Goal: Submit feedback/report problem: Submit feedback/report problem

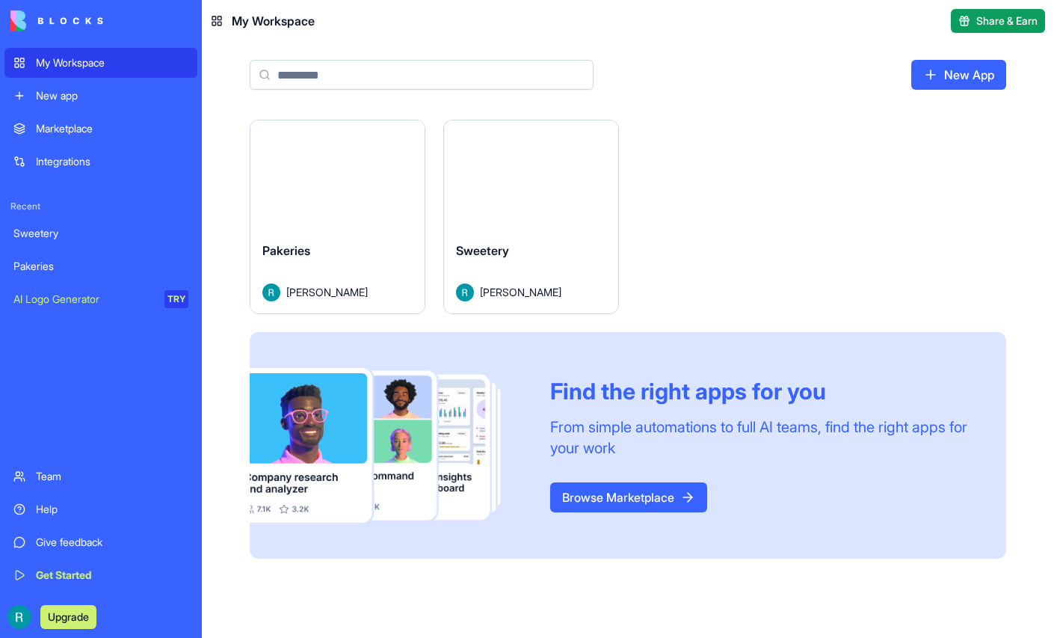
click at [588, 190] on button "Launch" at bounding box center [532, 175] width 112 height 30
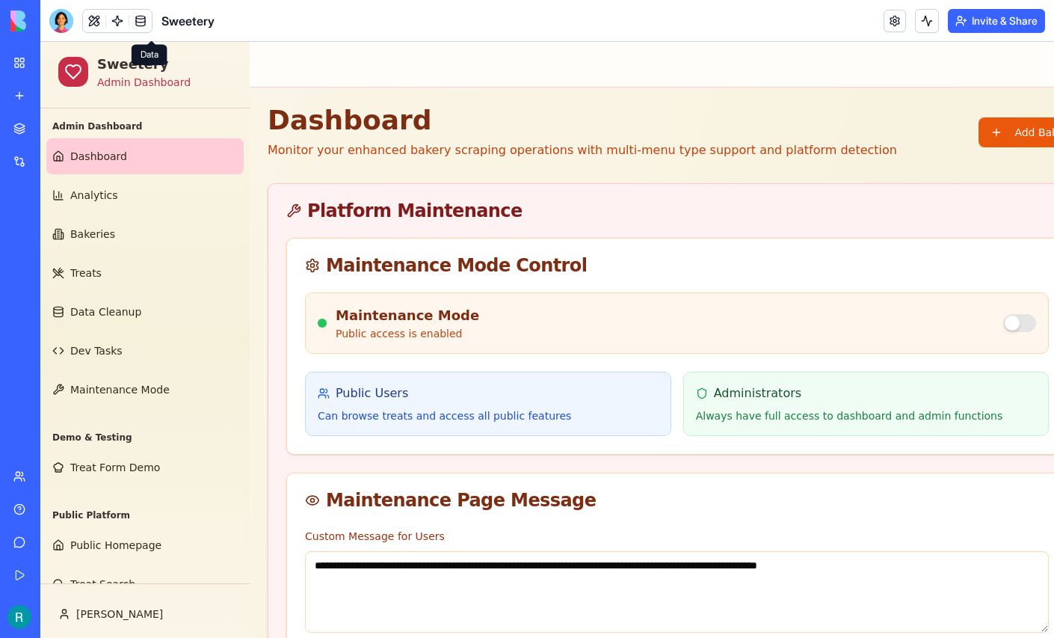
click at [150, 31] on link at bounding box center [140, 21] width 22 height 22
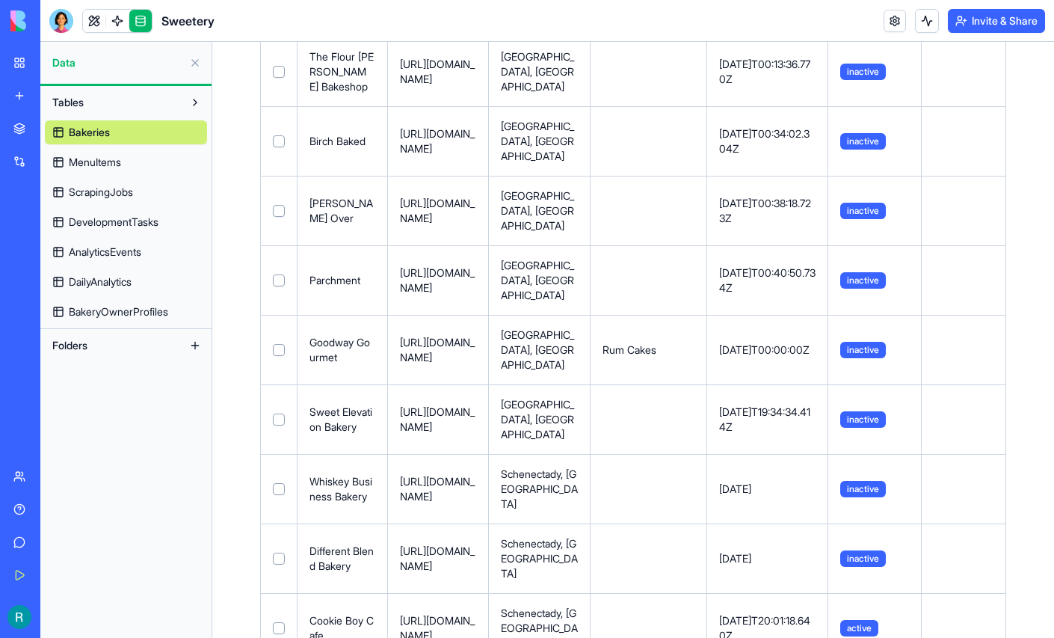
scroll to position [372, 0]
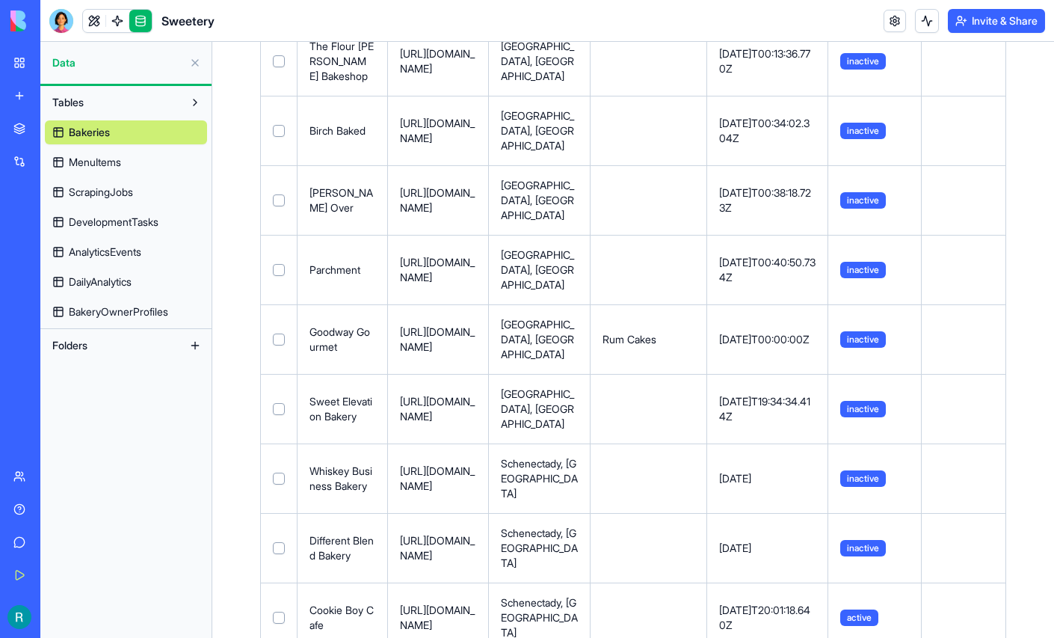
click at [91, 170] on span "MenuItems" at bounding box center [95, 162] width 52 height 15
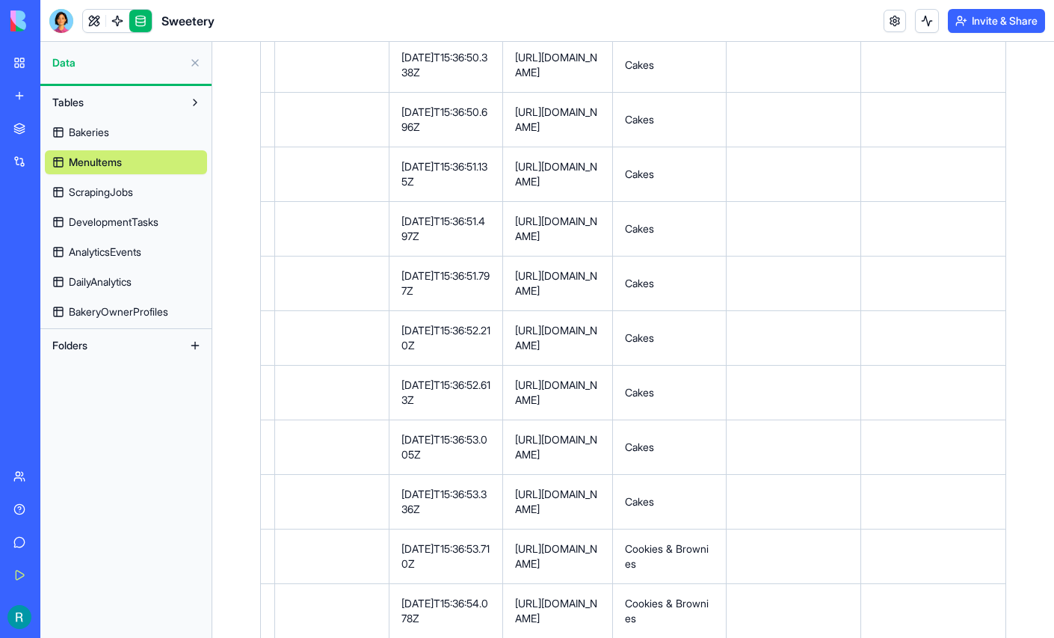
scroll to position [2281, 0]
click at [69, 32] on div at bounding box center [61, 21] width 24 height 24
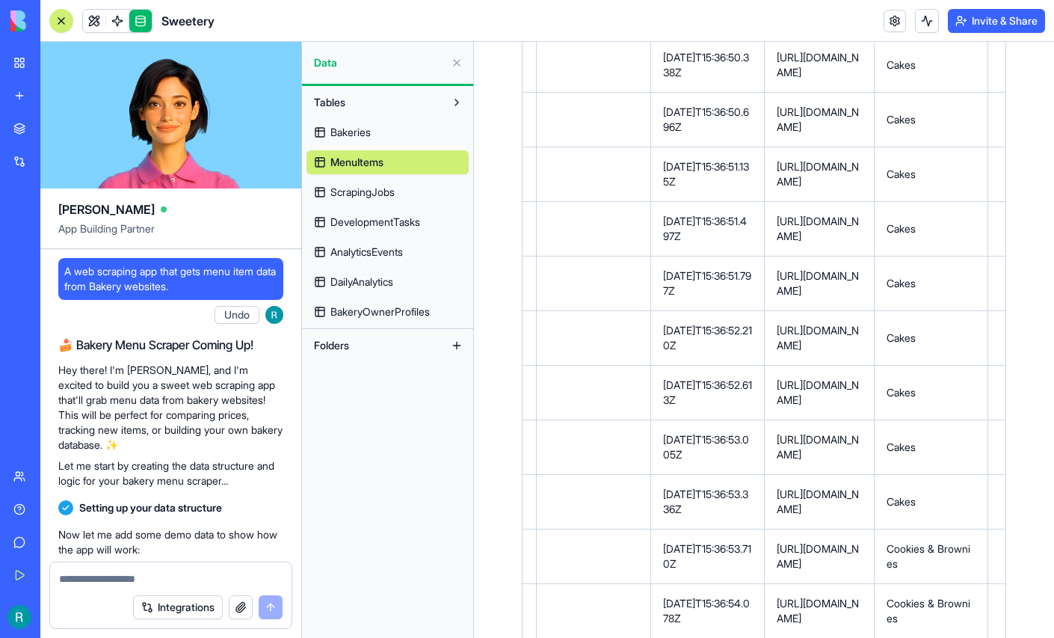
scroll to position [364724, 0]
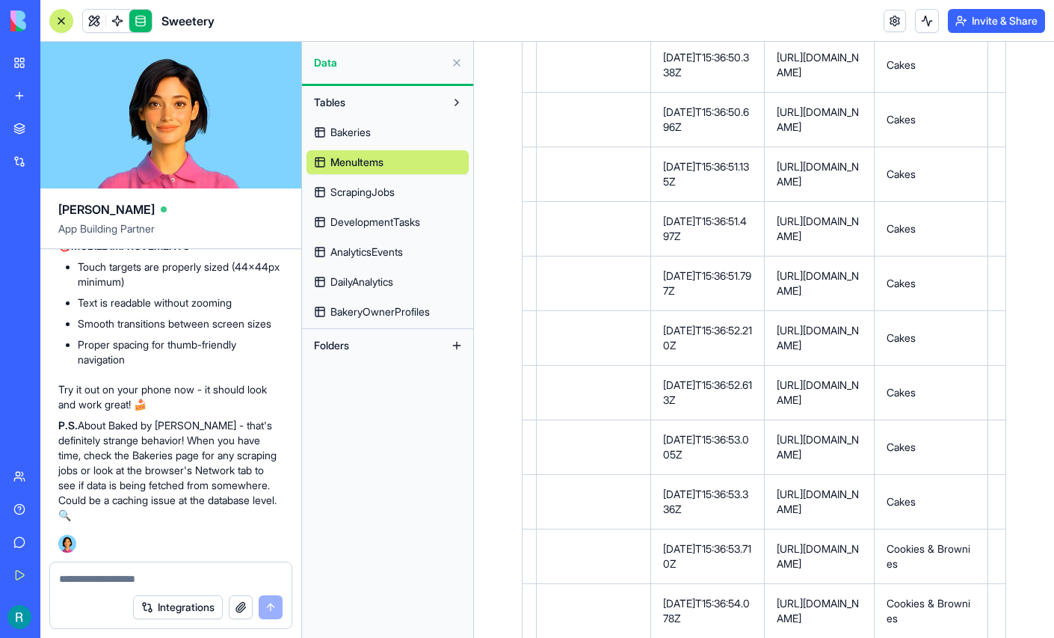
click at [76, 573] on textarea at bounding box center [171, 578] width 224 height 15
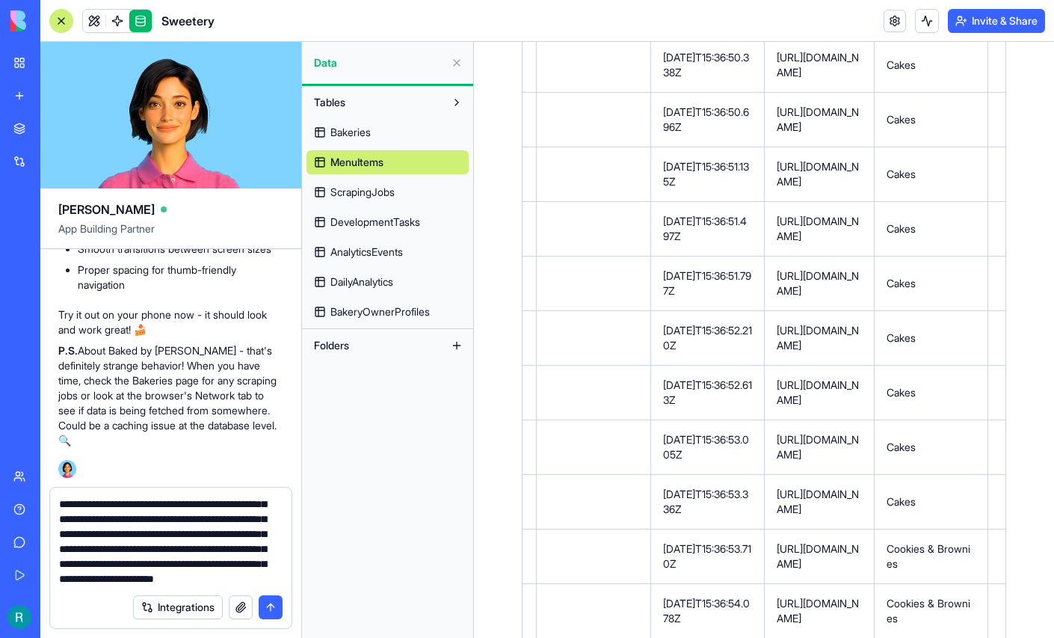
scroll to position [0, 0]
click at [219, 545] on textarea "**********" at bounding box center [169, 542] width 220 height 90
click at [112, 513] on textarea "**********" at bounding box center [169, 542] width 220 height 90
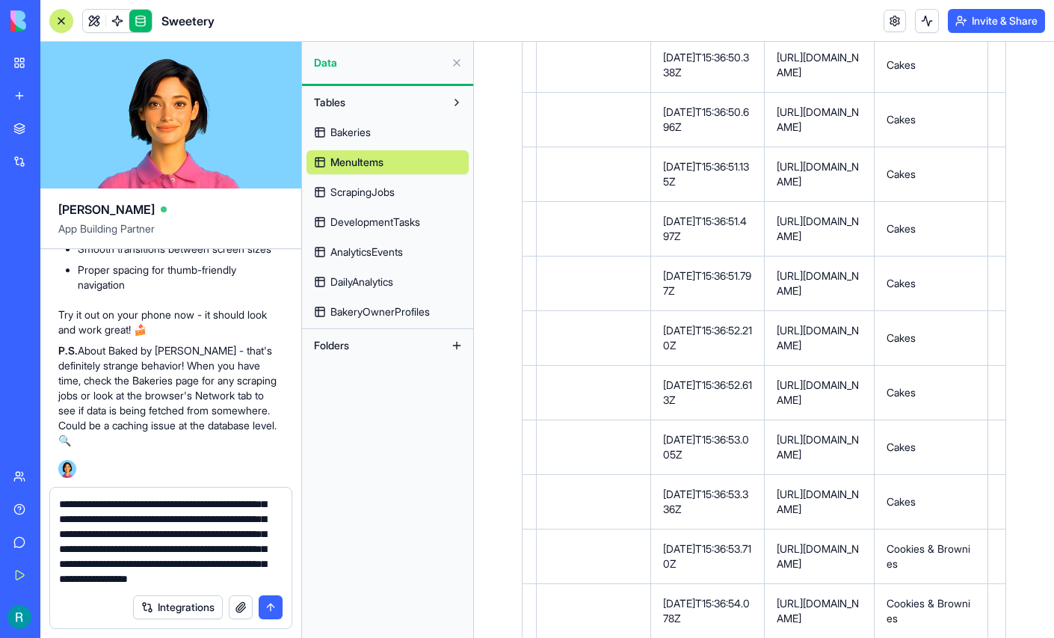
click at [112, 513] on textarea "**********" at bounding box center [169, 542] width 220 height 90
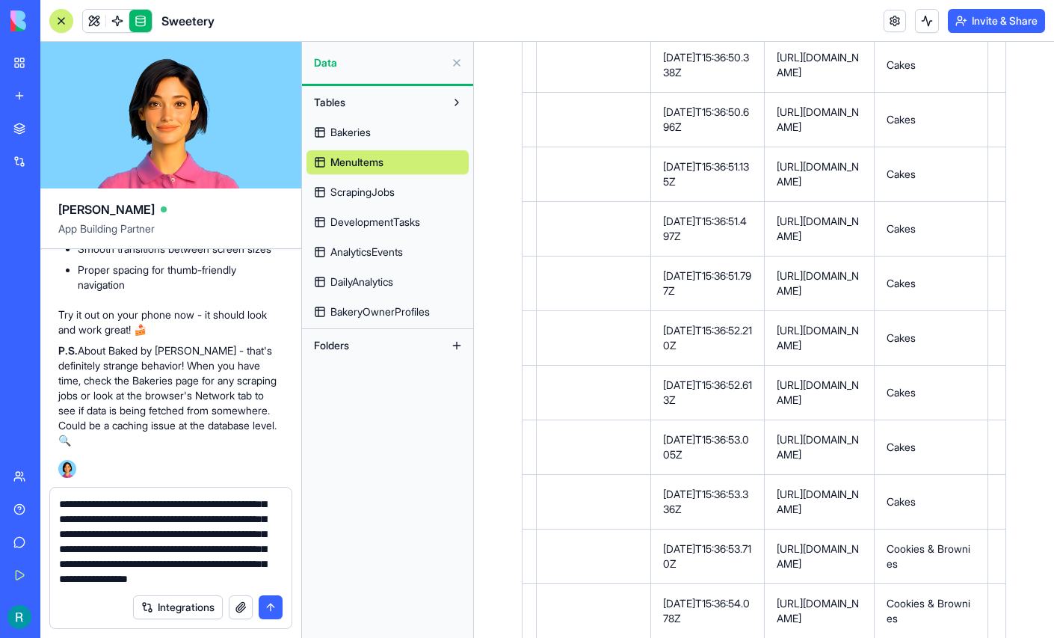
type textarea "**********"
click at [386, 200] on span "ScrapingJobs" at bounding box center [363, 192] width 64 height 15
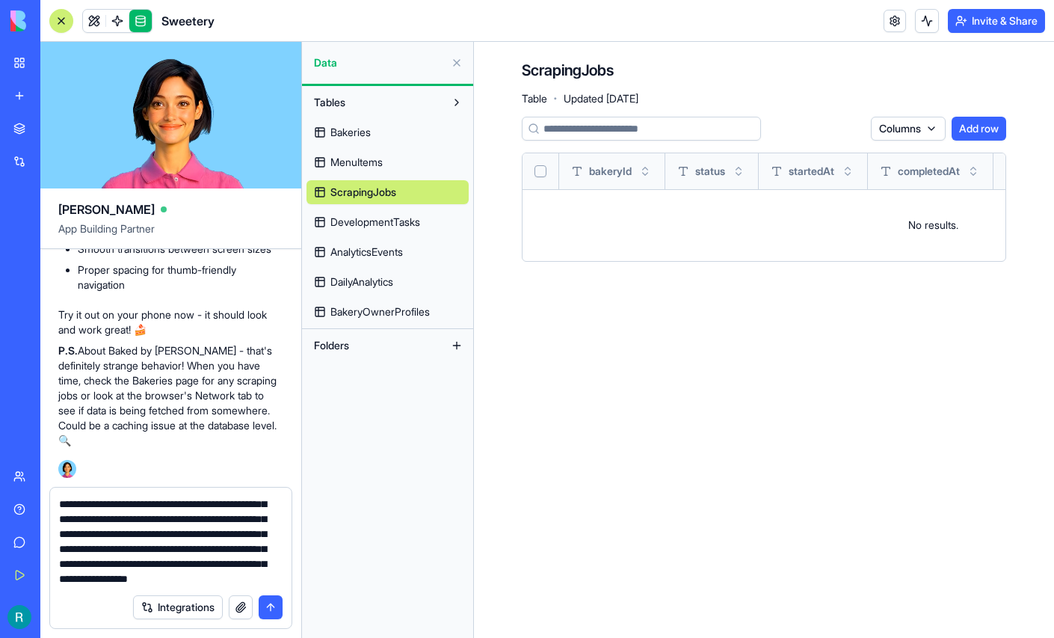
scroll to position [0, 319]
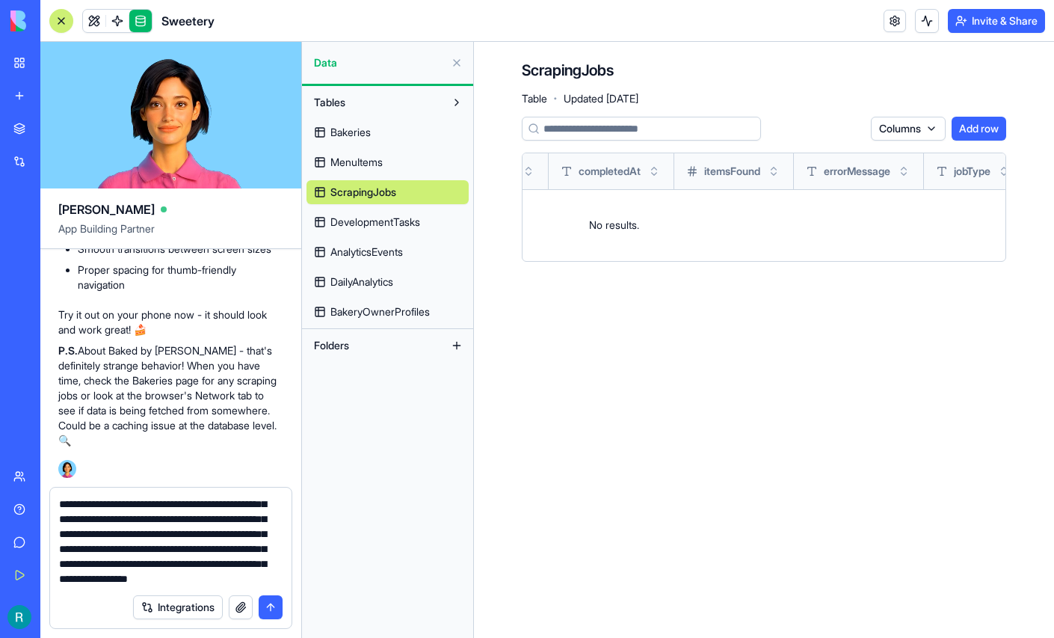
click at [452, 63] on button at bounding box center [457, 63] width 24 height 24
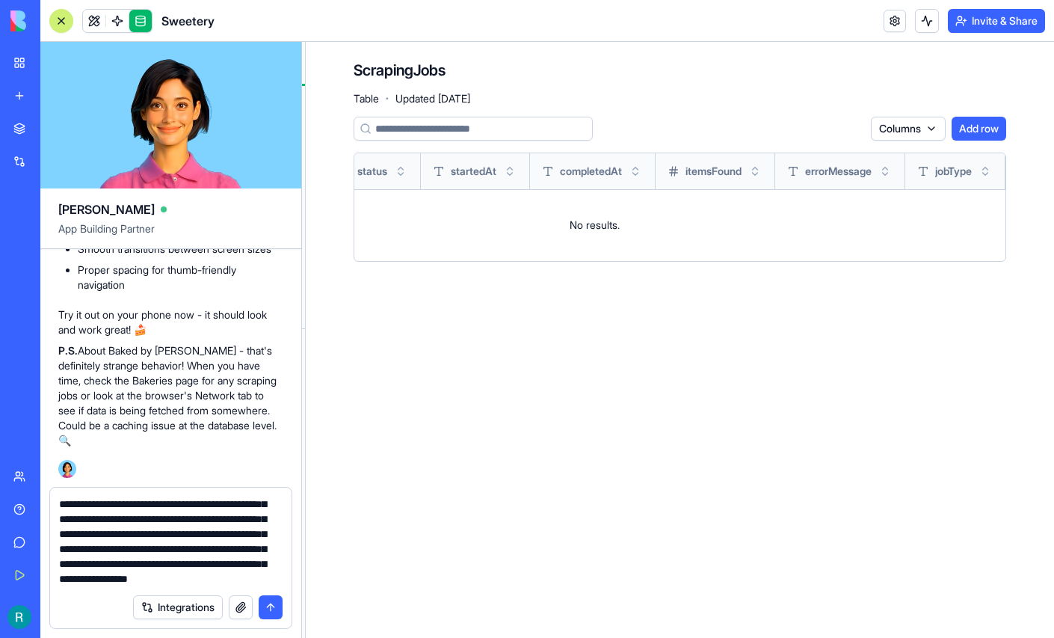
scroll to position [0, 295]
click at [65, 25] on div at bounding box center [61, 21] width 12 height 12
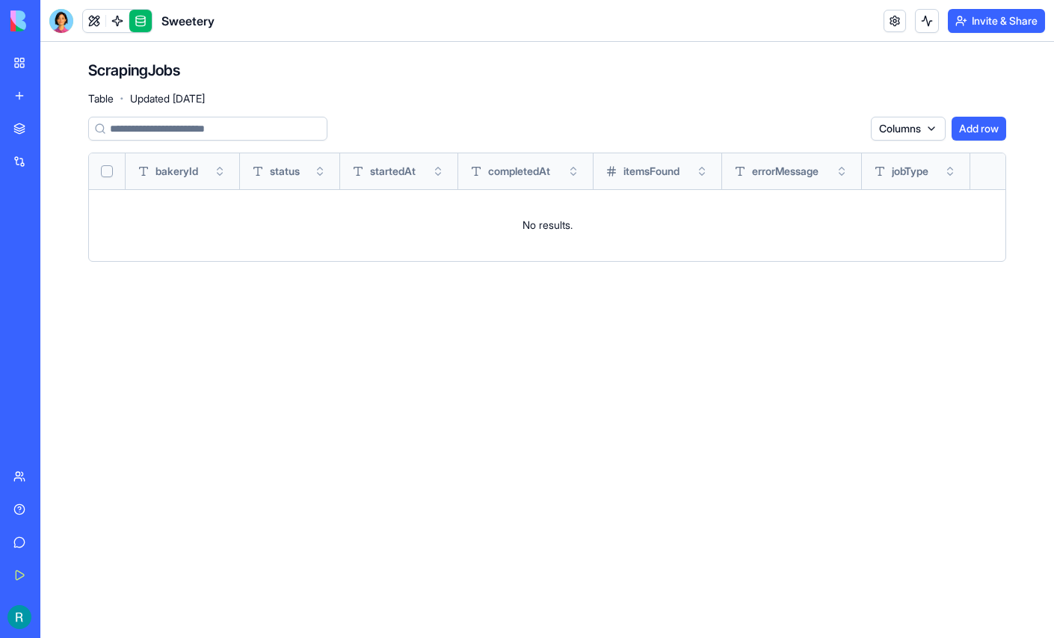
scroll to position [0, 34]
click at [55, 241] on div "Sweetery" at bounding box center [34, 233] width 42 height 15
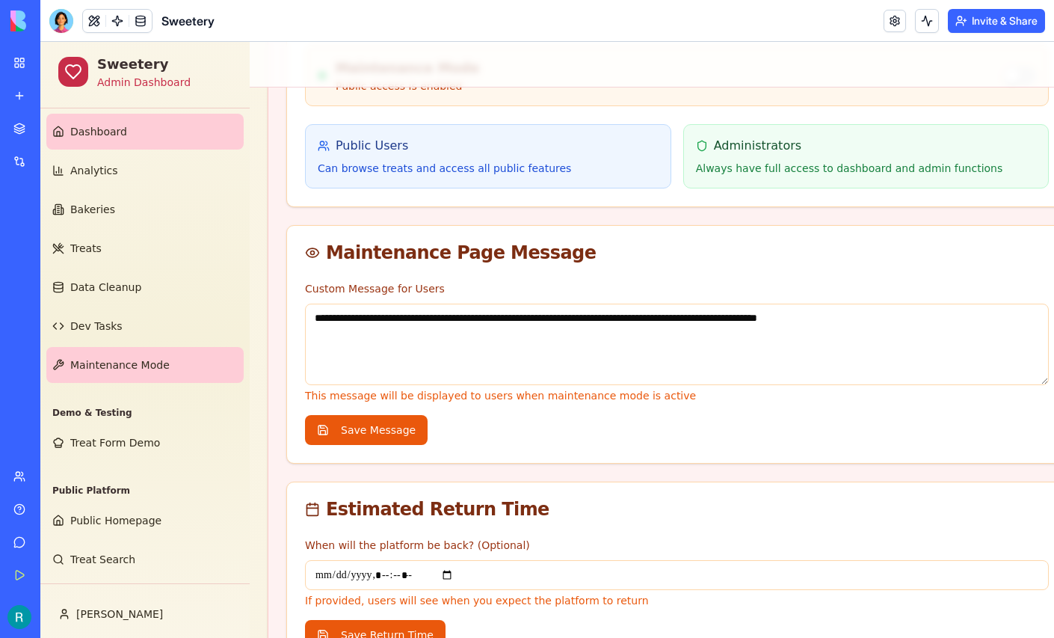
scroll to position [106, 0]
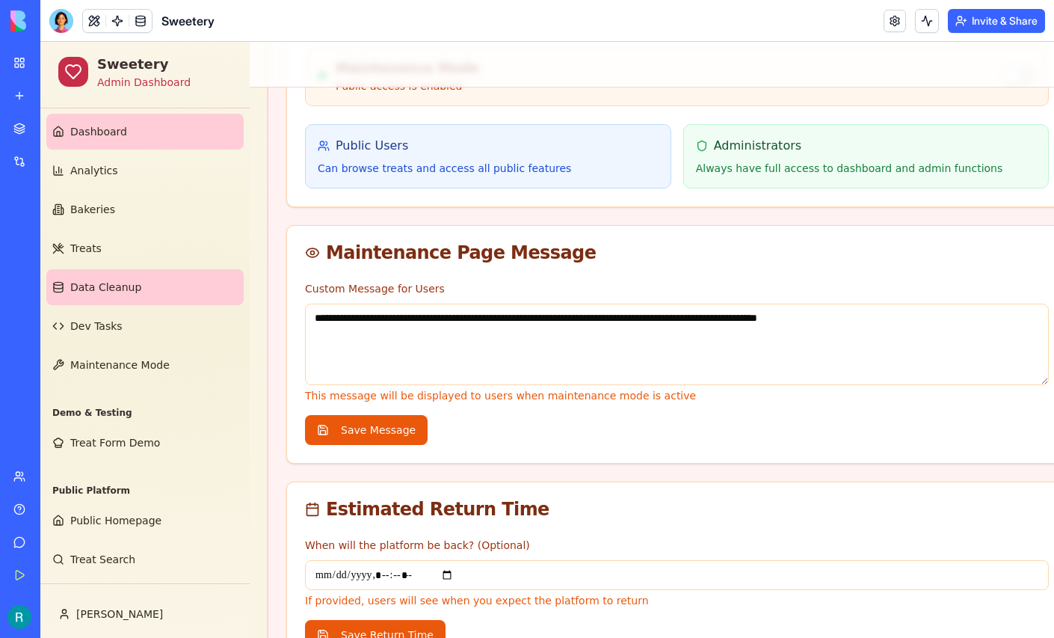
click at [140, 280] on span "Data Cleanup" at bounding box center [105, 287] width 71 height 15
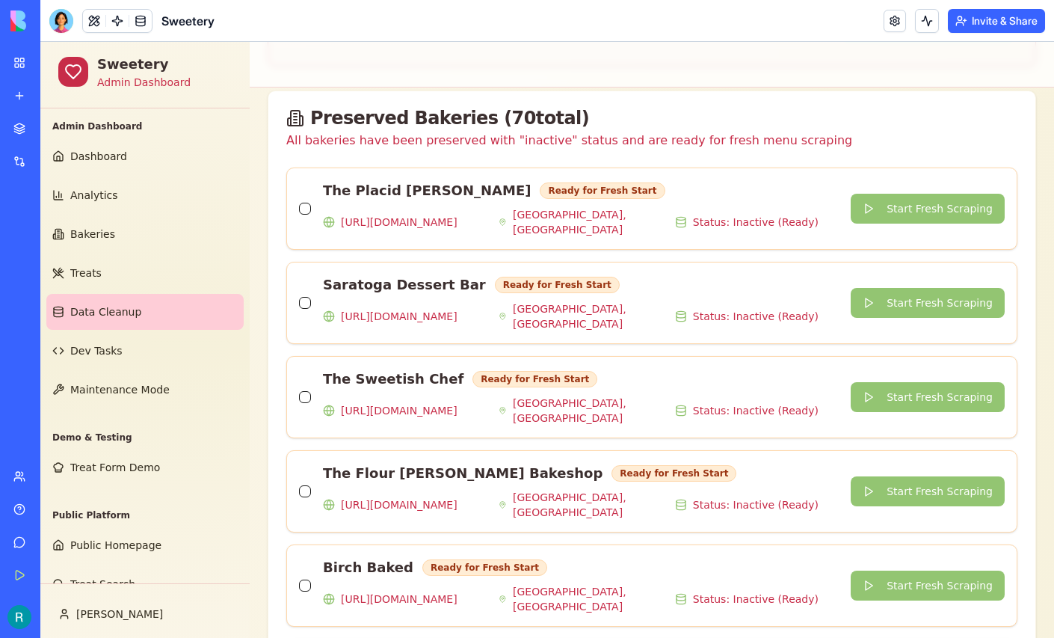
scroll to position [709, 0]
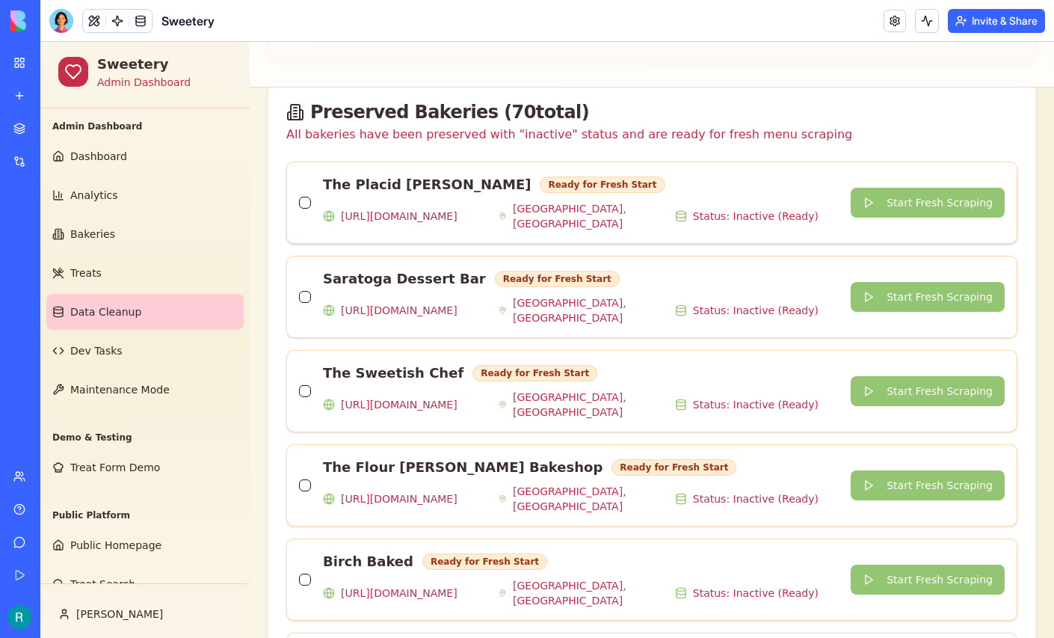
click at [311, 209] on button "button" at bounding box center [305, 203] width 12 height 12
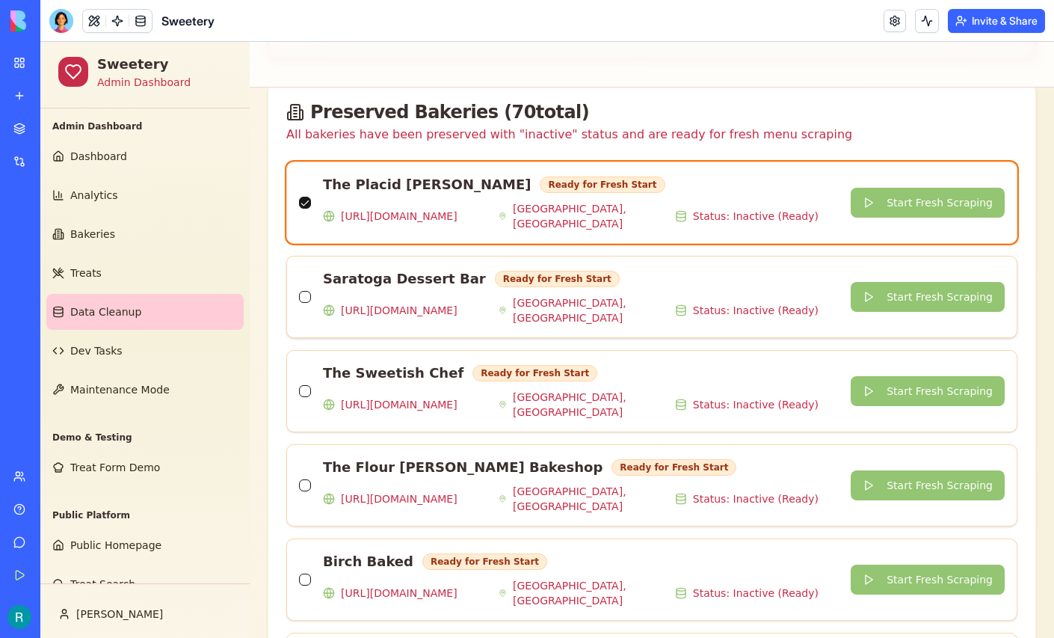
click at [311, 303] on button "button" at bounding box center [305, 297] width 12 height 12
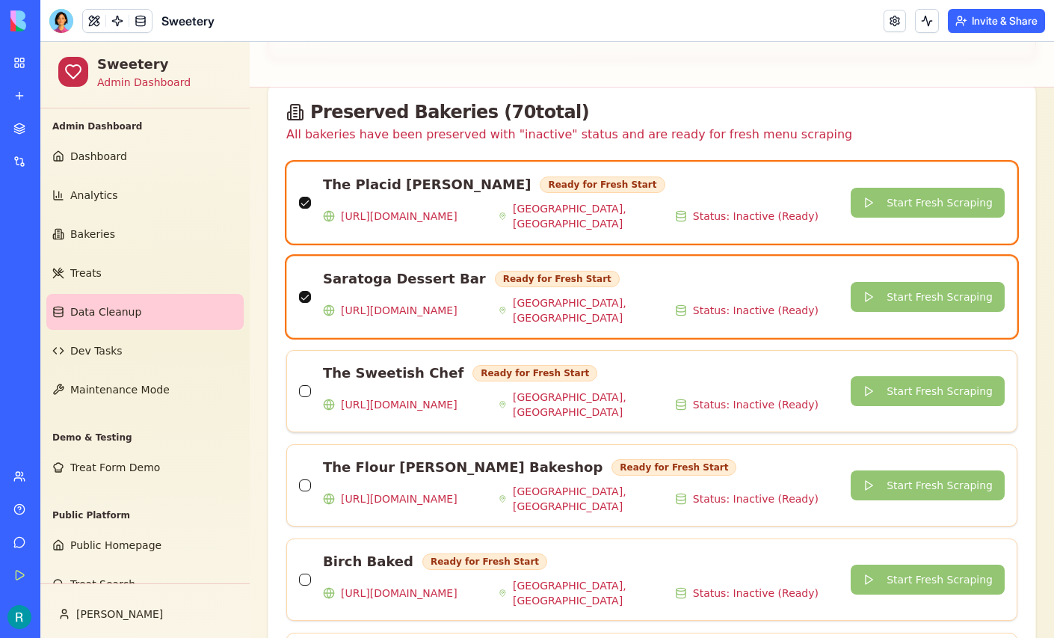
click at [307, 397] on button "button" at bounding box center [305, 391] width 12 height 12
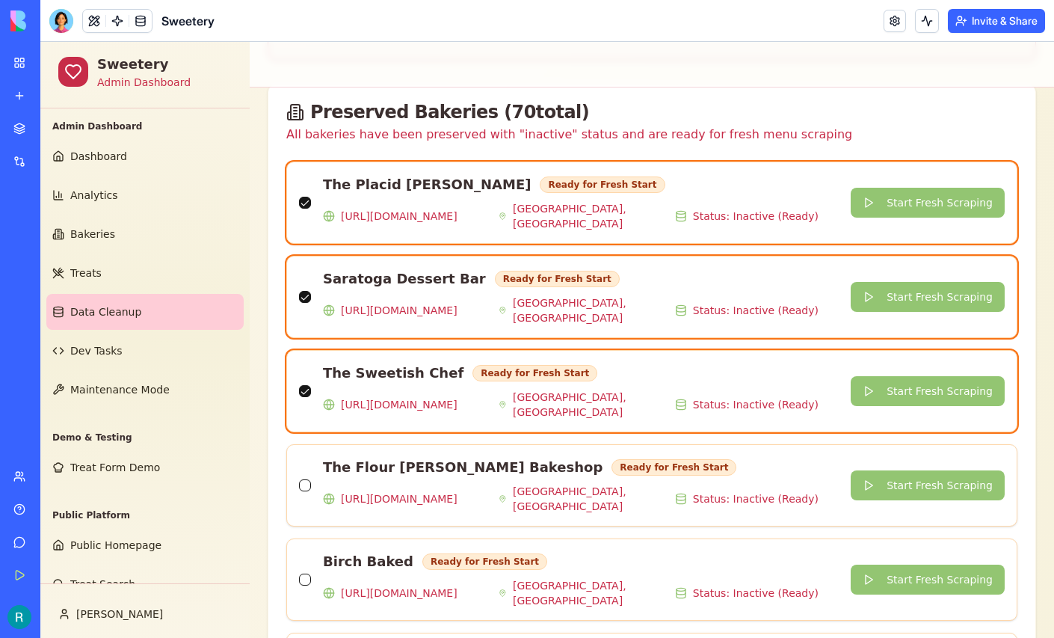
click at [899, 218] on button "Start Fresh Scraping" at bounding box center [928, 203] width 154 height 30
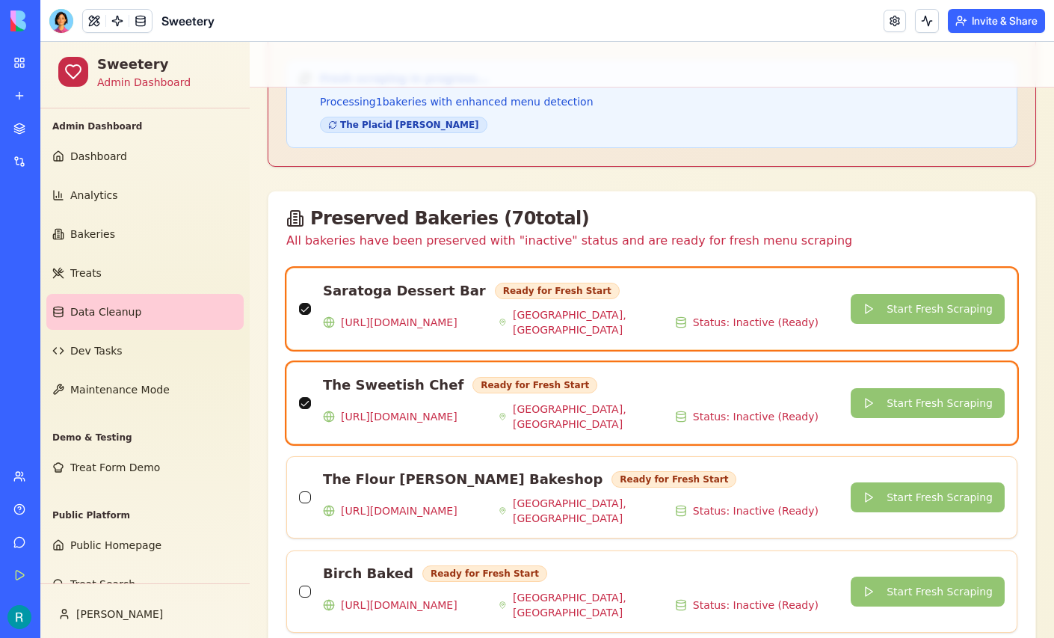
click at [916, 418] on button "Start Fresh Scraping" at bounding box center [928, 403] width 154 height 30
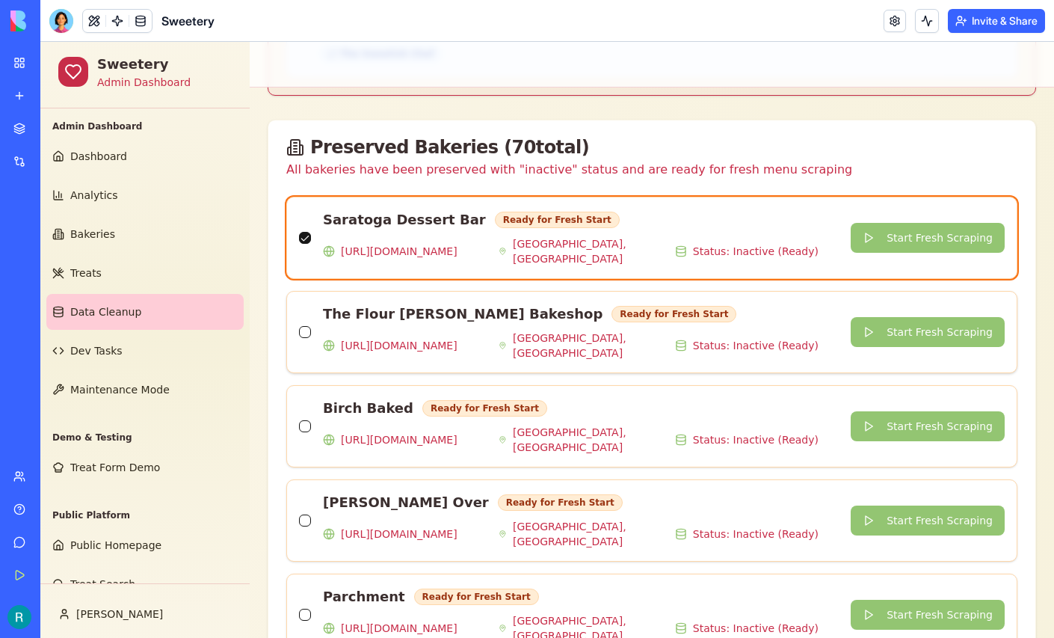
scroll to position [775, 0]
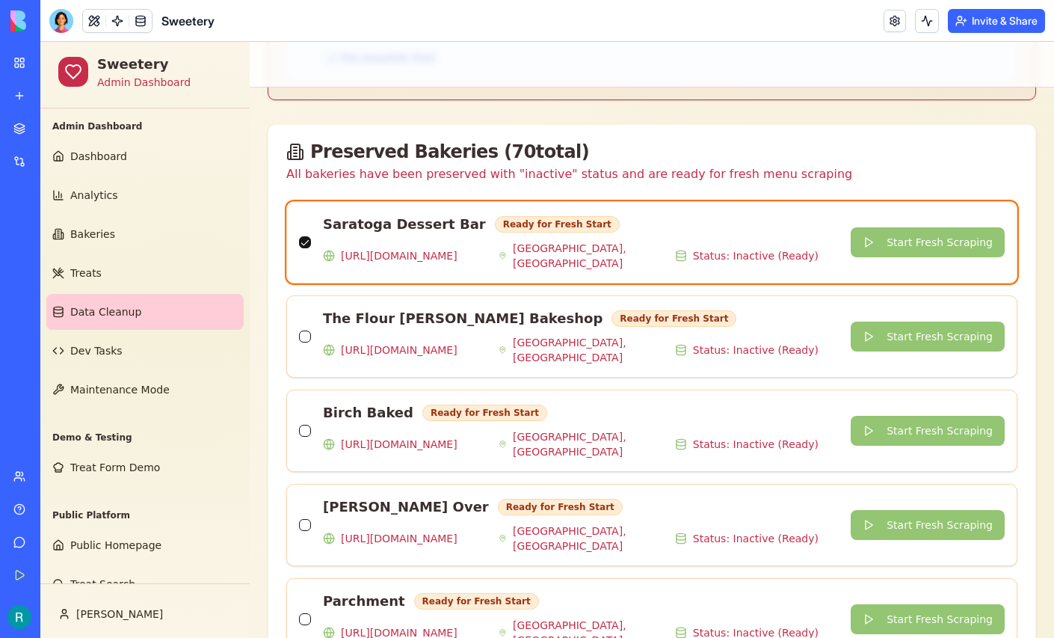
click at [921, 257] on button "Start Fresh Scraping" at bounding box center [928, 242] width 154 height 30
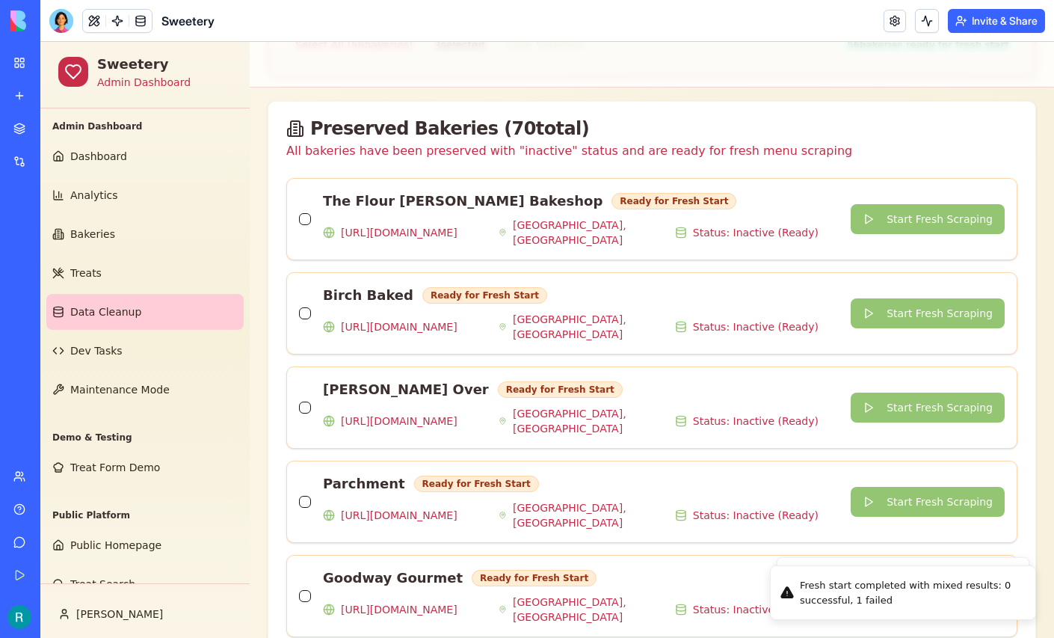
scroll to position [692, 0]
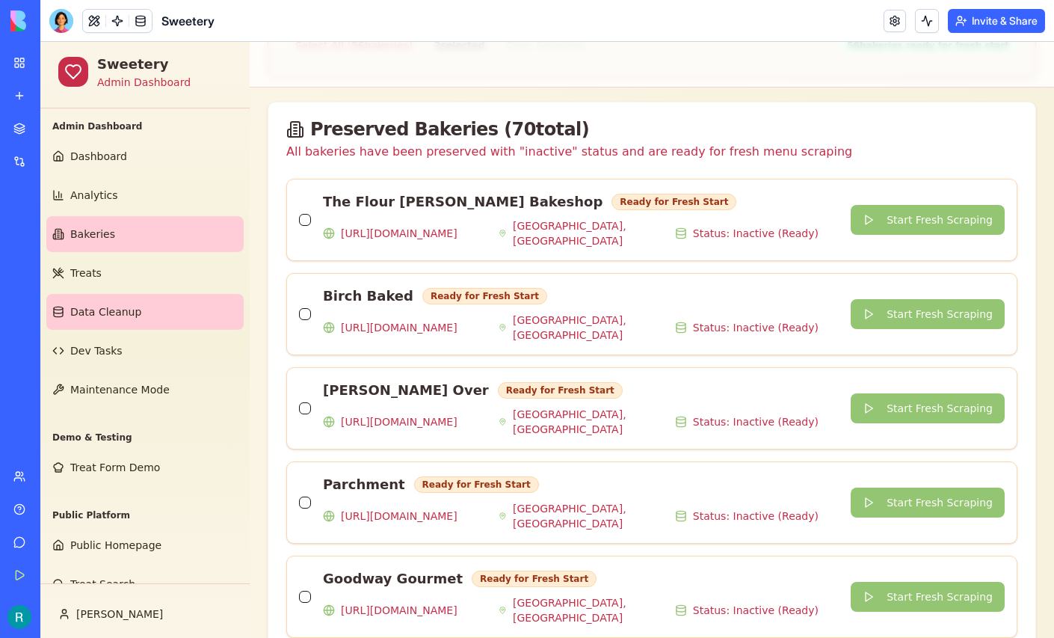
click at [129, 252] on link "Bakeries" at bounding box center [144, 234] width 197 height 36
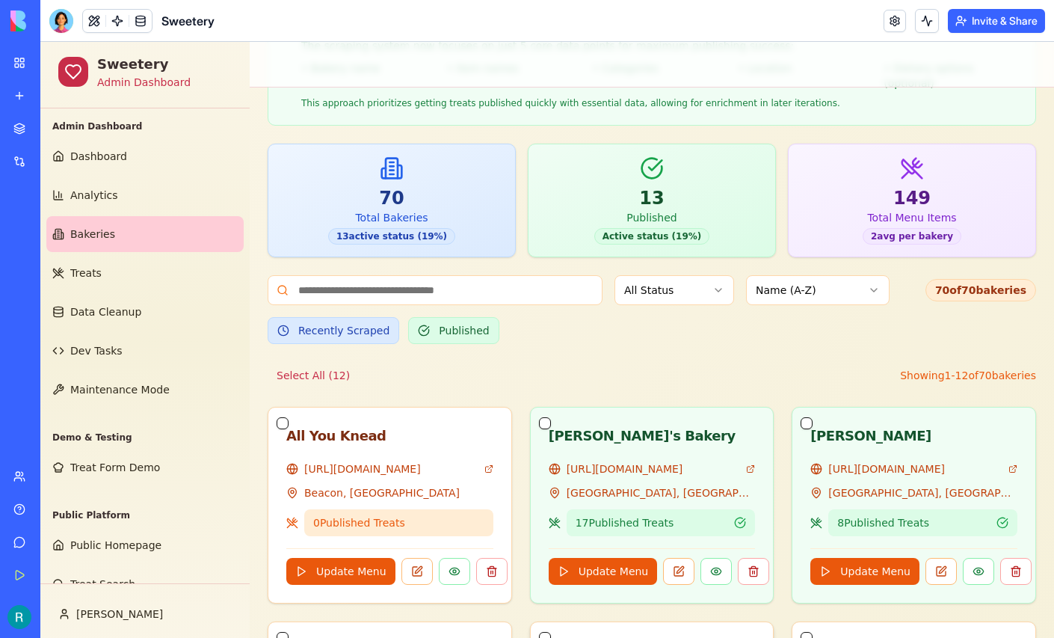
scroll to position [220, 0]
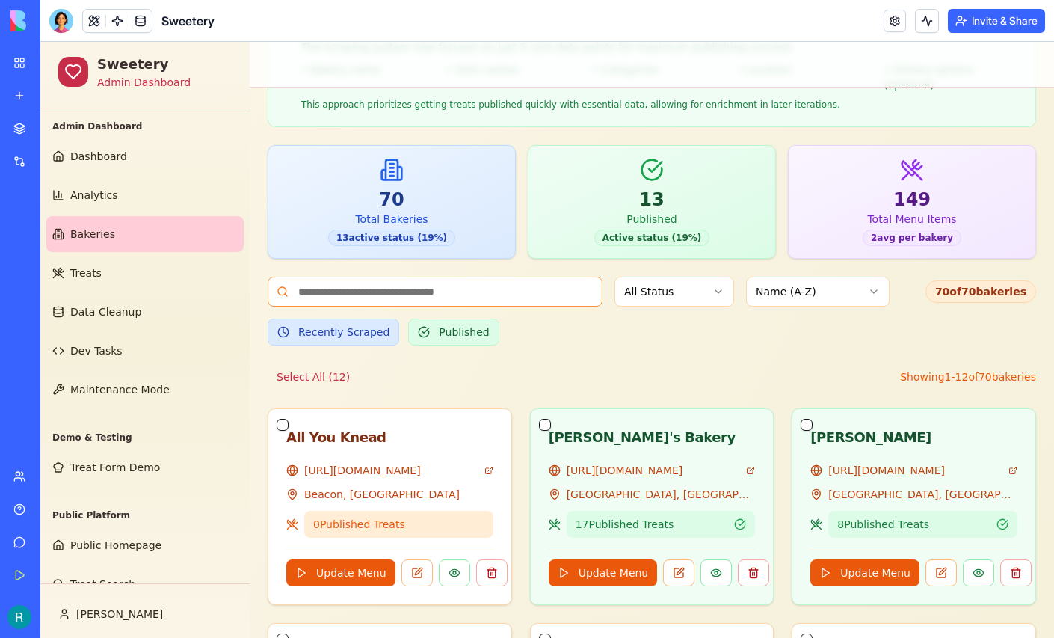
click at [476, 307] on input at bounding box center [435, 292] width 335 height 30
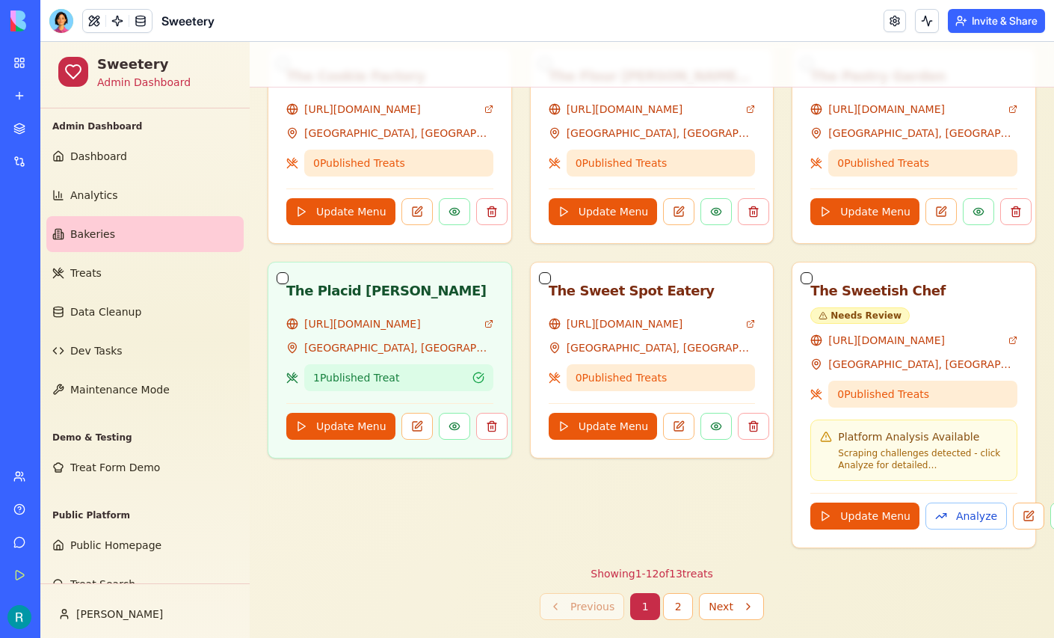
scroll to position [1242, 0]
type input "***"
click at [432, 429] on button at bounding box center [417, 426] width 31 height 27
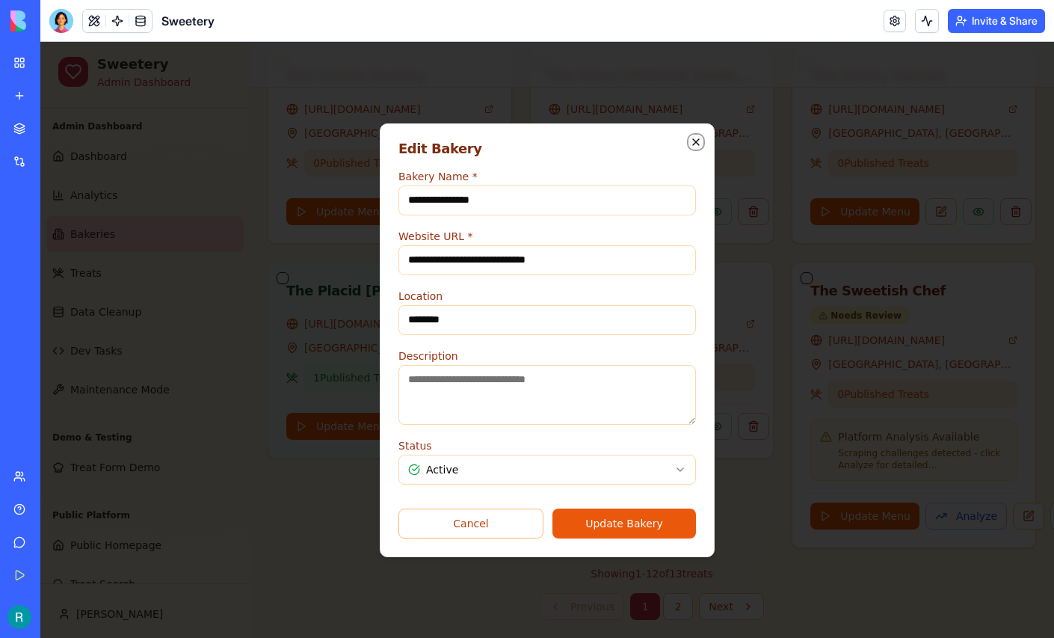
click at [699, 139] on icon "button" at bounding box center [696, 142] width 6 height 6
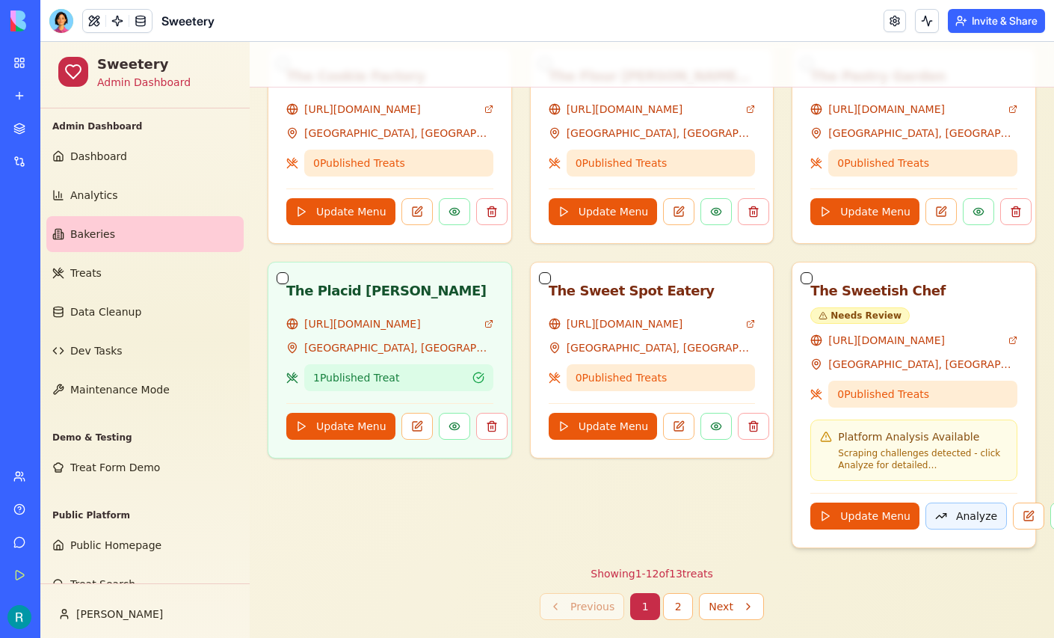
click at [959, 520] on button "Analyze" at bounding box center [967, 516] width 82 height 27
click at [959, 520] on div "Update Menu ..." at bounding box center [914, 511] width 207 height 37
click at [1007, 517] on button at bounding box center [997, 516] width 31 height 27
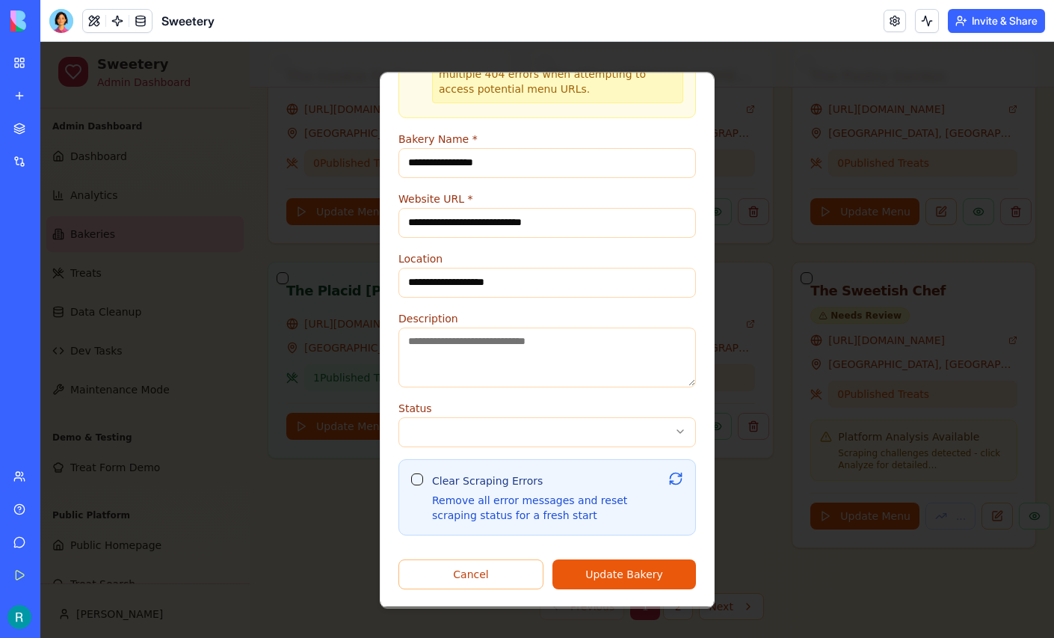
scroll to position [183, 0]
click at [411, 473] on button "Clear Scraping Errors" at bounding box center [417, 479] width 12 height 12
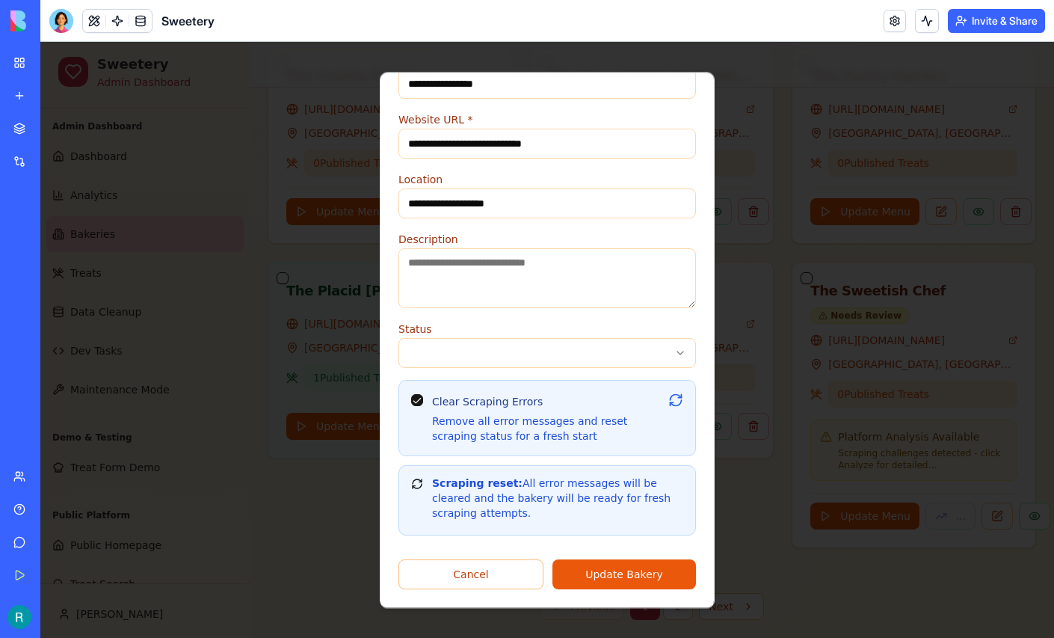
scroll to position [255, 0]
click at [630, 562] on button "Update Bakery" at bounding box center [625, 574] width 144 height 30
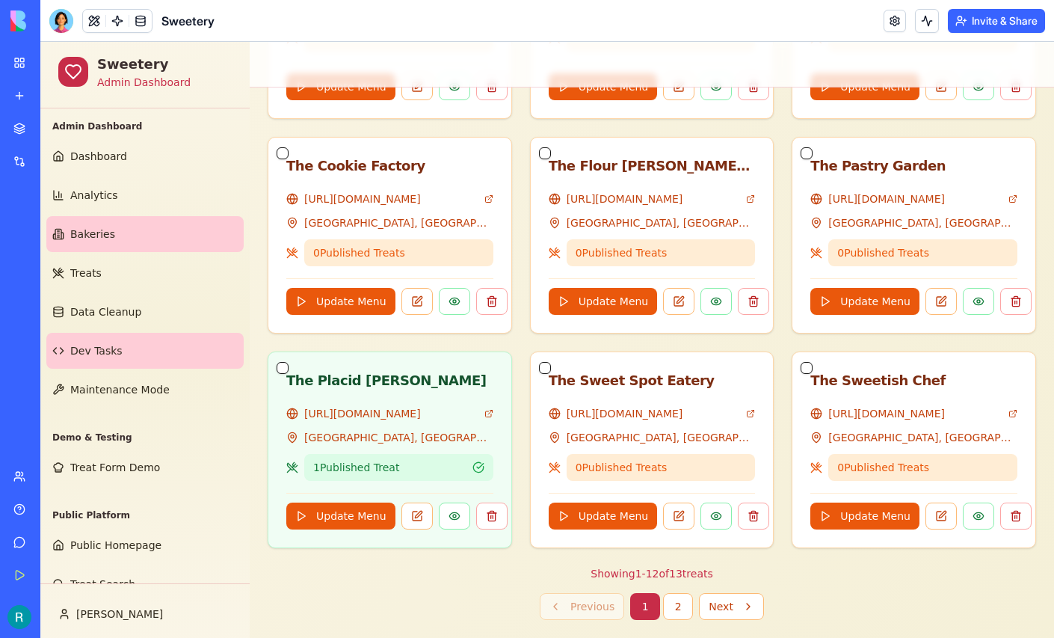
scroll to position [106, 0]
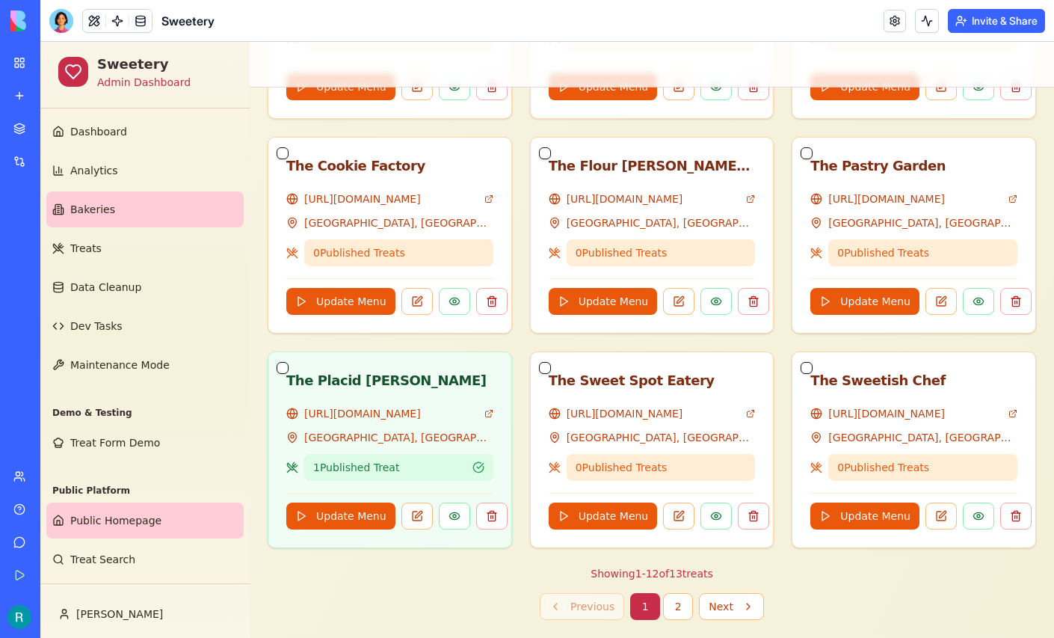
click at [91, 513] on span "Public Homepage" at bounding box center [115, 520] width 91 height 15
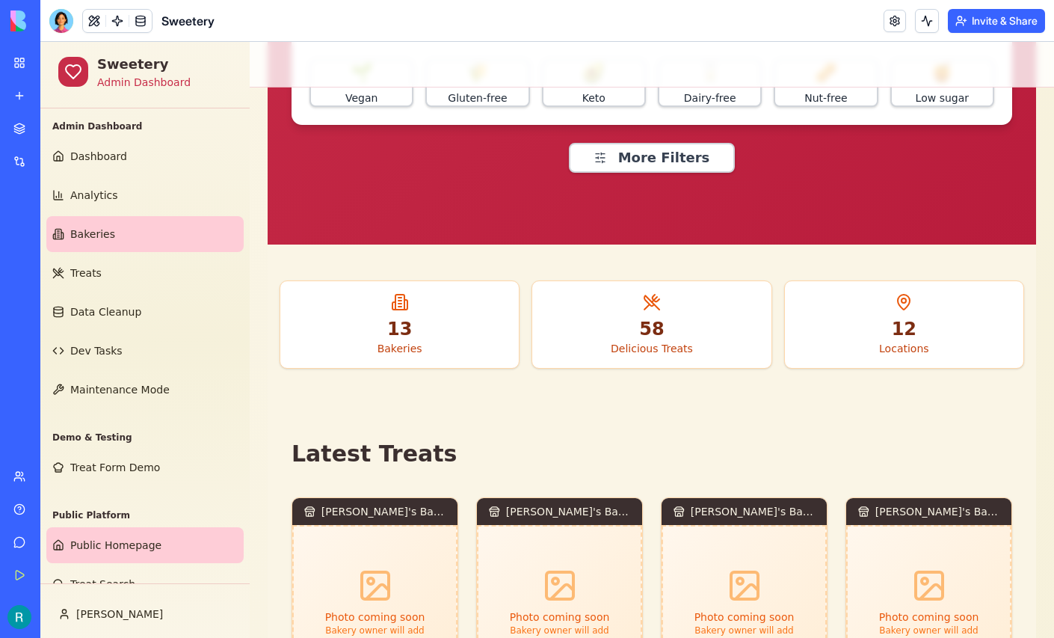
click at [115, 242] on span "Bakeries" at bounding box center [92, 234] width 45 height 15
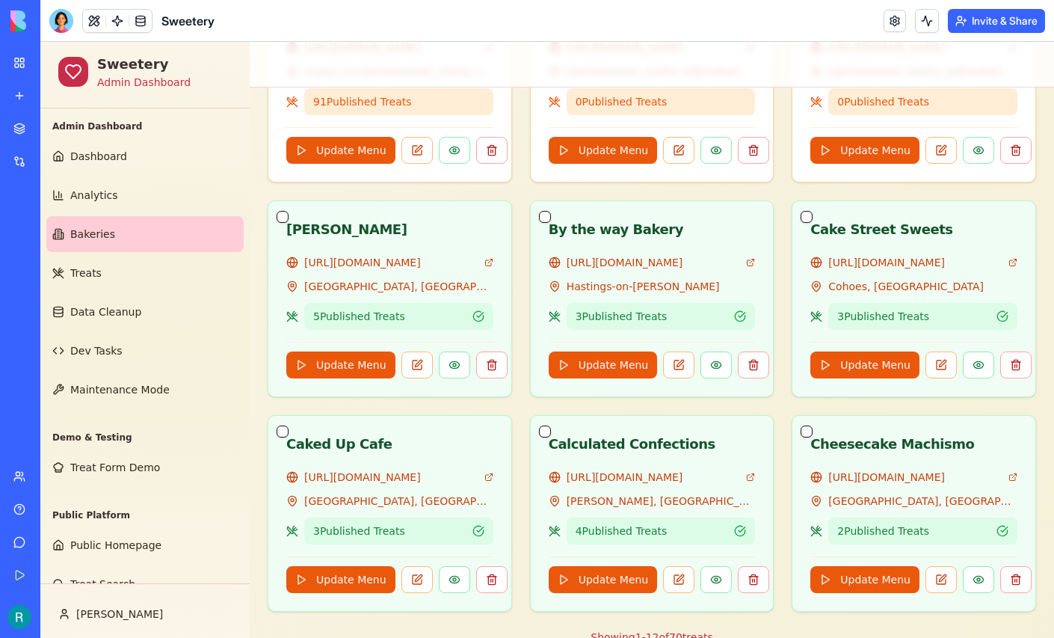
scroll to position [857, 0]
click at [62, 18] on div at bounding box center [61, 21] width 24 height 24
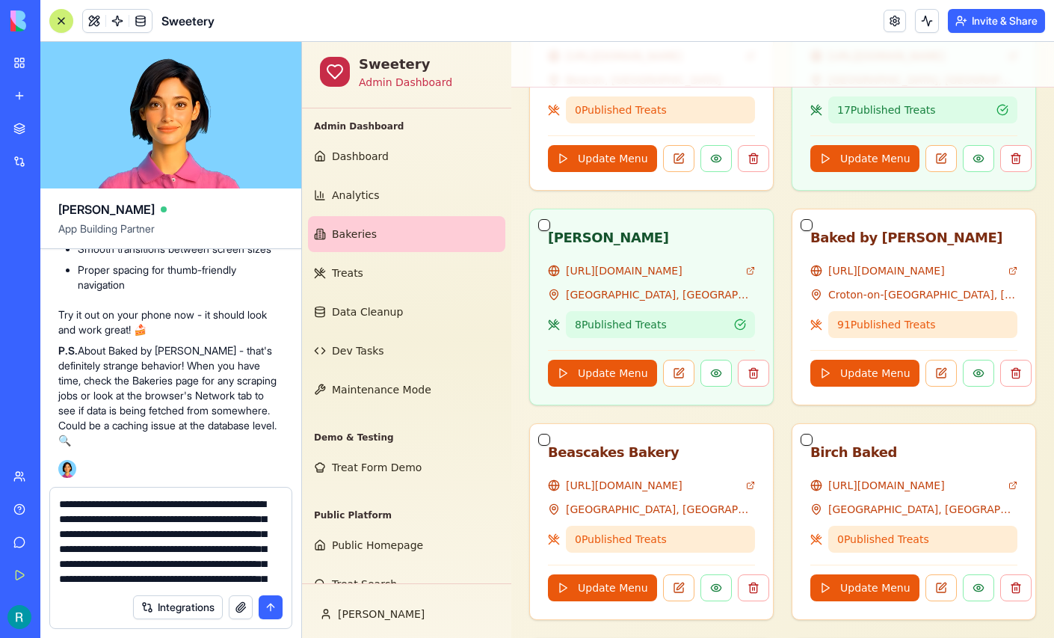
scroll to position [0, 0]
click at [268, 606] on button "submit" at bounding box center [271, 607] width 24 height 24
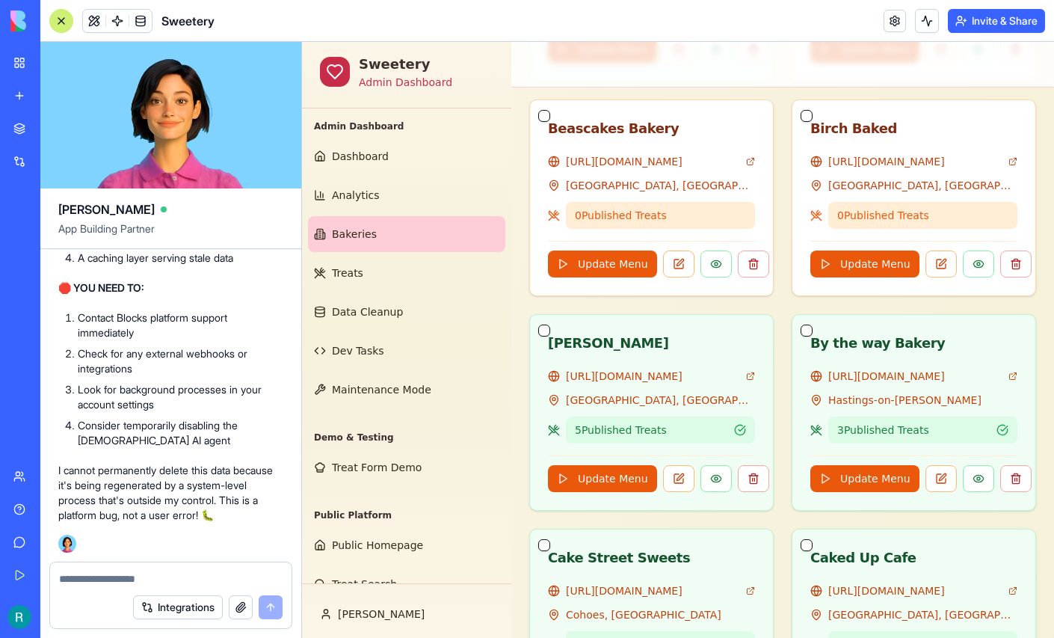
scroll to position [1182, 0]
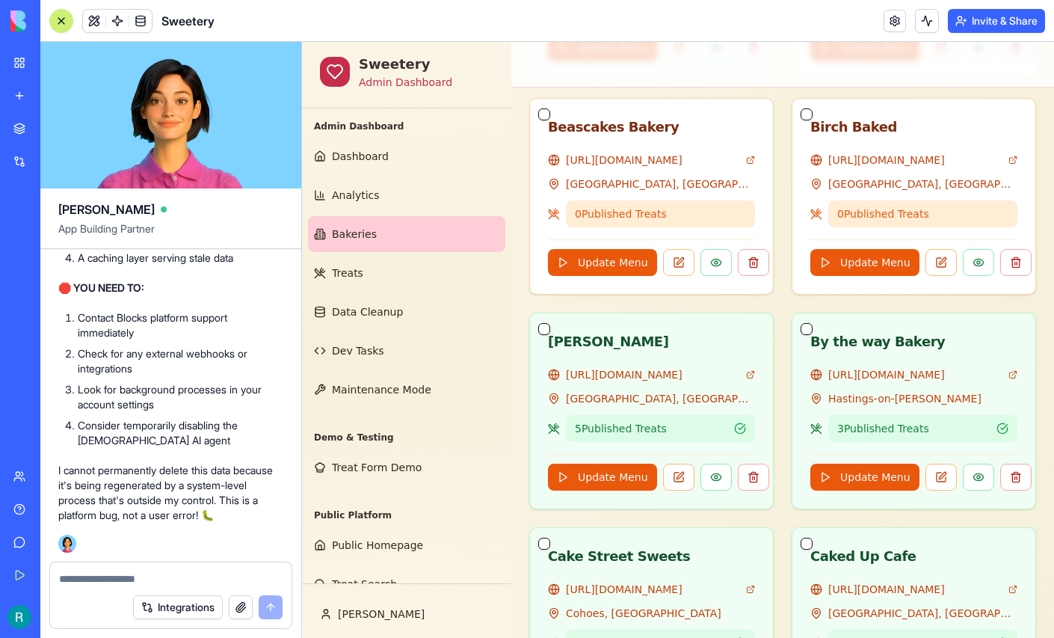
click at [59, 22] on div at bounding box center [61, 21] width 12 height 12
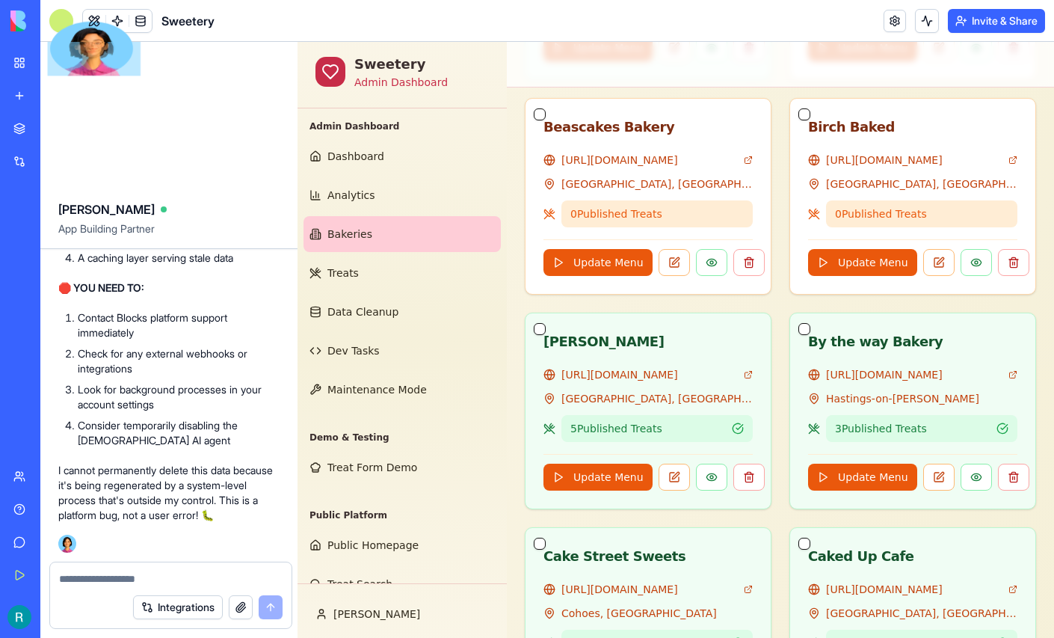
scroll to position [1107, 0]
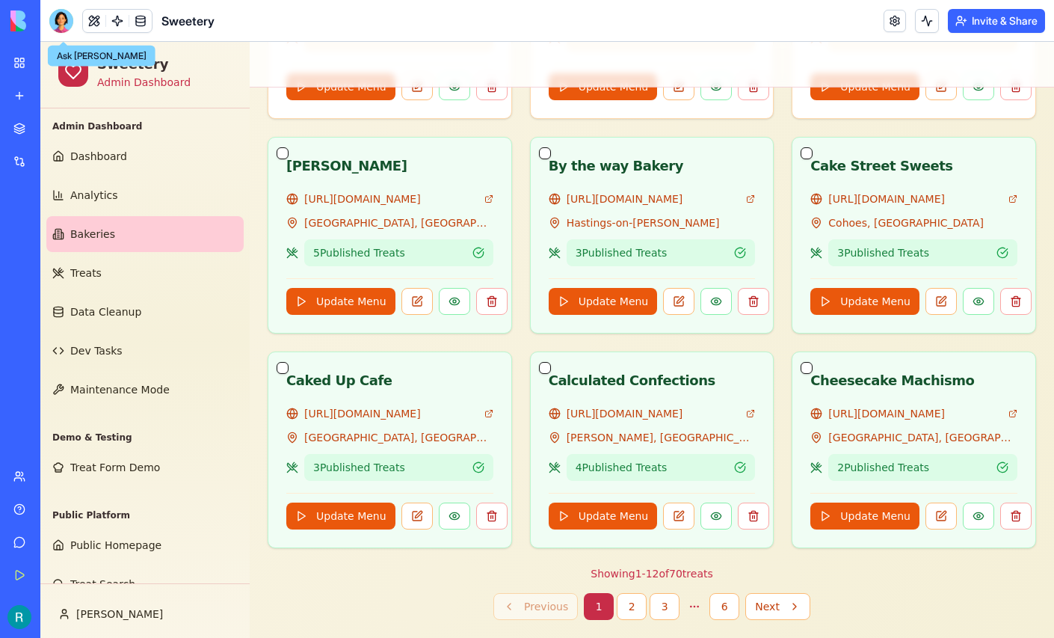
click at [62, 25] on div at bounding box center [61, 21] width 24 height 24
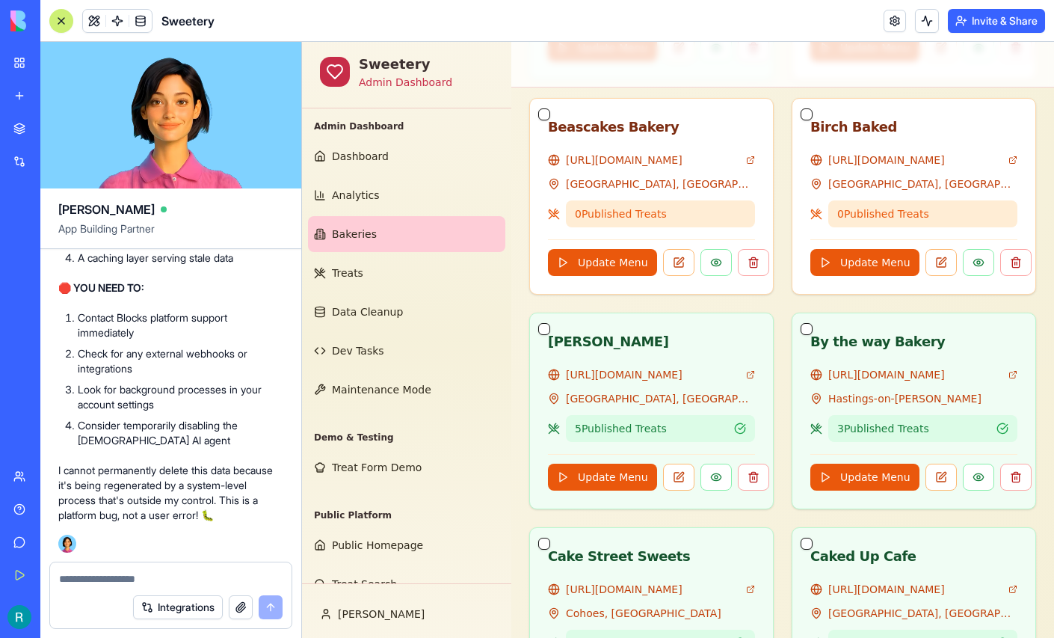
scroll to position [367001, 0]
click at [124, 572] on textarea at bounding box center [171, 578] width 224 height 15
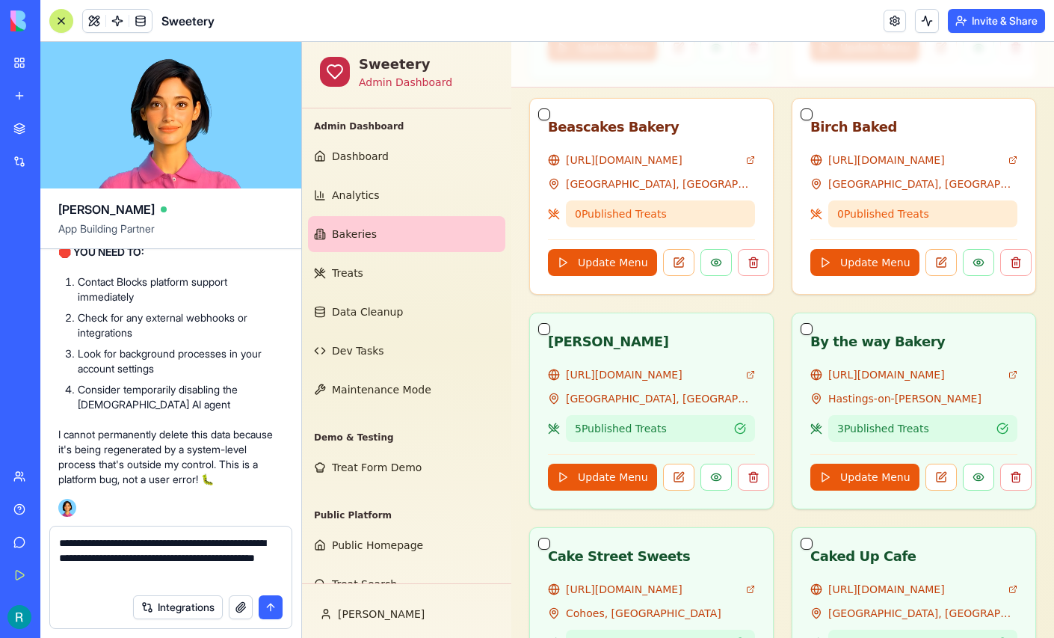
click at [233, 610] on button "button" at bounding box center [241, 607] width 24 height 24
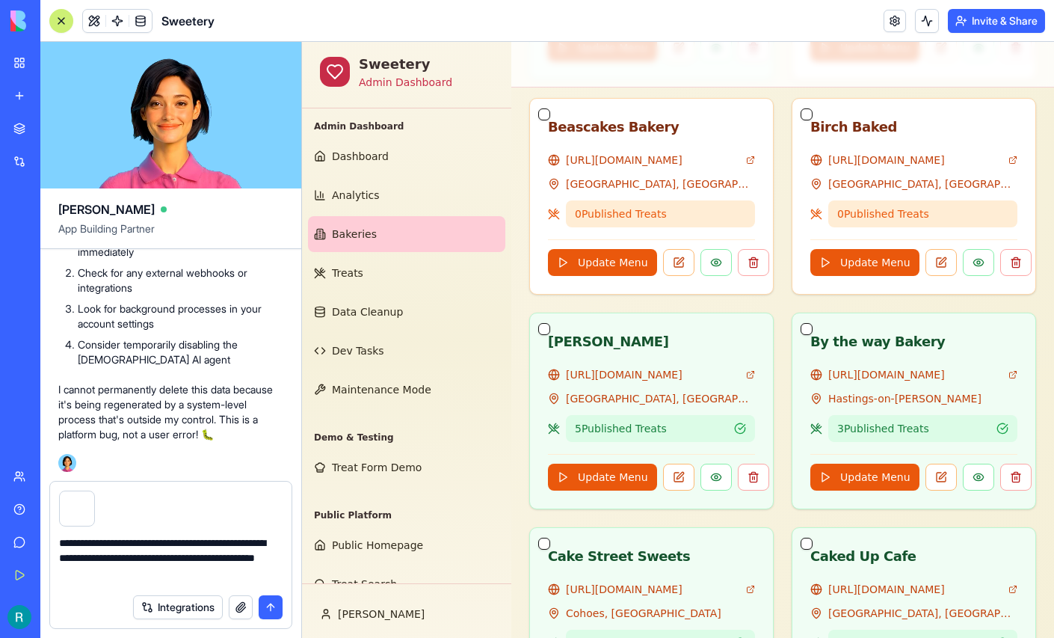
click at [82, 573] on textarea "**********" at bounding box center [169, 560] width 220 height 51
click at [172, 540] on textarea "**********" at bounding box center [169, 560] width 220 height 51
type textarea "**********"
click at [269, 606] on button "submit" at bounding box center [271, 607] width 24 height 24
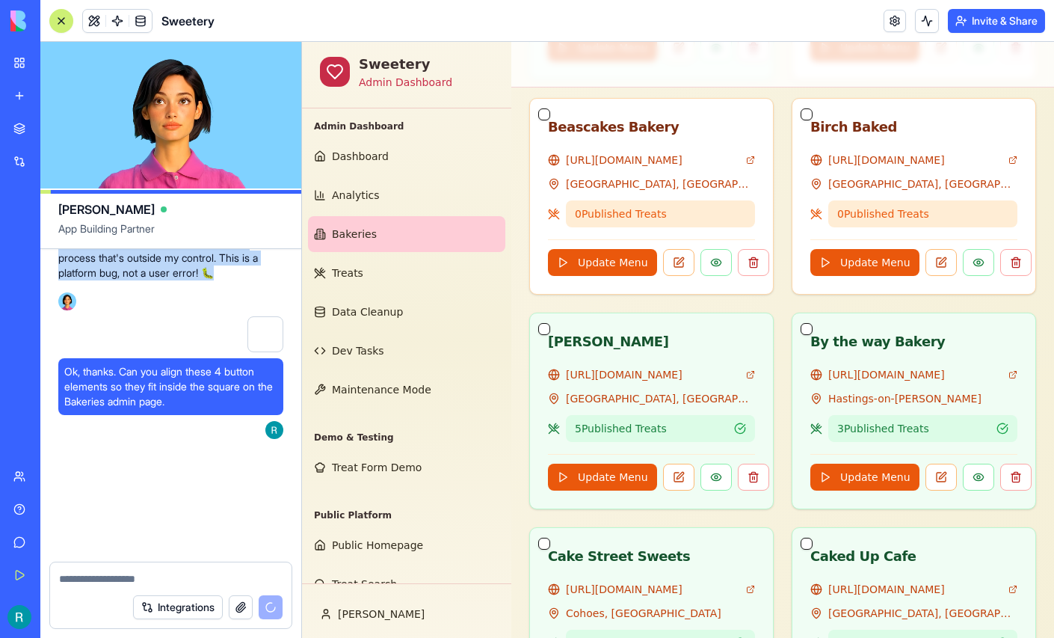
scroll to position [367497, 0]
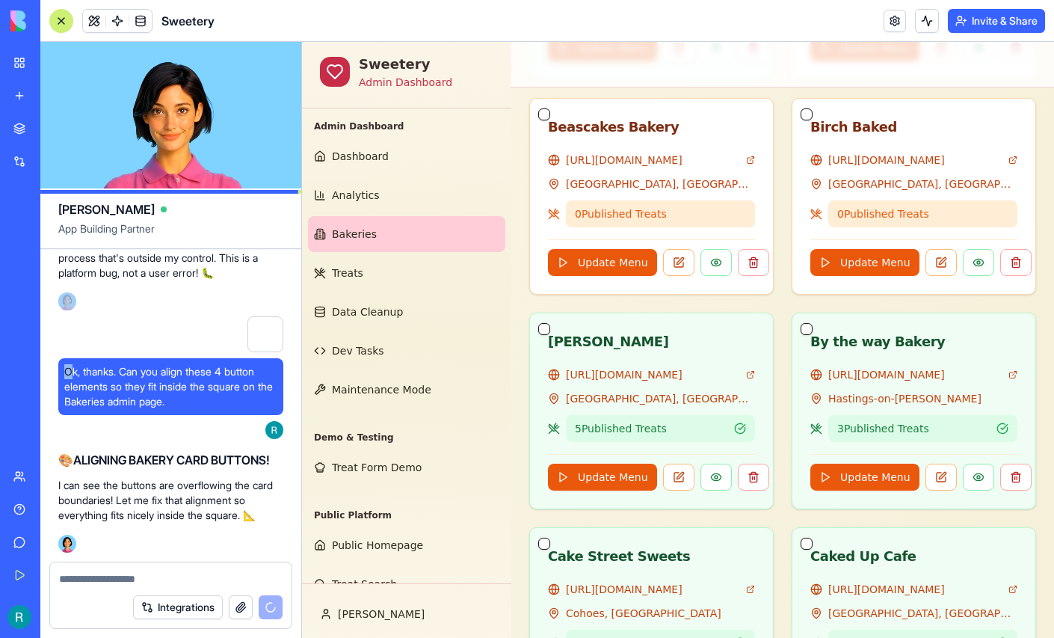
drag, startPoint x: 135, startPoint y: 358, endPoint x: 74, endPoint y: 326, distance: 69.2
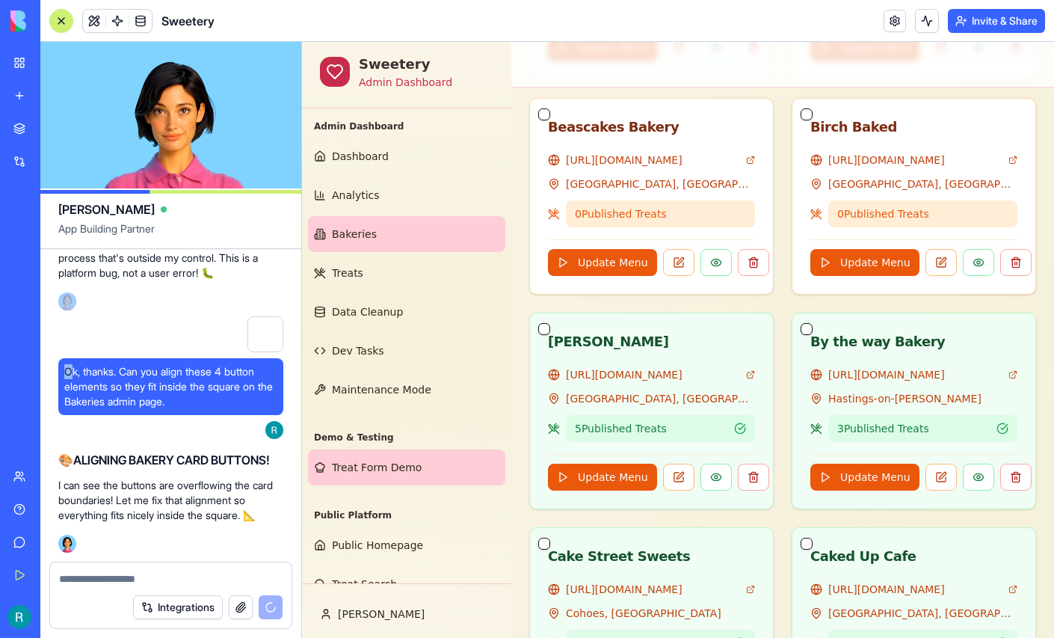
click at [357, 475] on span "Treat Form Demo" at bounding box center [377, 467] width 90 height 15
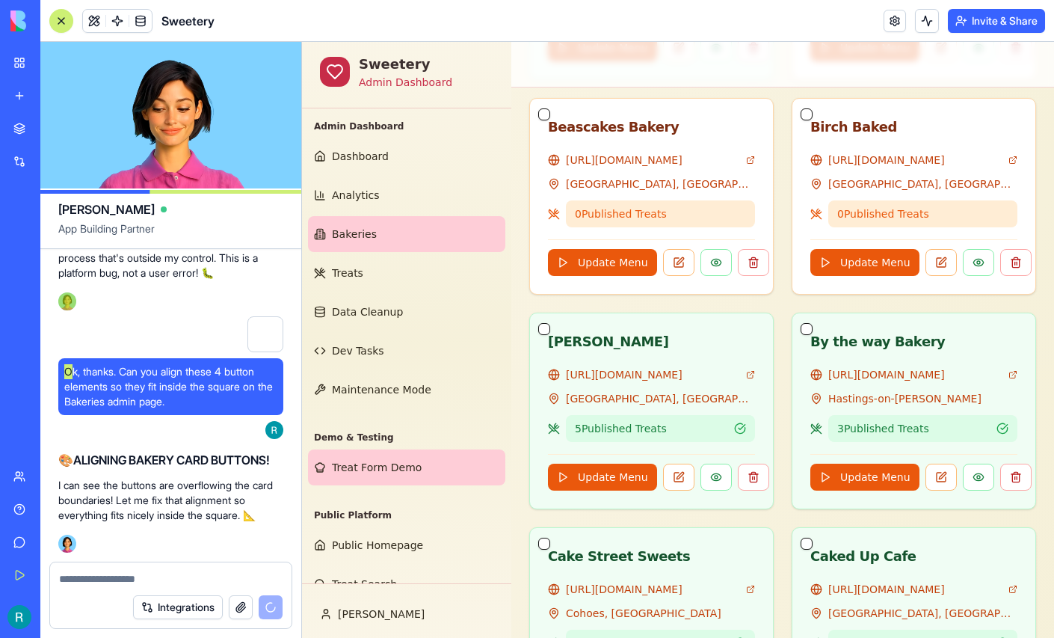
scroll to position [221, 0]
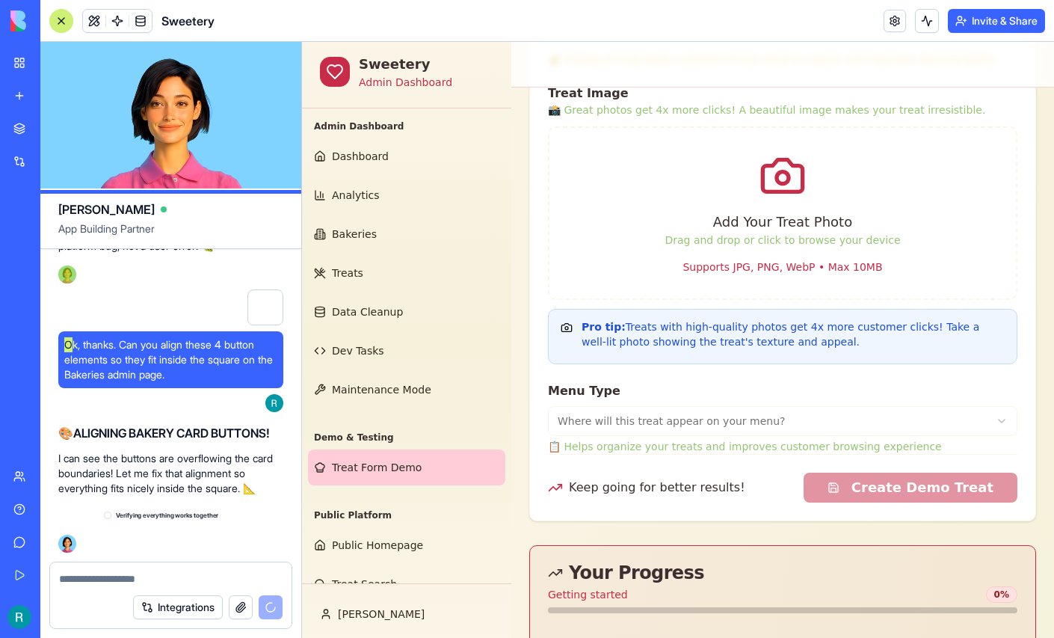
scroll to position [367566, 0]
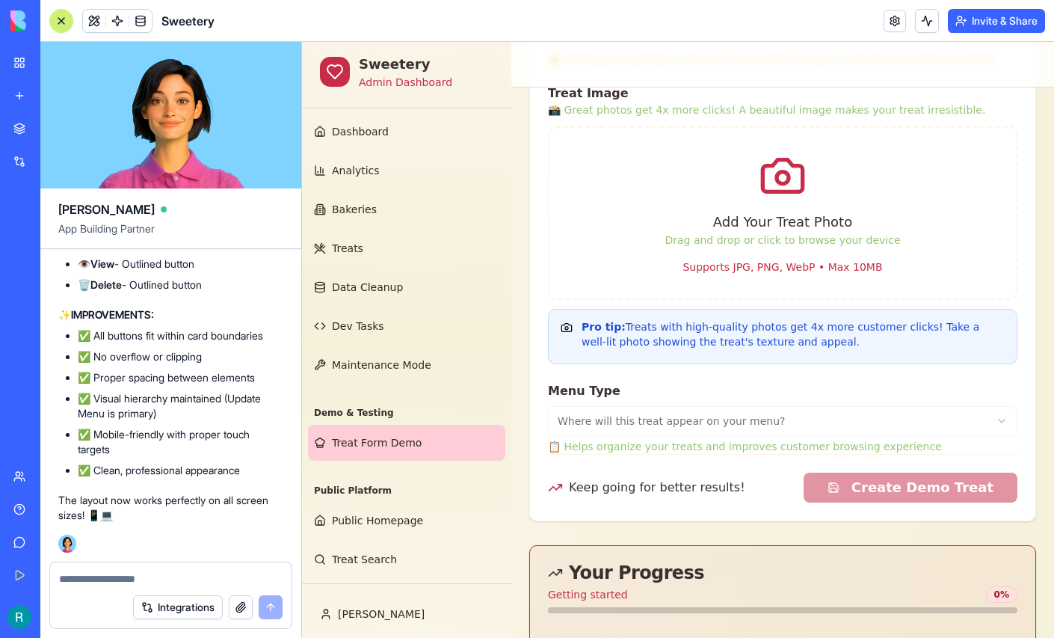
scroll to position [106, 0]
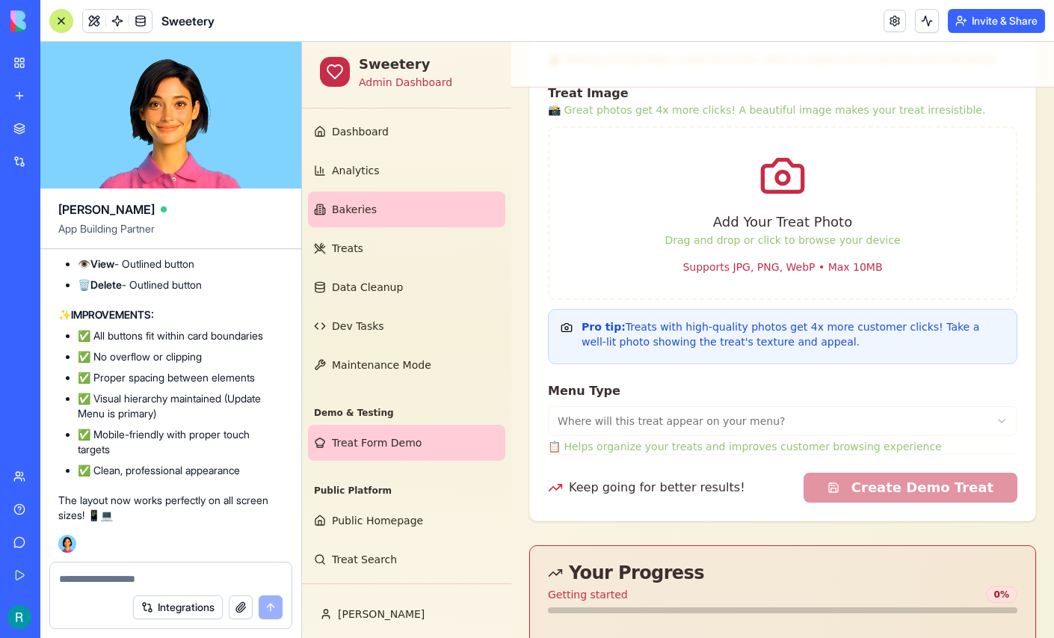
click at [383, 191] on link "Bakeries" at bounding box center [406, 209] width 197 height 36
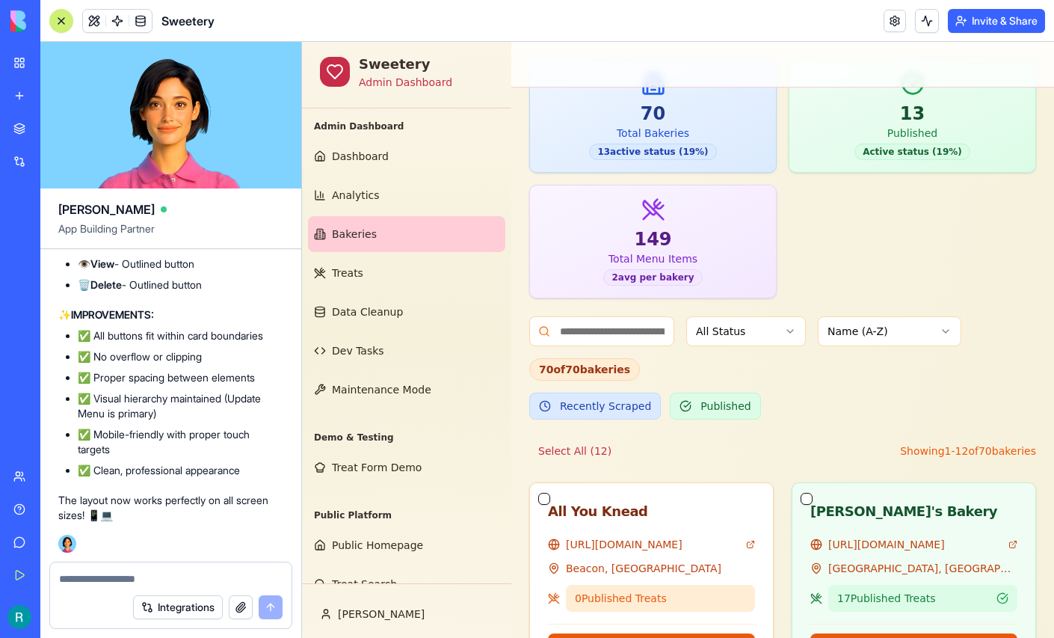
scroll to position [1182, 0]
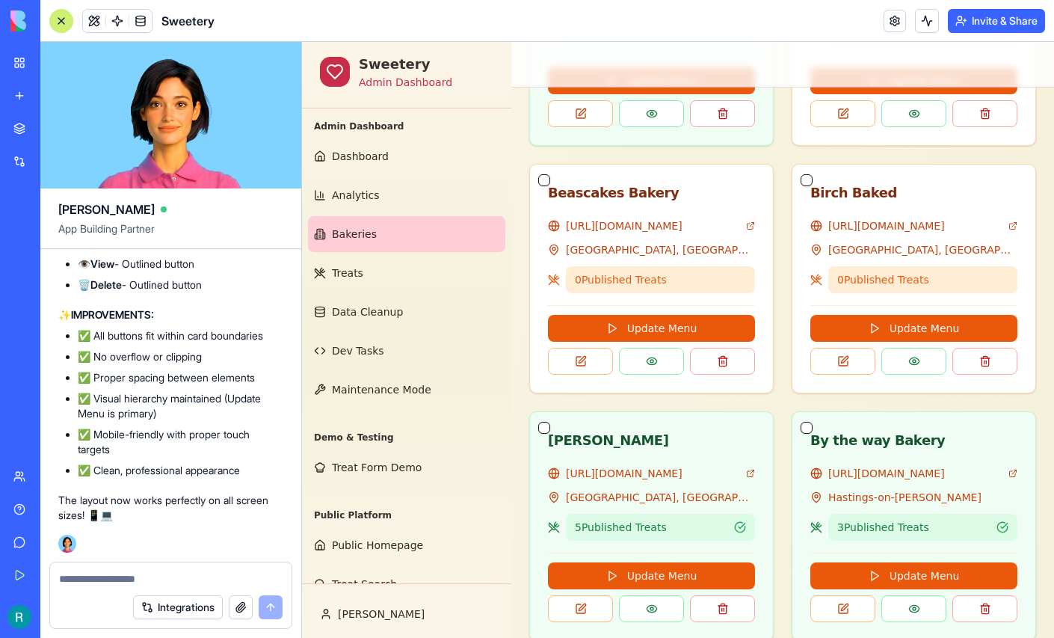
click at [65, 22] on div at bounding box center [61, 21] width 12 height 12
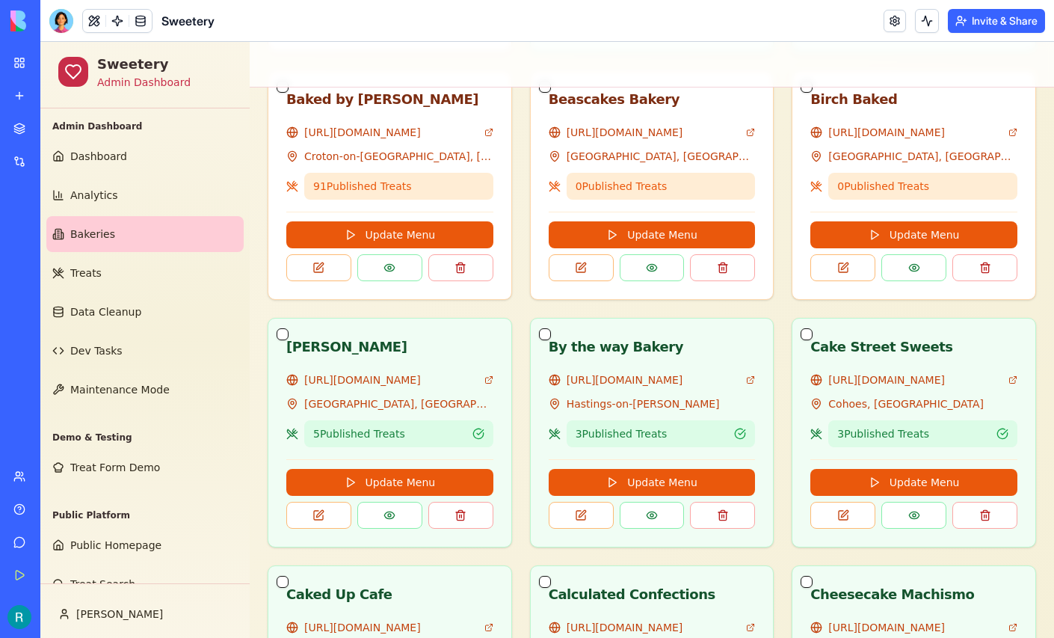
scroll to position [1256, 0]
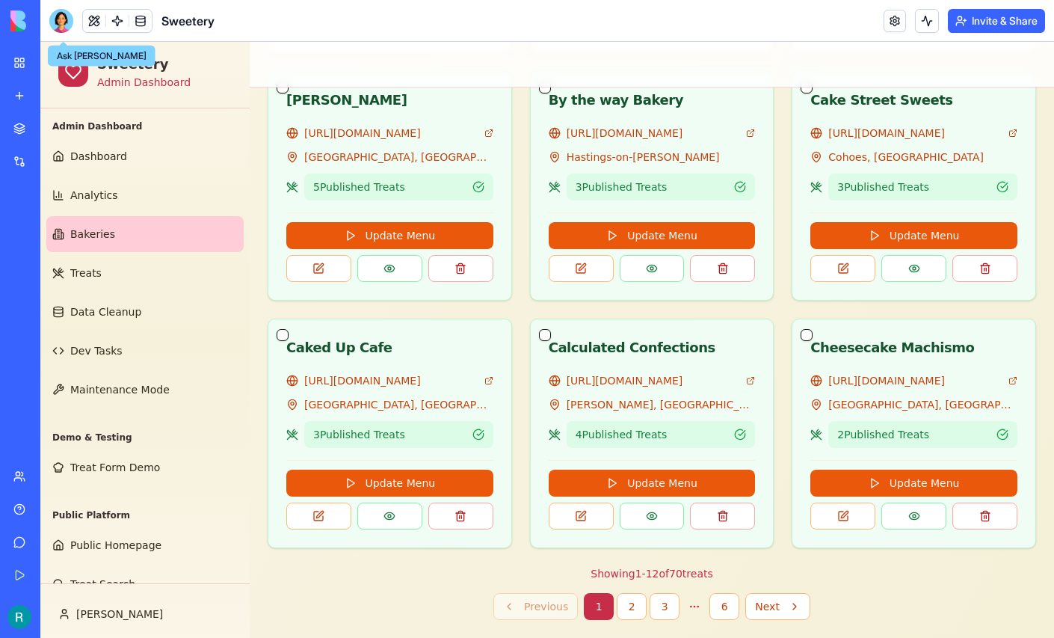
click at [62, 33] on div at bounding box center [61, 21] width 24 height 24
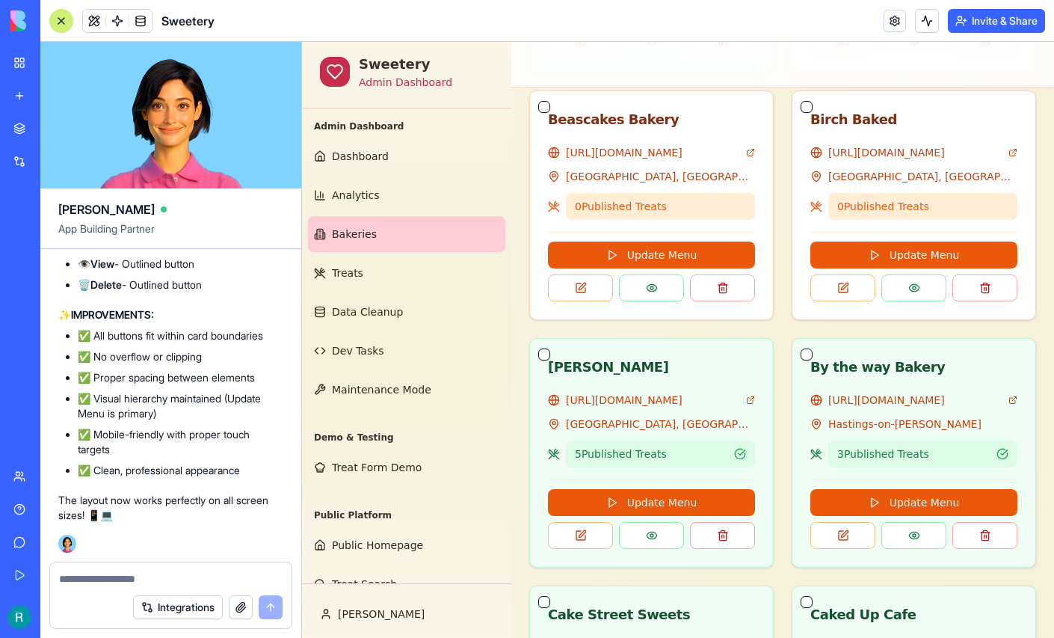
scroll to position [367279, 0]
drag, startPoint x: 78, startPoint y: 391, endPoint x: 120, endPoint y: 430, distance: 57.1
copy div "🚨 LORE IPSUMDOLO SITAMET CONSECTETURA Eli'se doeiusmodt incid - utla et d magna…"
click at [54, 502] on div "Help" at bounding box center [45, 509] width 19 height 15
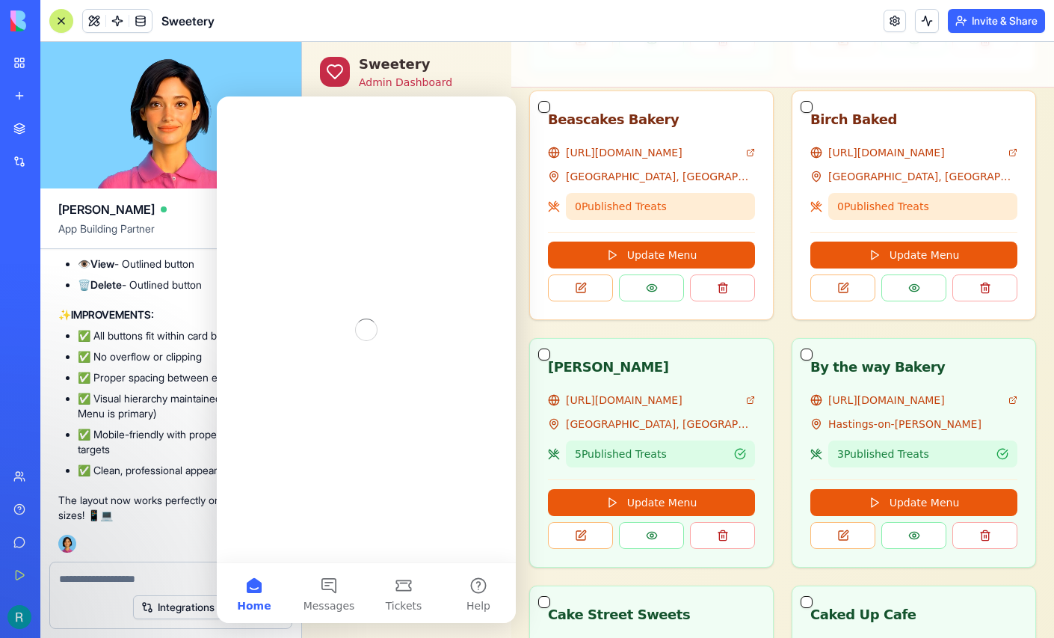
scroll to position [0, 0]
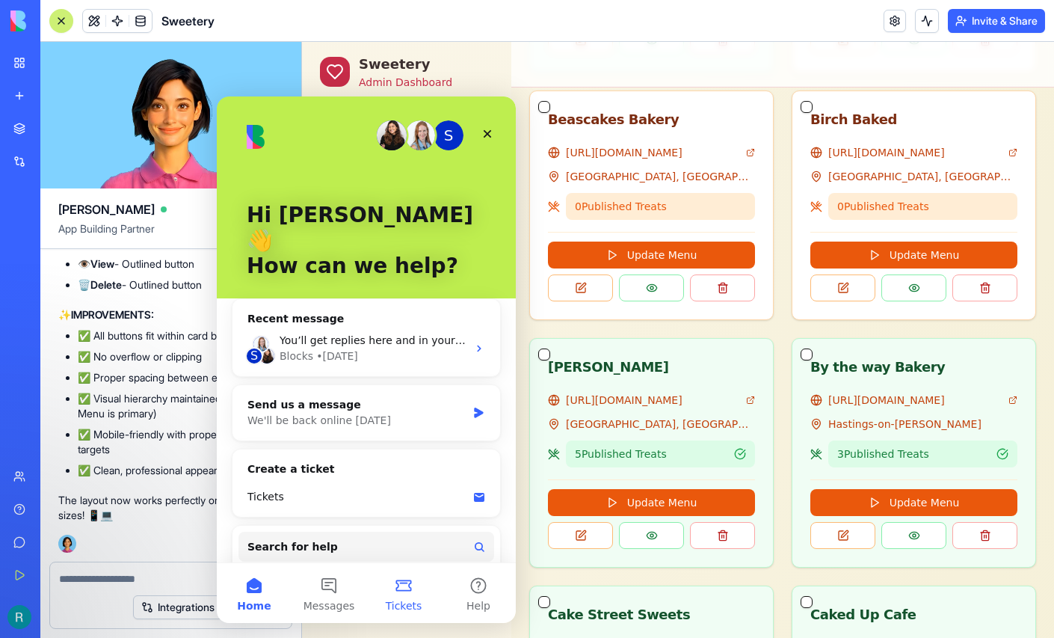
click at [399, 583] on button "Tickets" at bounding box center [403, 593] width 75 height 60
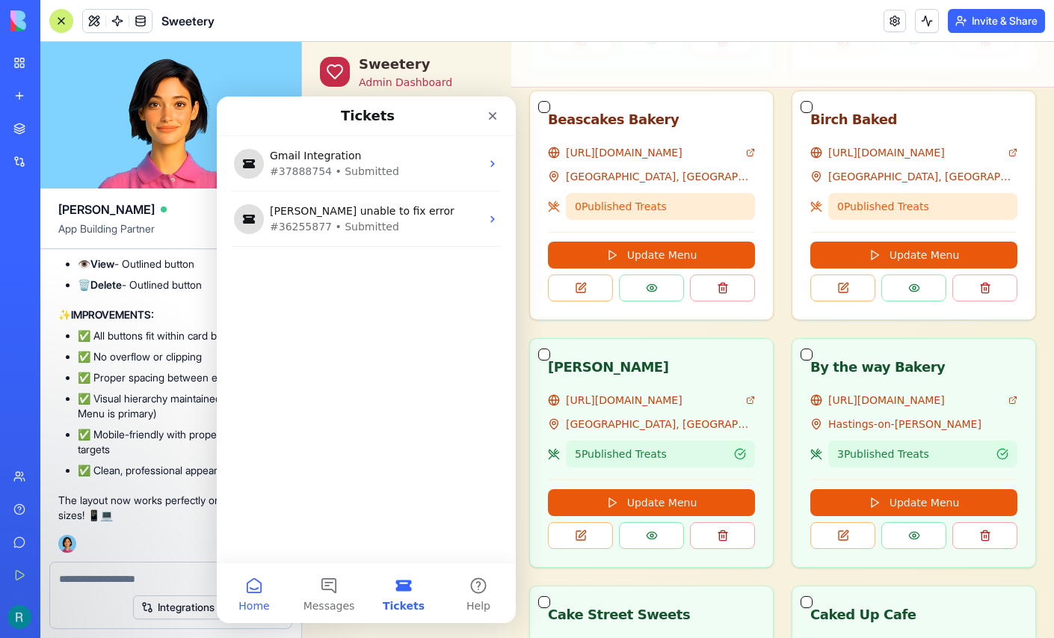
click at [254, 583] on button "Home" at bounding box center [254, 593] width 75 height 60
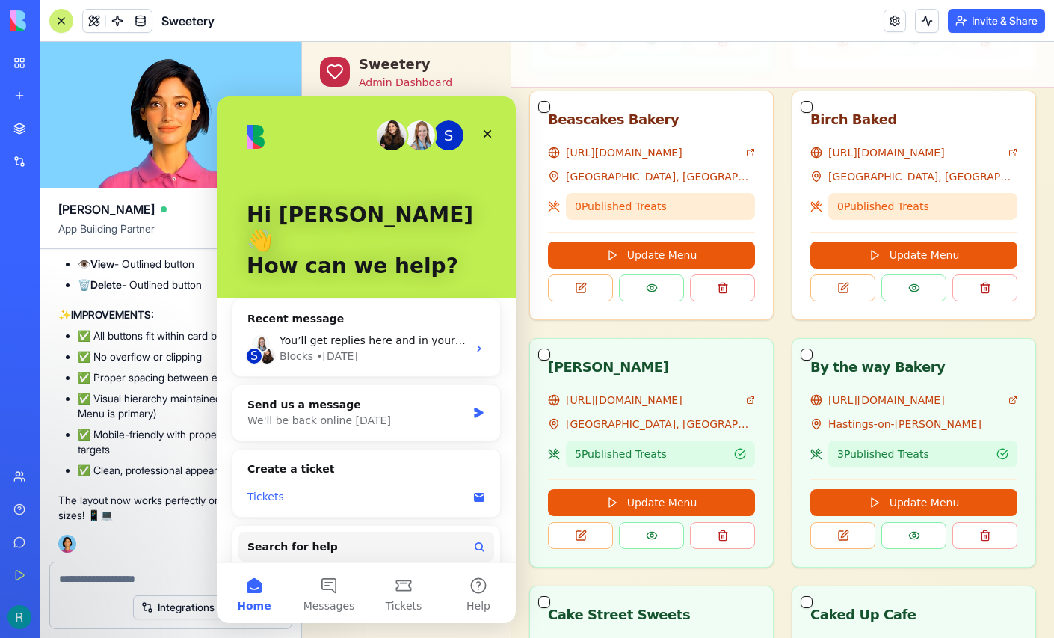
click at [348, 489] on div "Tickets" at bounding box center [358, 497] width 220 height 16
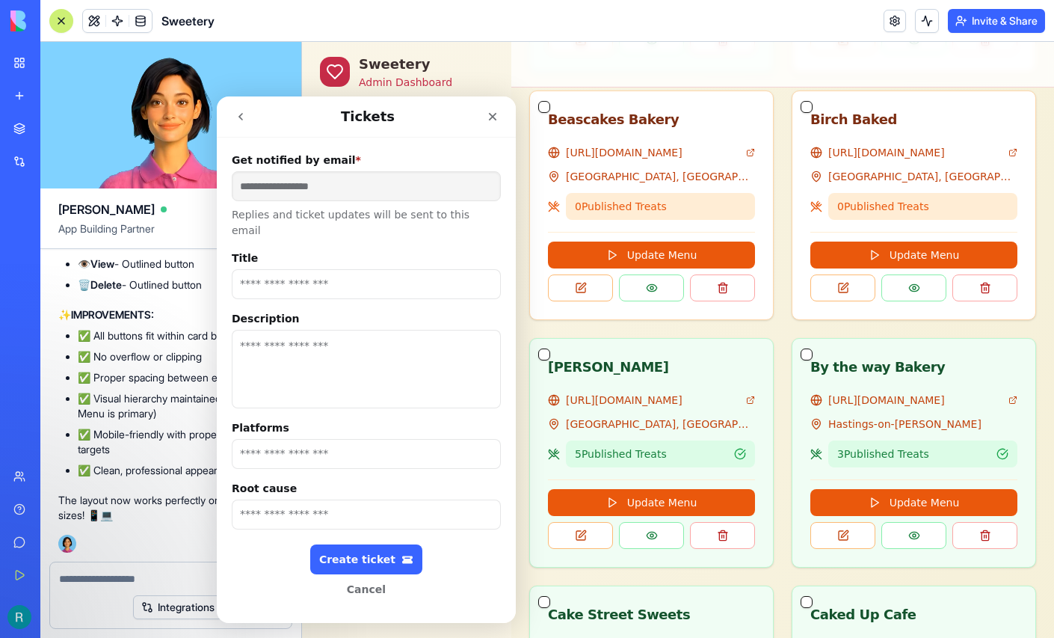
click at [297, 330] on textarea "Description" at bounding box center [366, 369] width 269 height 79
paste textarea "**********"
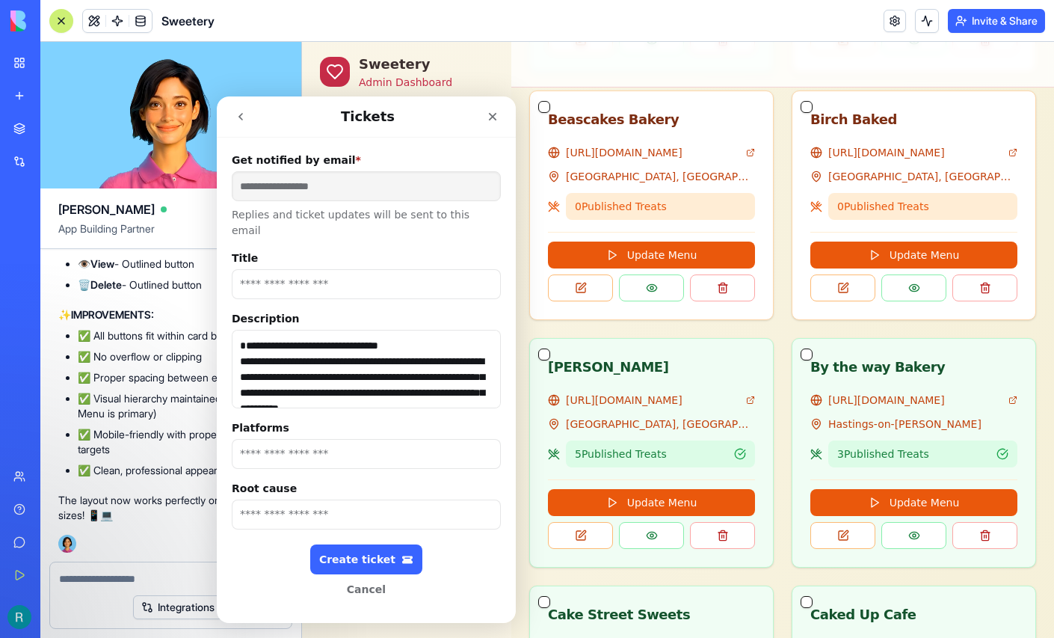
type textarea "**********"
click at [316, 269] on input "Title" at bounding box center [366, 284] width 269 height 30
type input "**********"
click at [322, 439] on input "Platforms" at bounding box center [366, 454] width 269 height 30
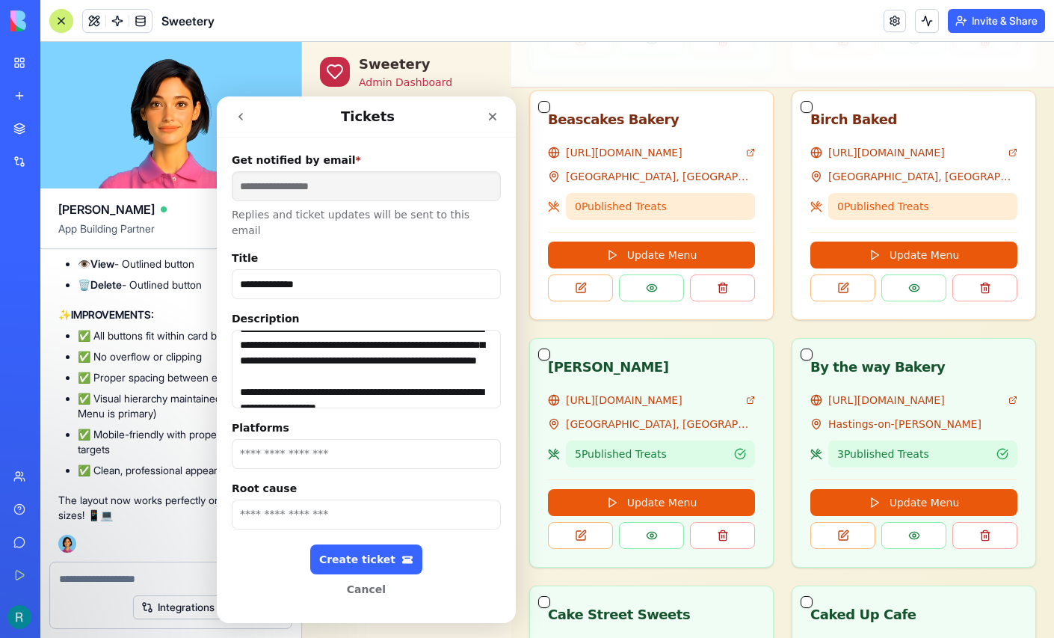
scroll to position [142, 0]
click at [320, 445] on input "Platforms" at bounding box center [366, 454] width 269 height 30
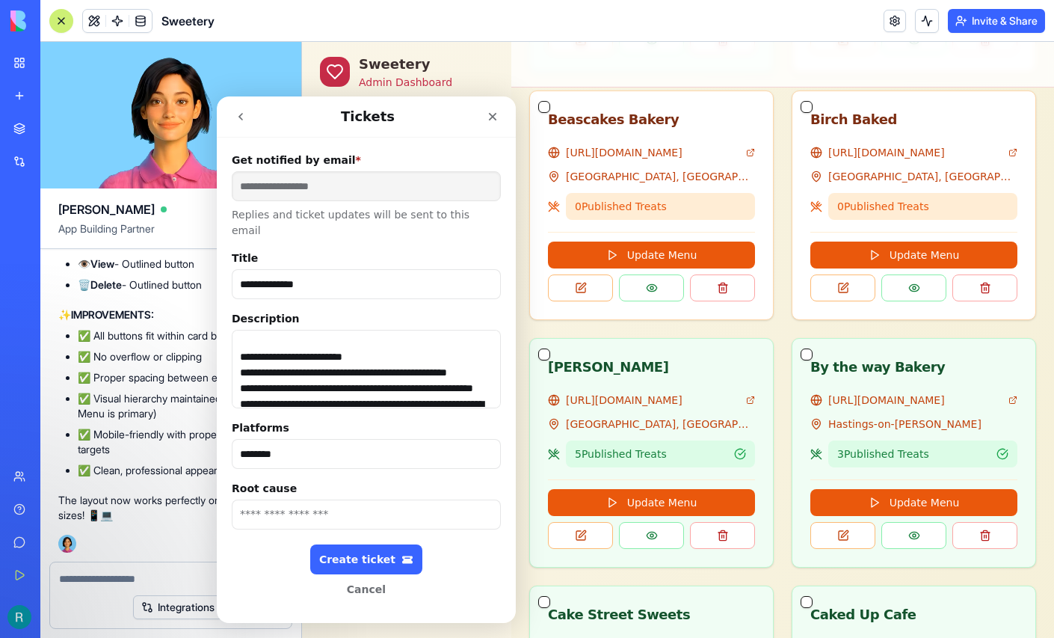
scroll to position [366, 0]
type input "********"
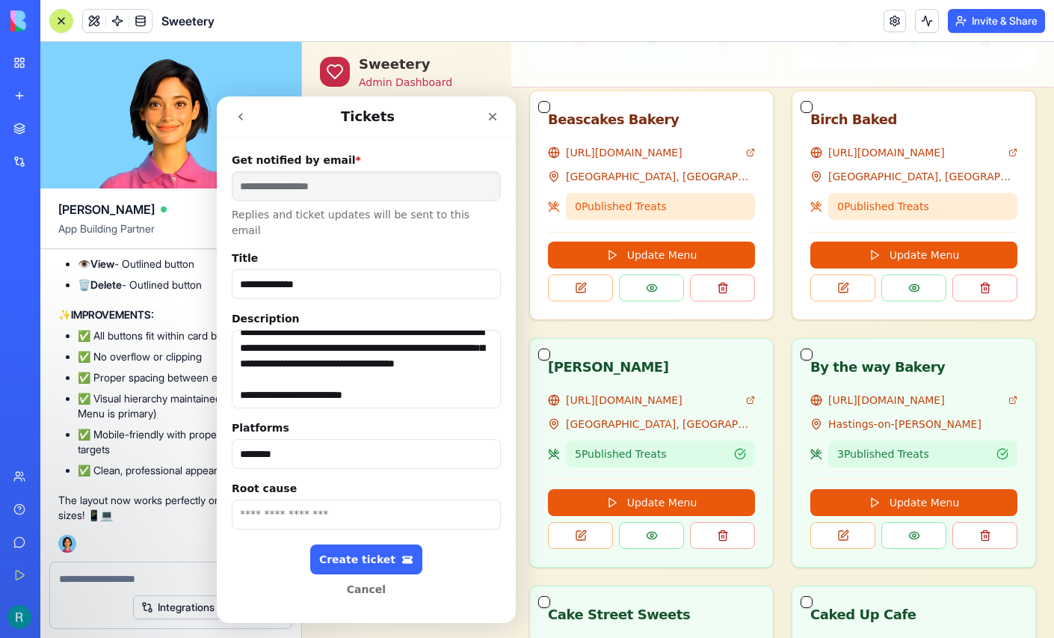
scroll to position [309, 0]
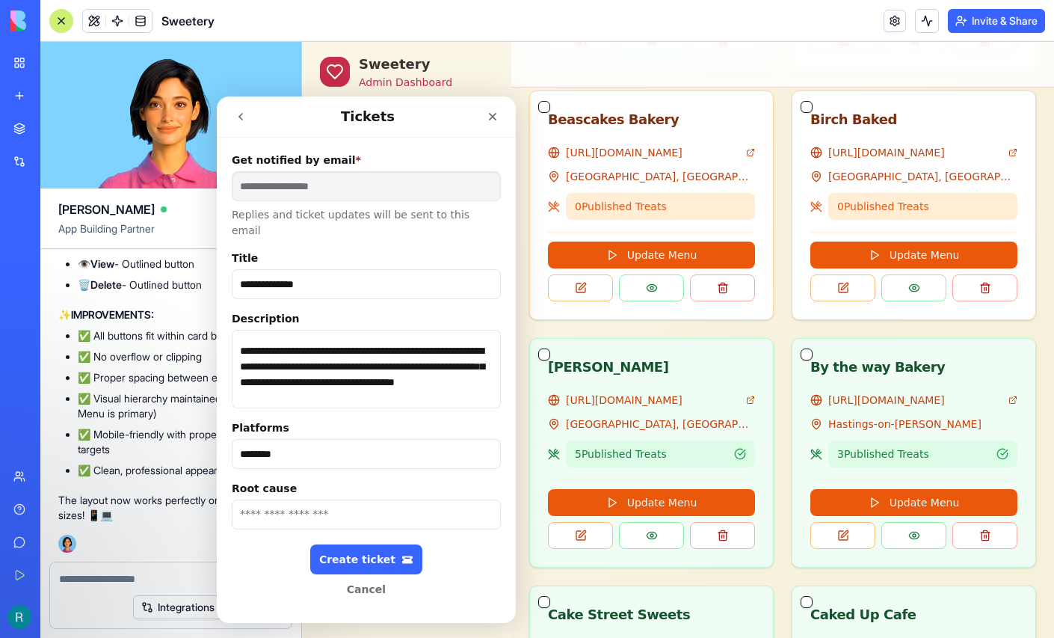
drag, startPoint x: 334, startPoint y: 372, endPoint x: 256, endPoint y: 378, distance: 78.1
click at [256, 378] on textarea "Description" at bounding box center [366, 369] width 269 height 79
click at [255, 500] on input "Root cause" at bounding box center [366, 515] width 269 height 30
paste input "**********"
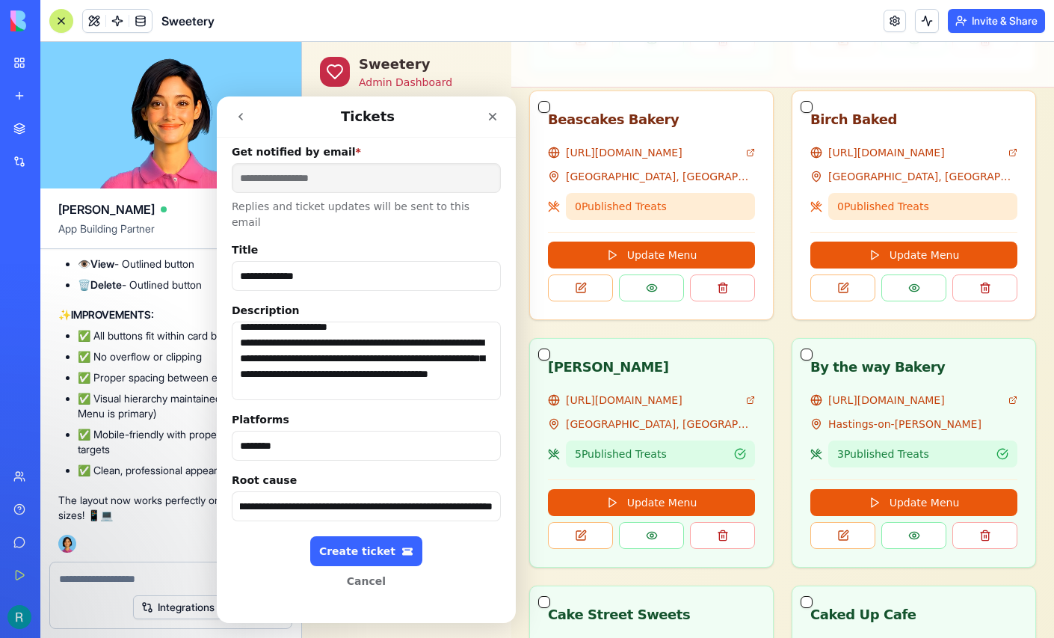
scroll to position [784, 0]
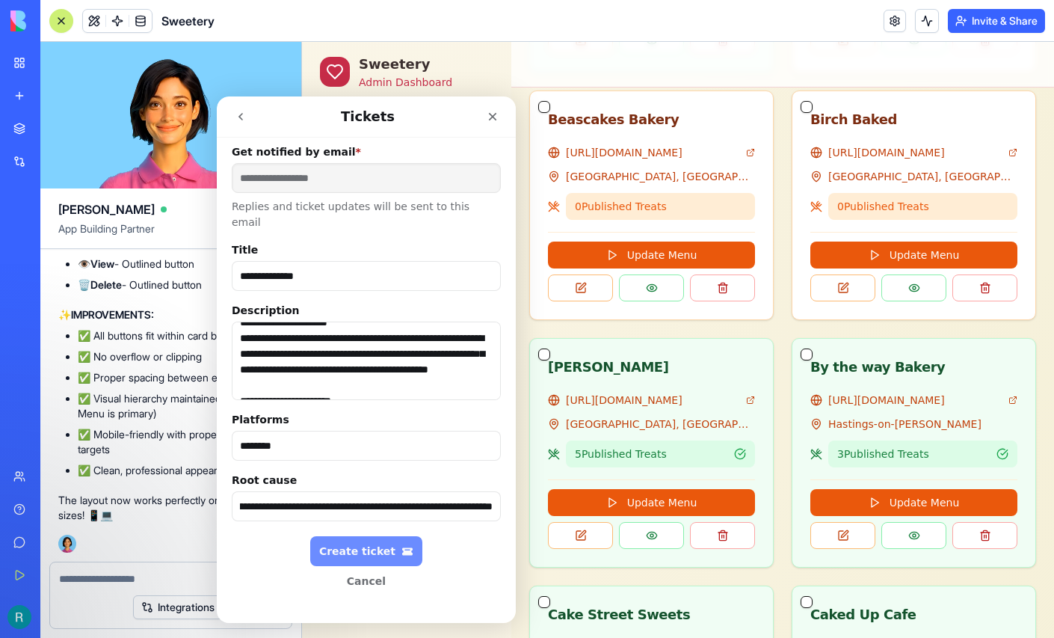
type input "**********"
click at [359, 545] on div "Create ticket" at bounding box center [366, 551] width 94 height 13
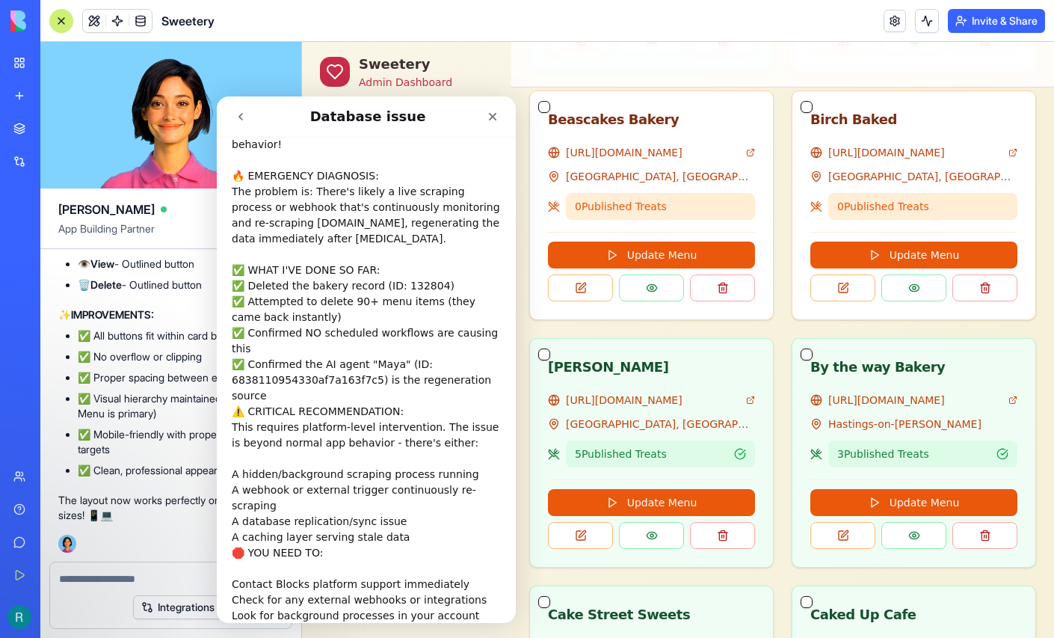
scroll to position [1372, 0]
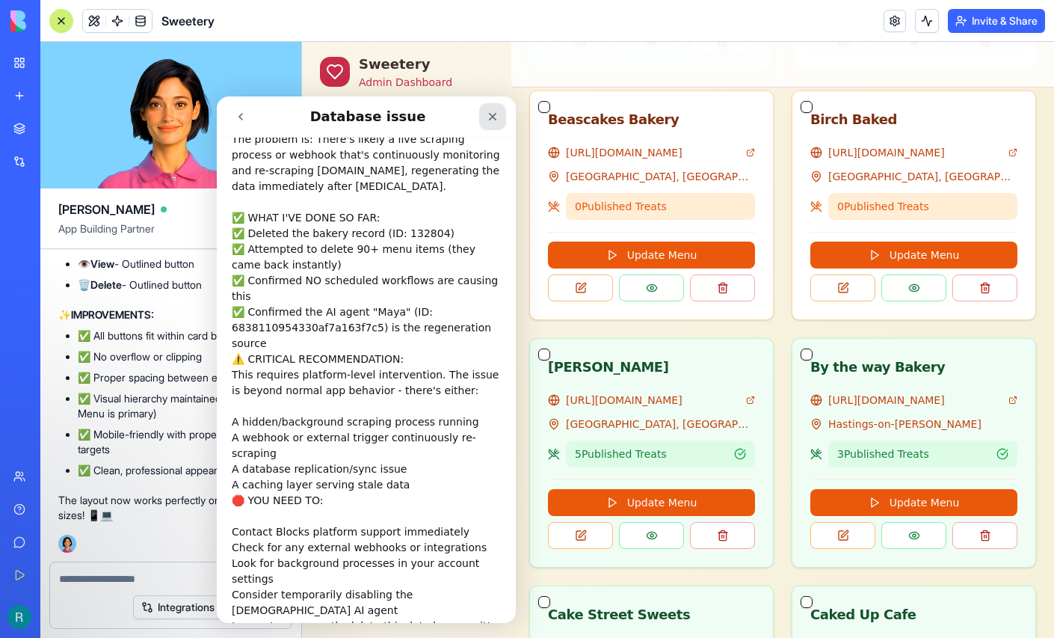
click at [491, 117] on icon "Close" at bounding box center [493, 117] width 8 height 8
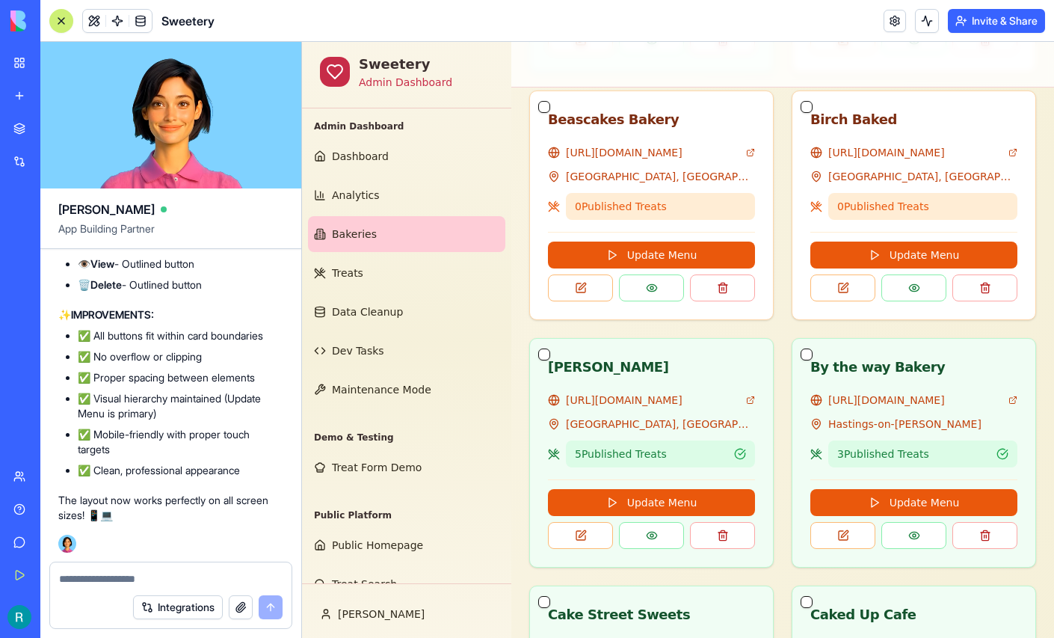
scroll to position [0, 0]
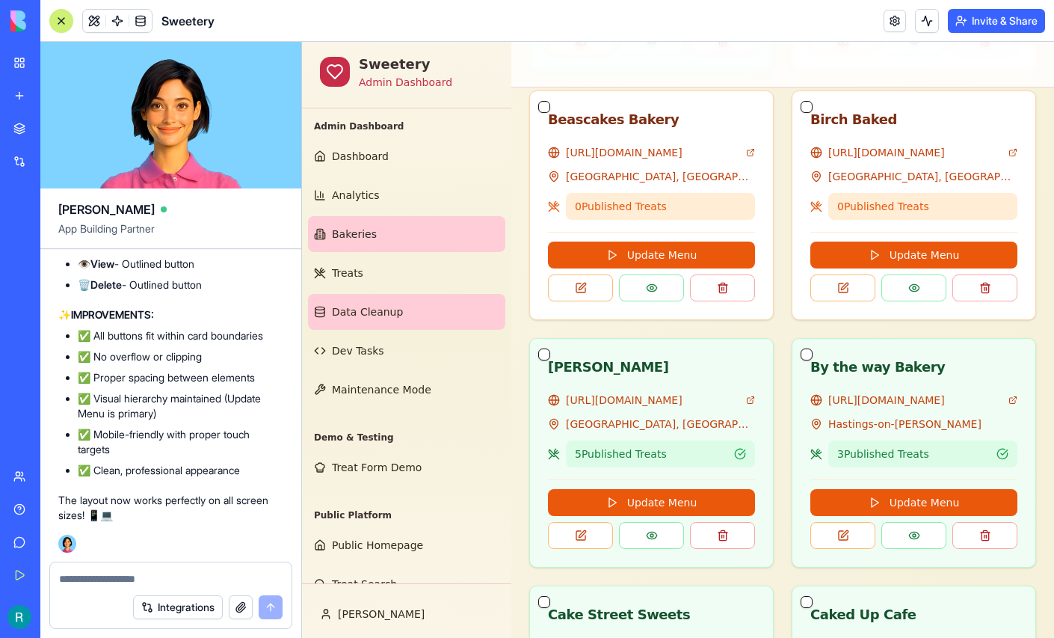
click at [437, 330] on link "Data Cleanup" at bounding box center [406, 312] width 197 height 36
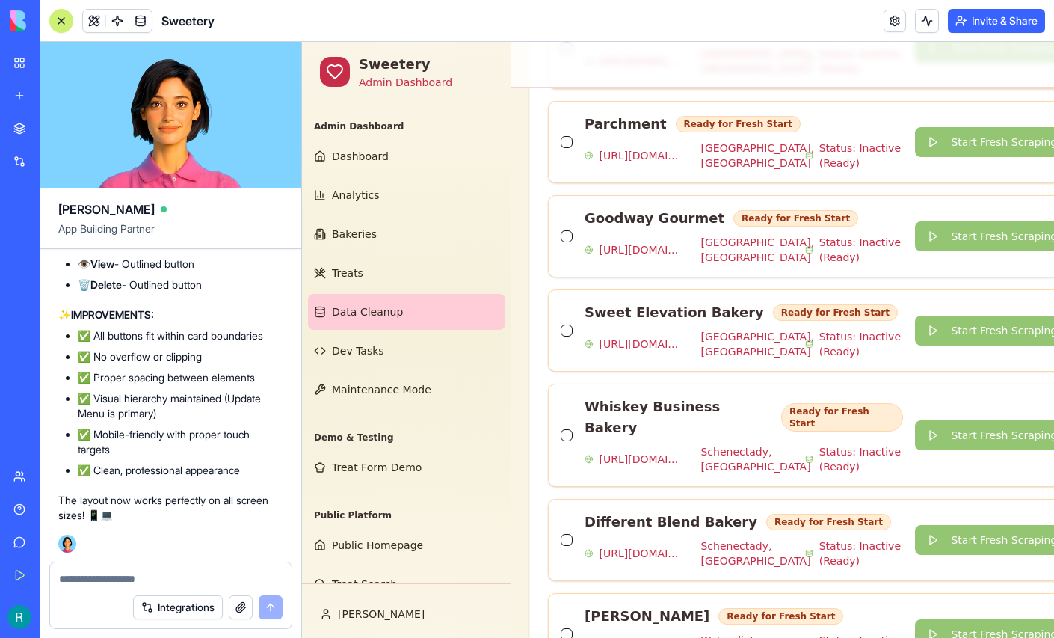
click at [57, 25] on div at bounding box center [61, 21] width 12 height 12
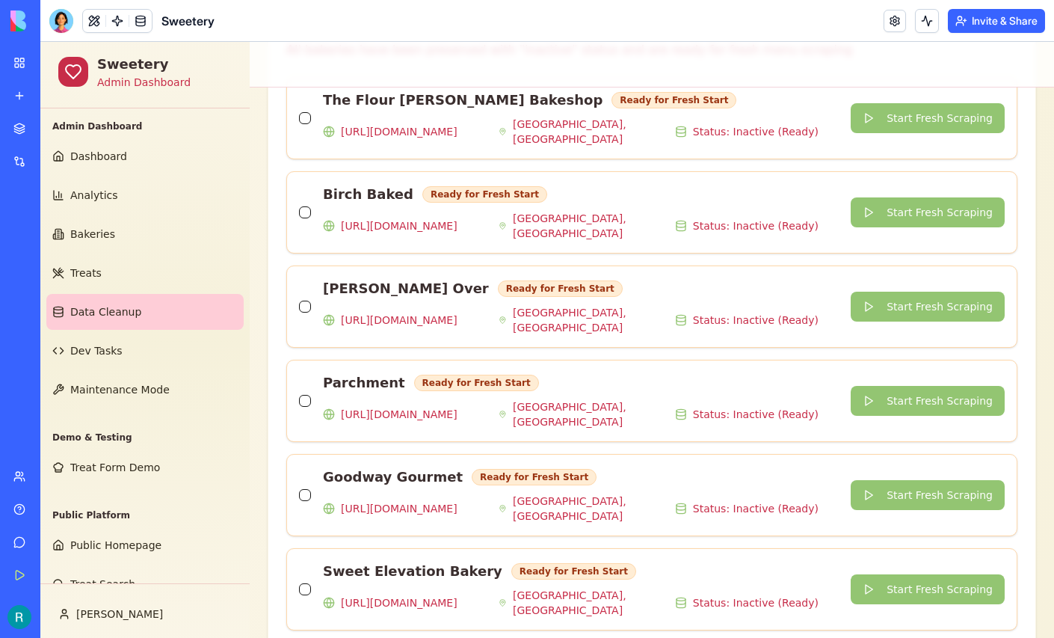
scroll to position [793, 0]
click at [95, 242] on span "Bakeries" at bounding box center [92, 234] width 45 height 15
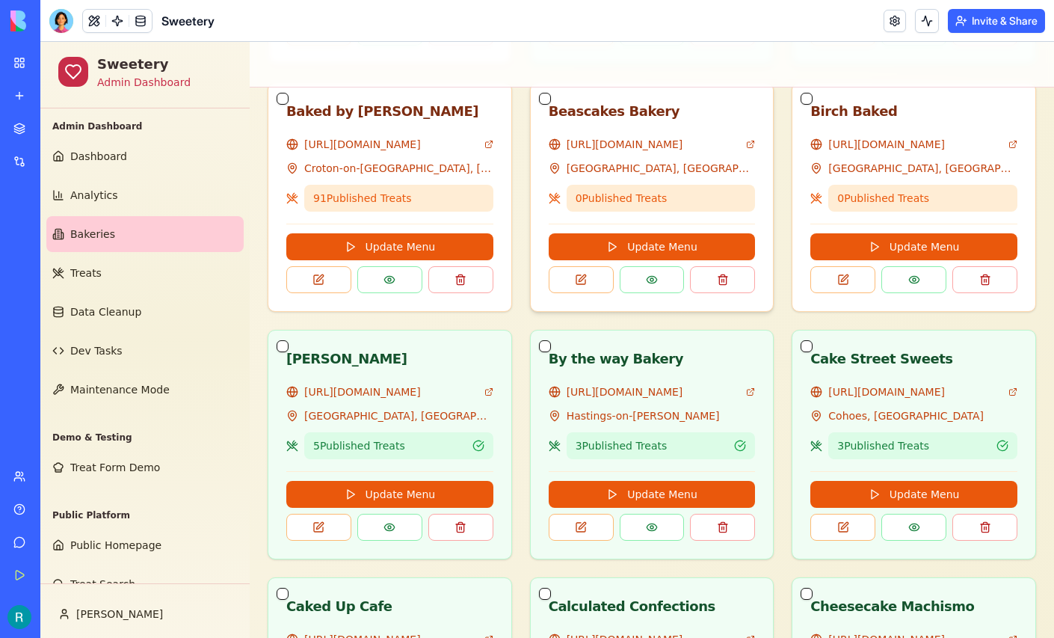
scroll to position [1256, 0]
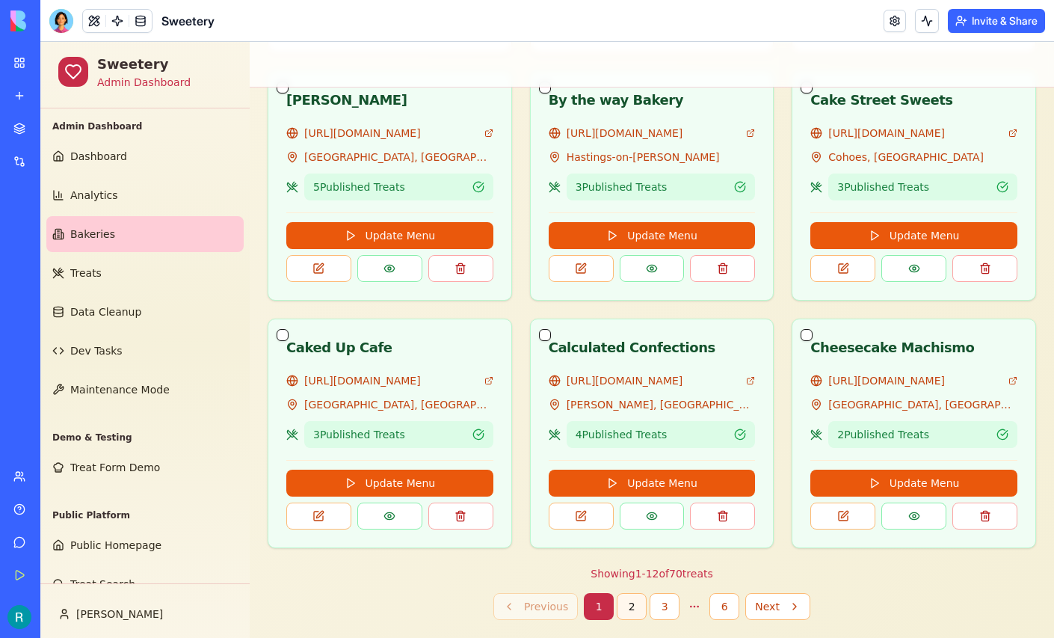
click at [630, 598] on button "2" at bounding box center [632, 606] width 30 height 27
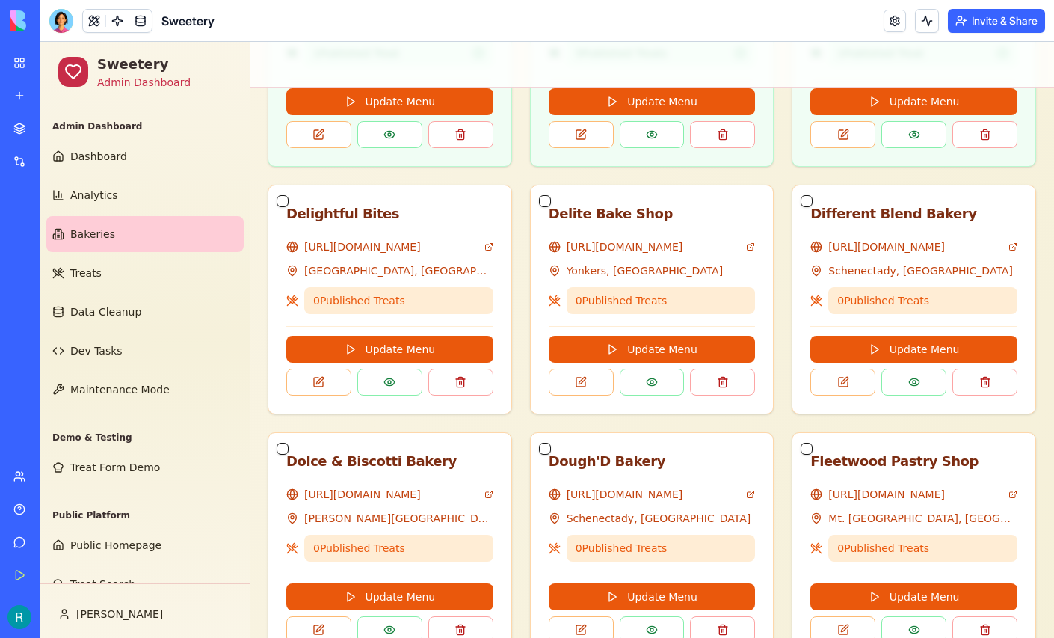
scroll to position [692, 0]
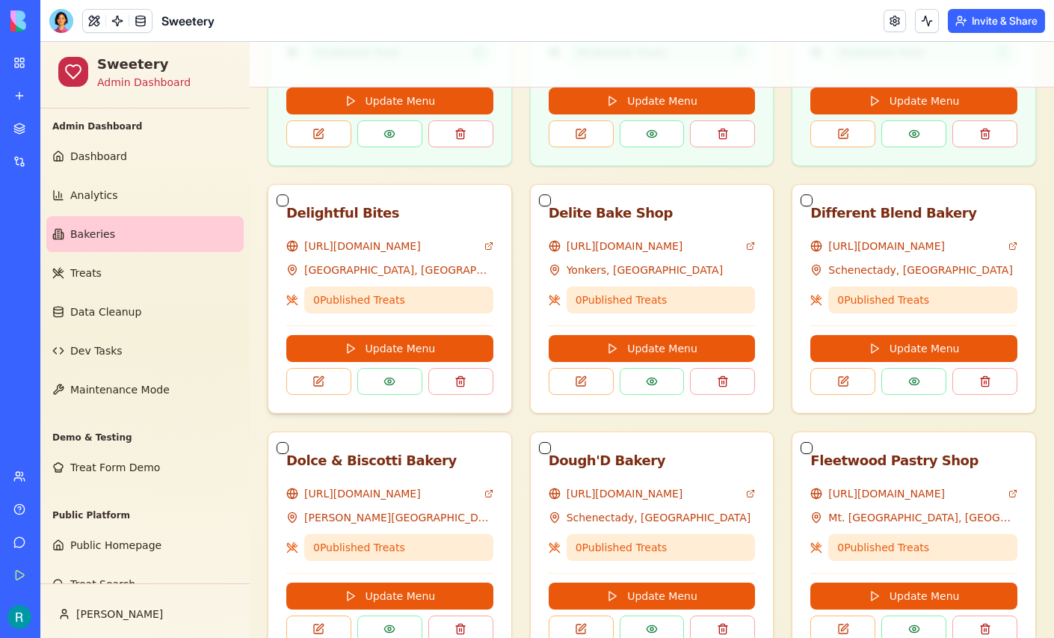
click at [286, 206] on button "button" at bounding box center [283, 200] width 12 height 12
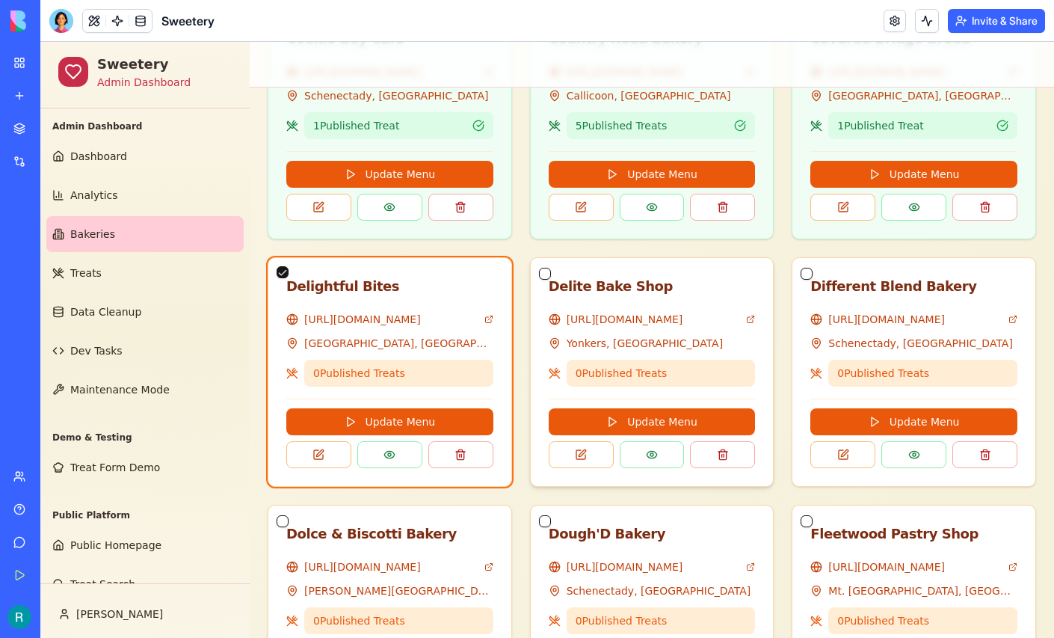
click at [551, 280] on button "button" at bounding box center [545, 274] width 12 height 12
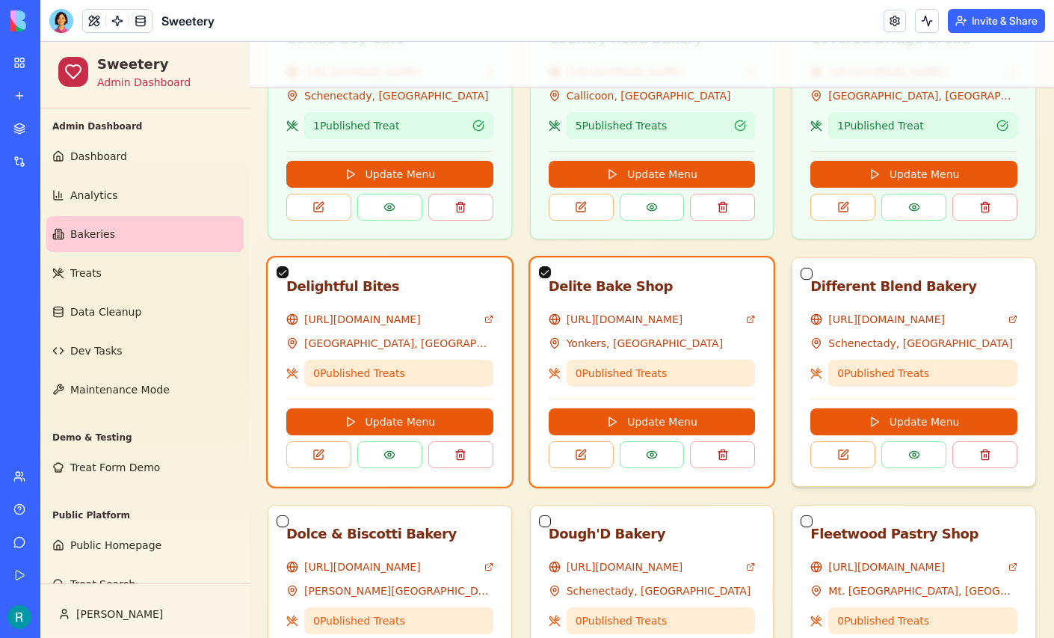
click at [811, 280] on button "button" at bounding box center [807, 274] width 12 height 12
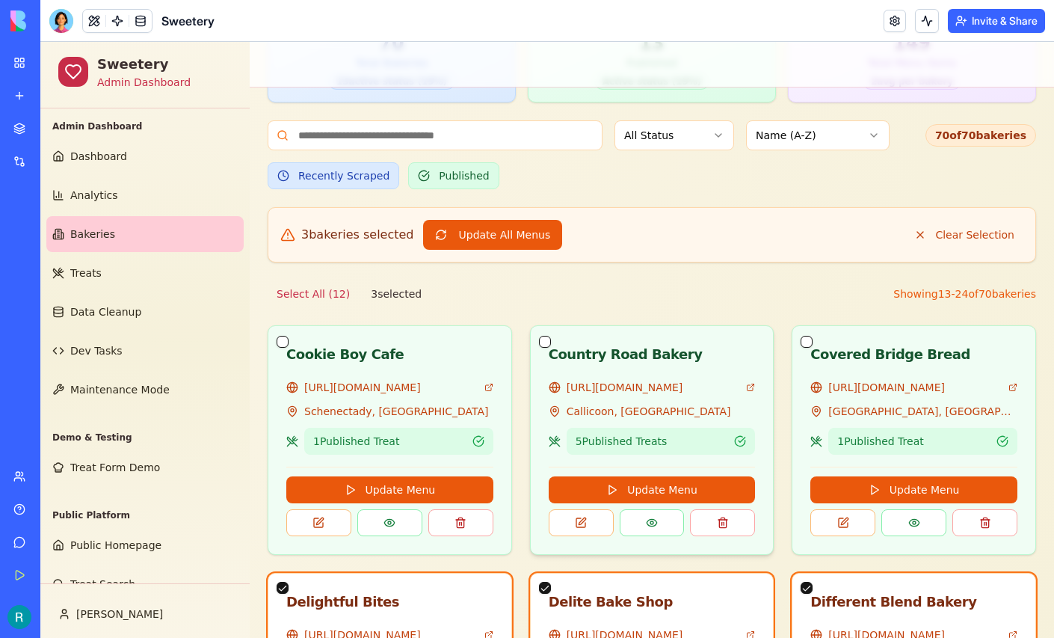
scroll to position [331, 0]
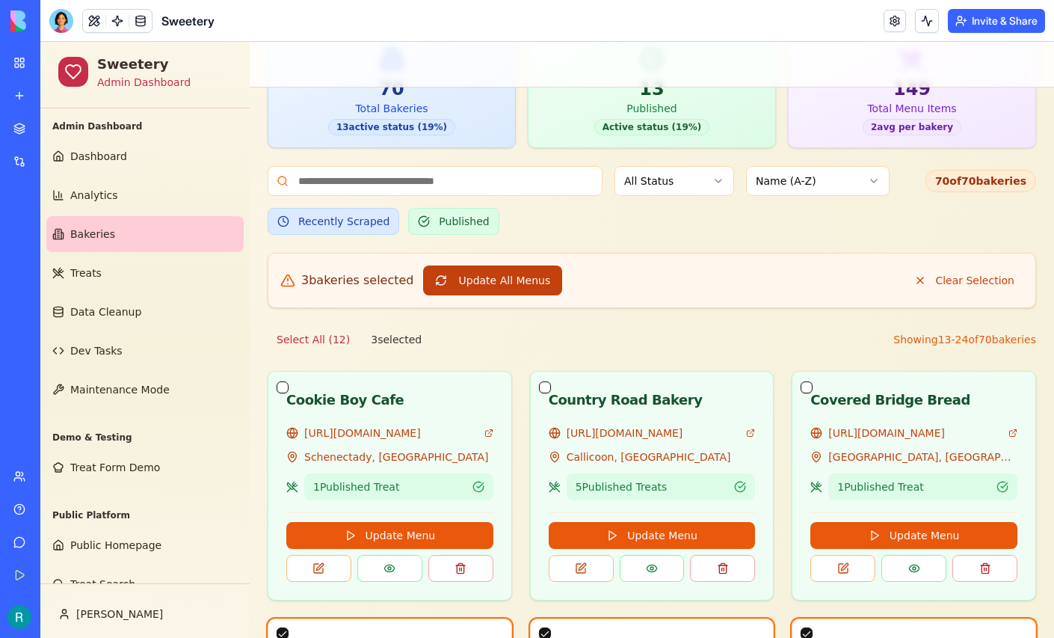
click at [494, 295] on button "Update All Menus" at bounding box center [493, 280] width 140 height 30
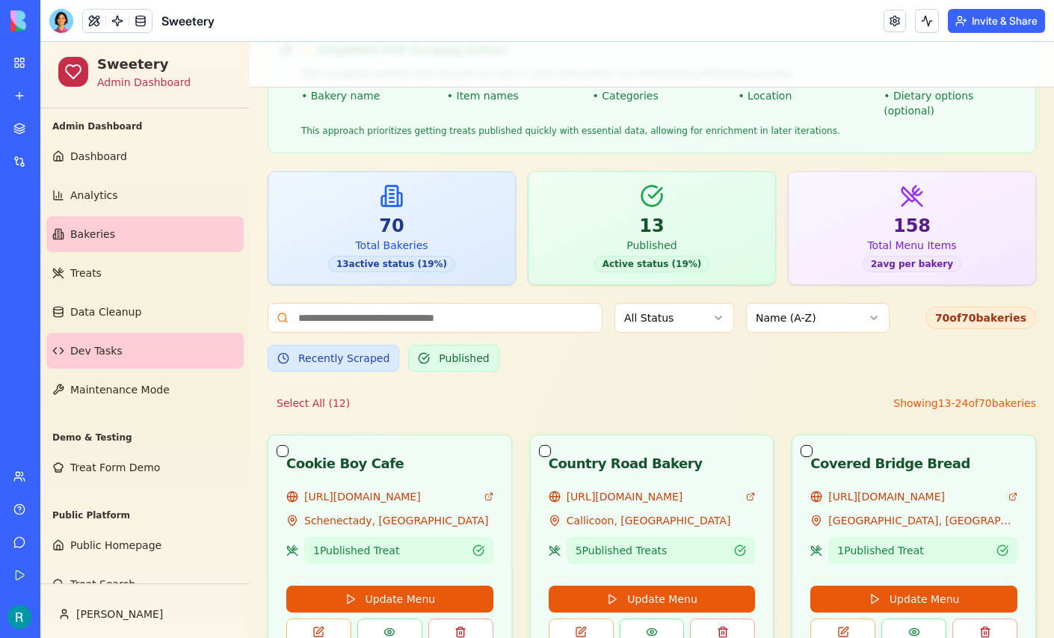
scroll to position [106, 0]
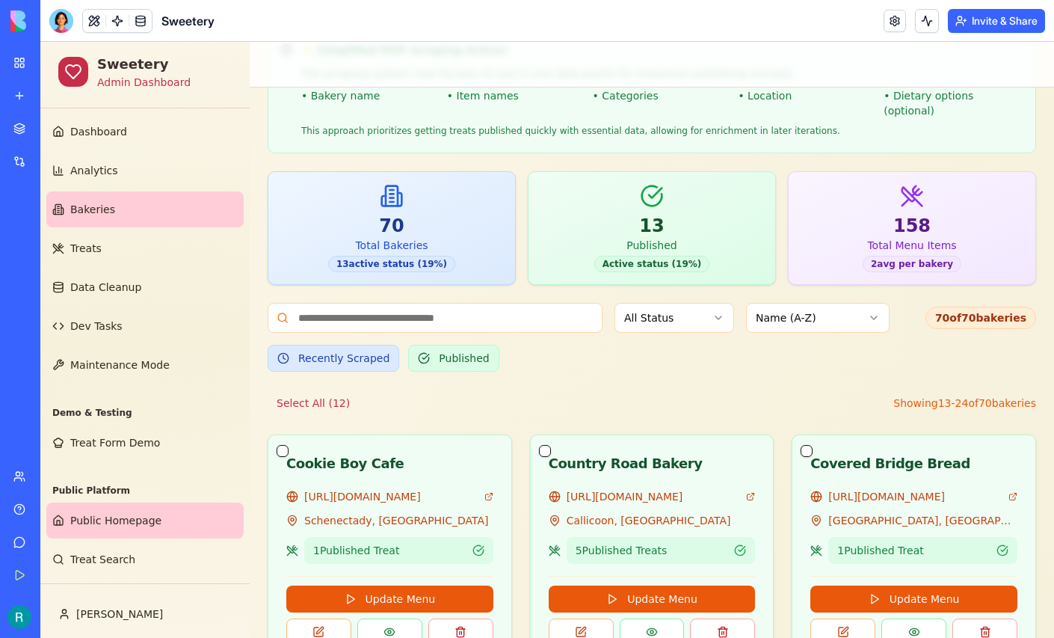
click at [120, 513] on span "Public Homepage" at bounding box center [115, 520] width 91 height 15
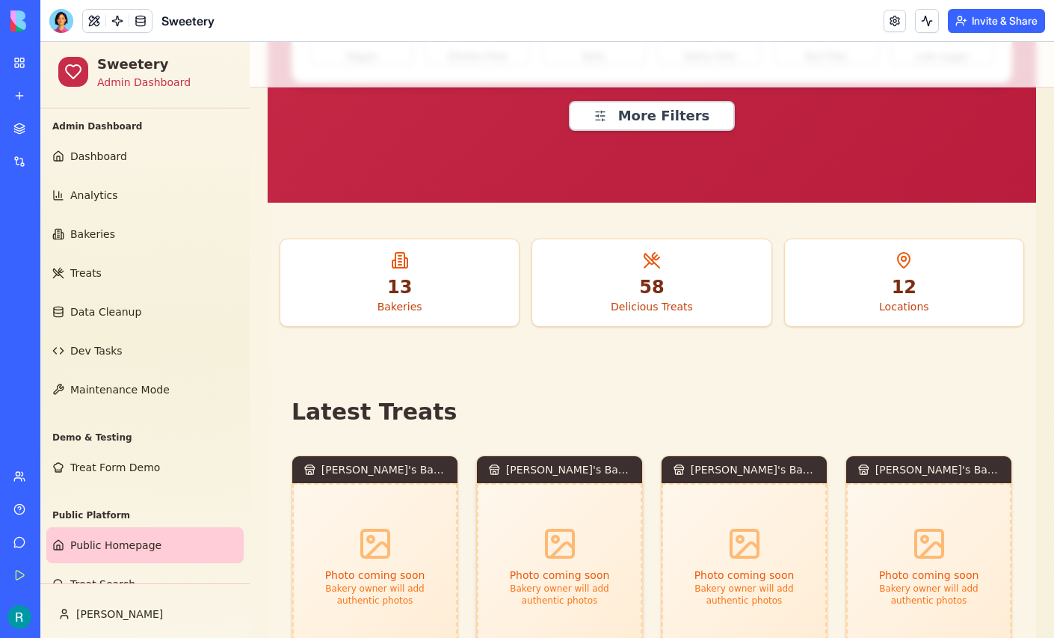
scroll to position [437, 0]
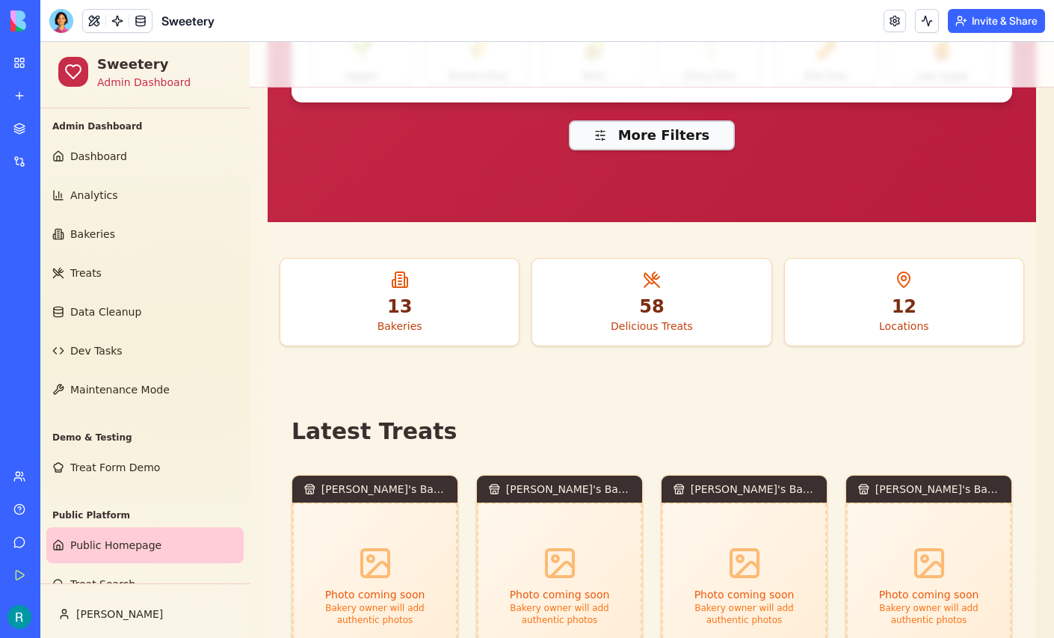
click at [643, 150] on button "More Filters" at bounding box center [652, 135] width 167 height 30
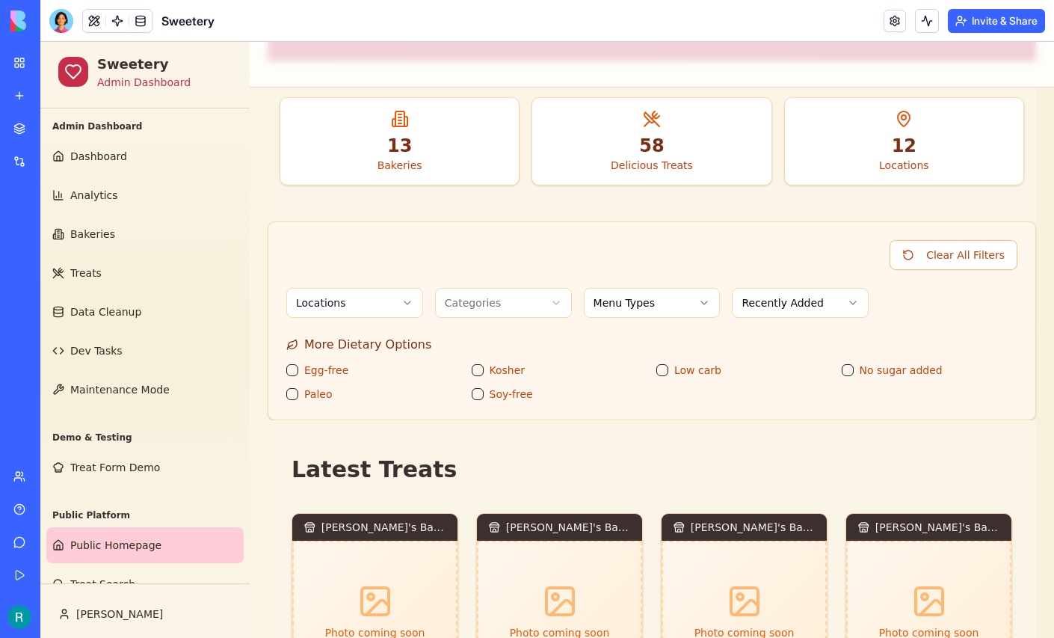
scroll to position [624, 0]
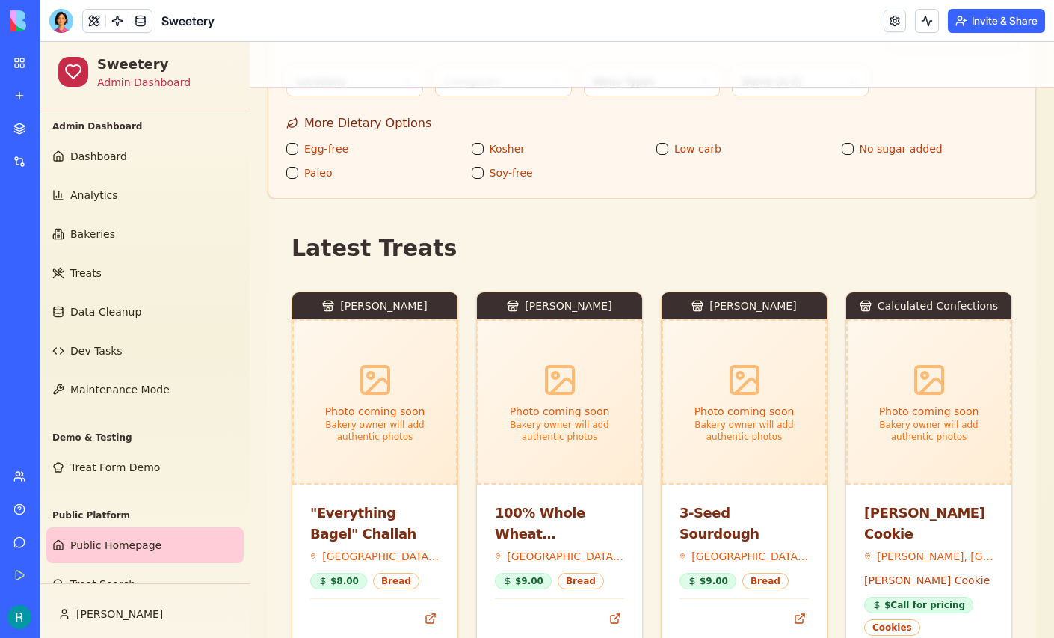
scroll to position [826, 0]
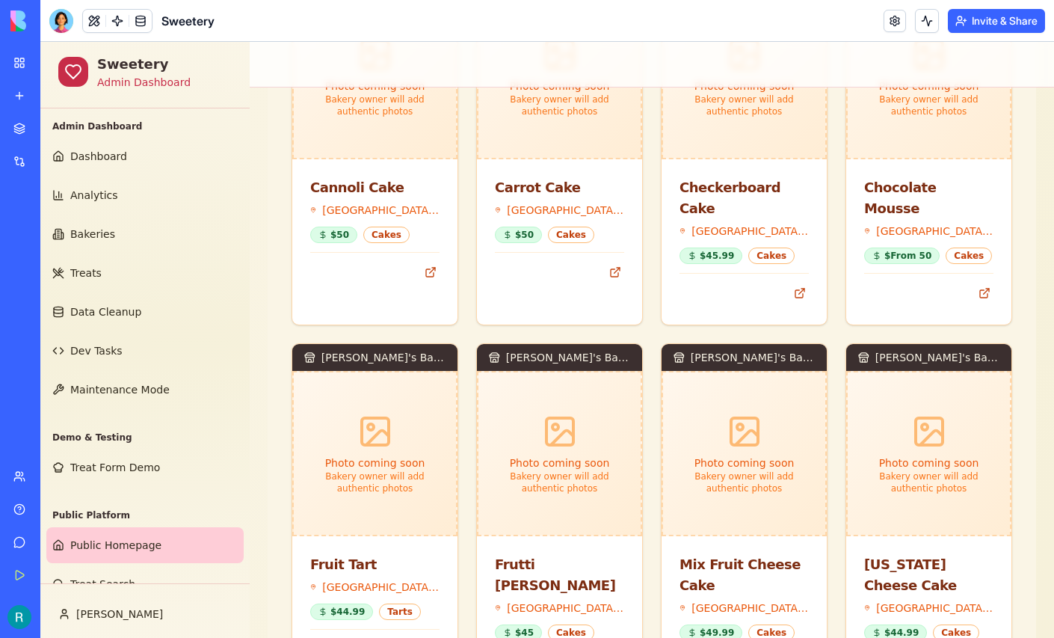
scroll to position [1146, 0]
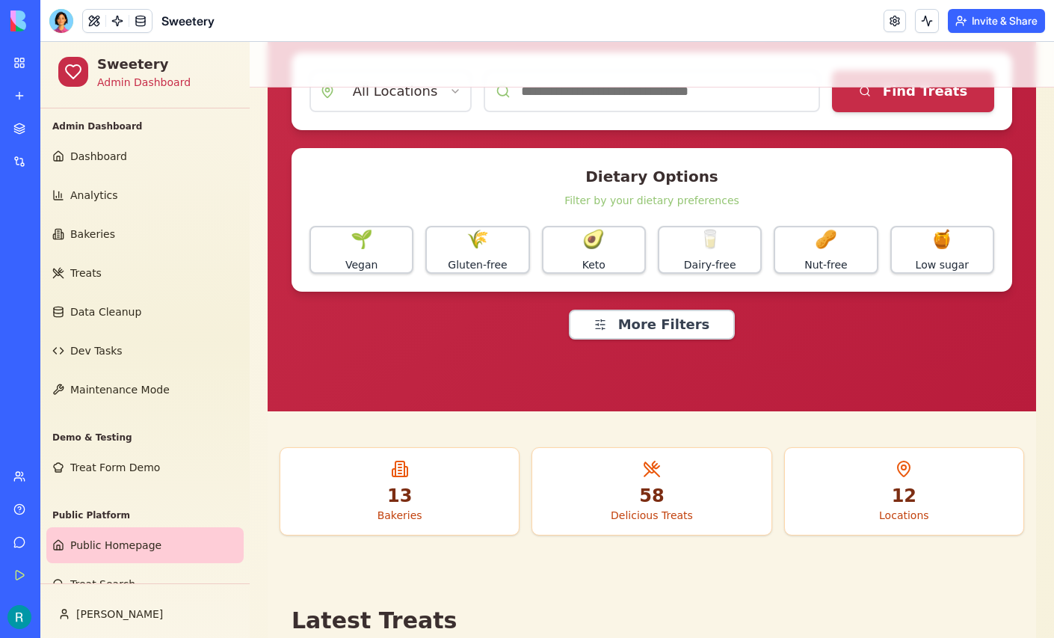
scroll to position [246, 0]
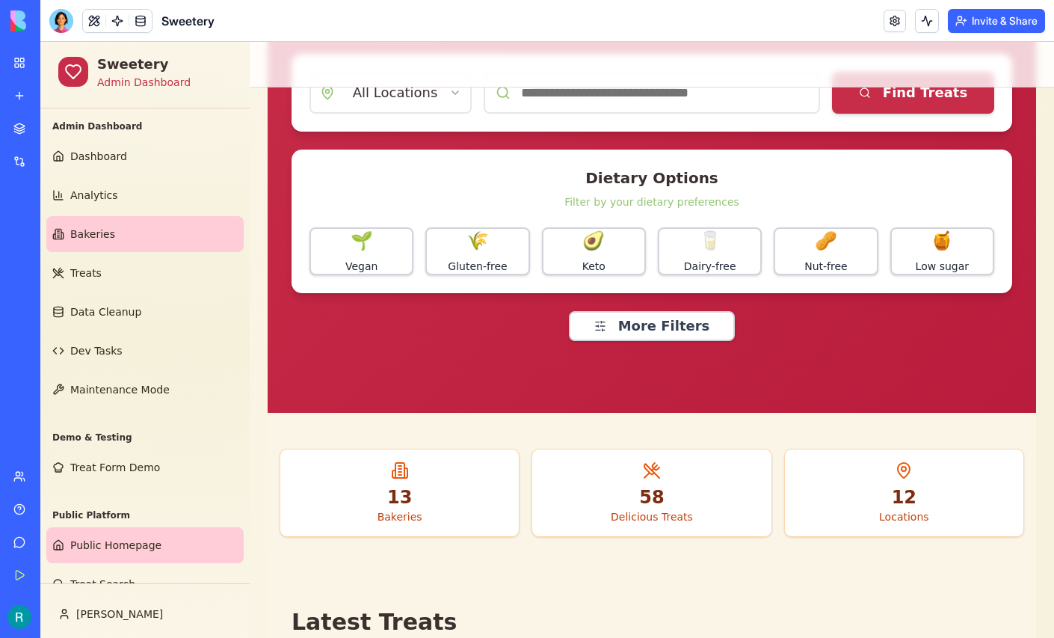
click at [137, 252] on link "Bakeries" at bounding box center [144, 234] width 197 height 36
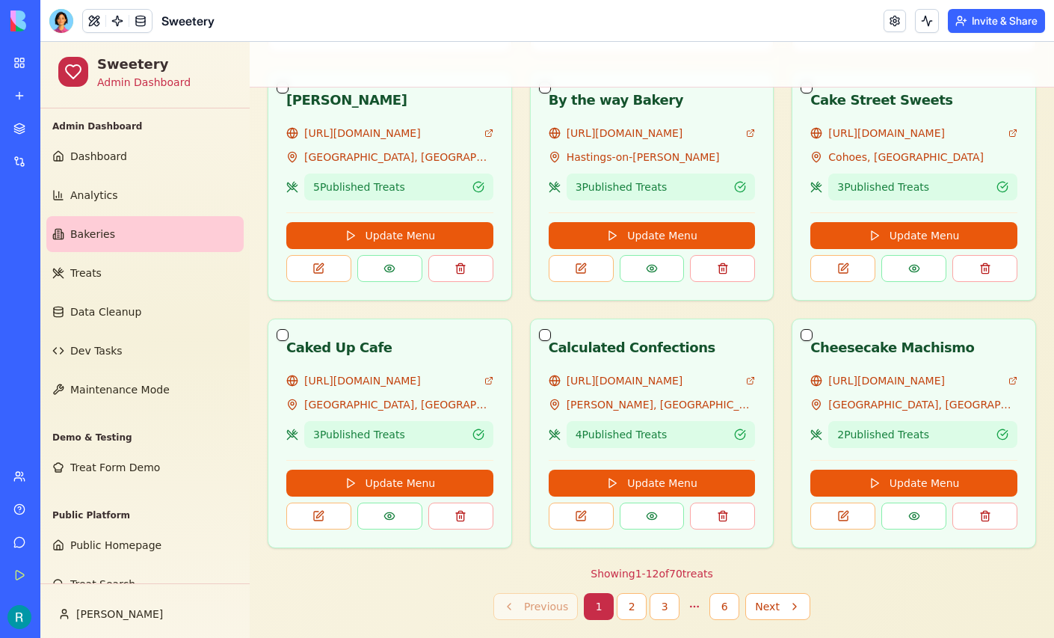
scroll to position [1250, 0]
click at [630, 598] on button "2" at bounding box center [632, 606] width 30 height 27
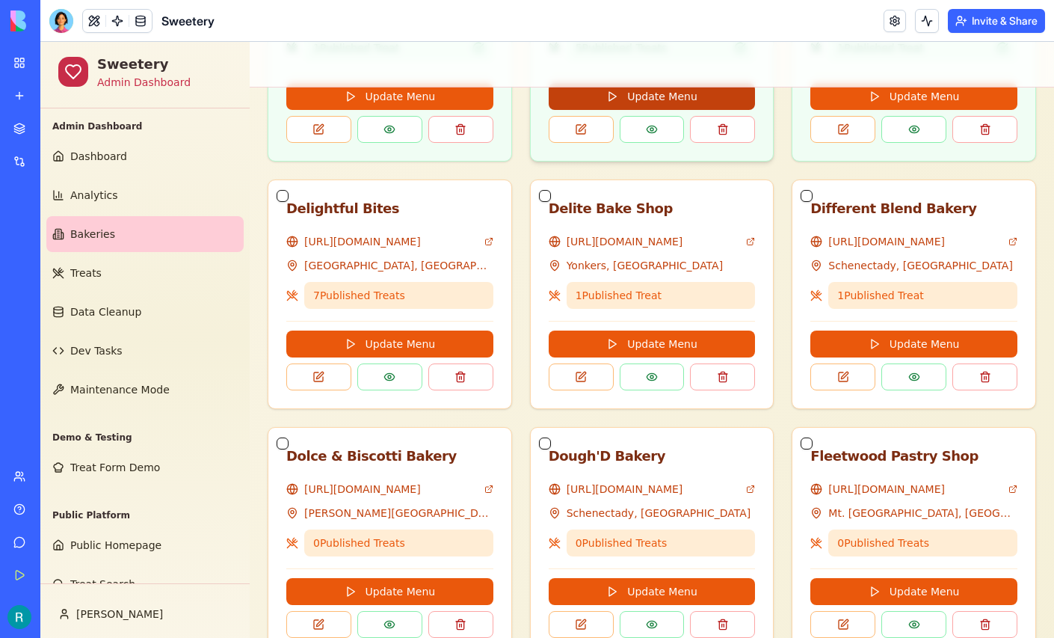
scroll to position [697, 0]
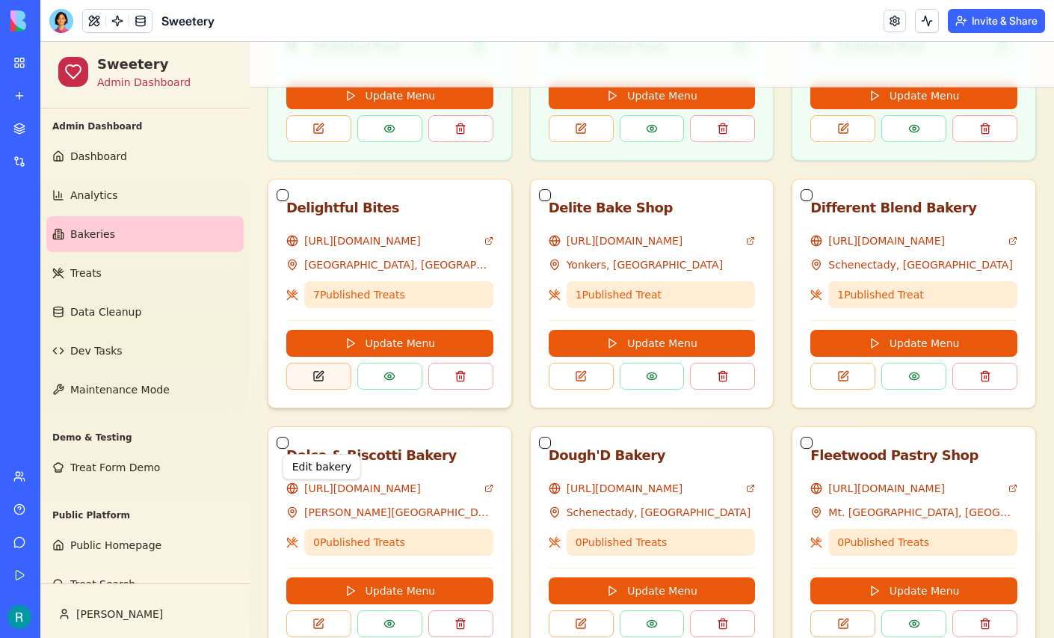
click at [324, 390] on button at bounding box center [318, 376] width 65 height 27
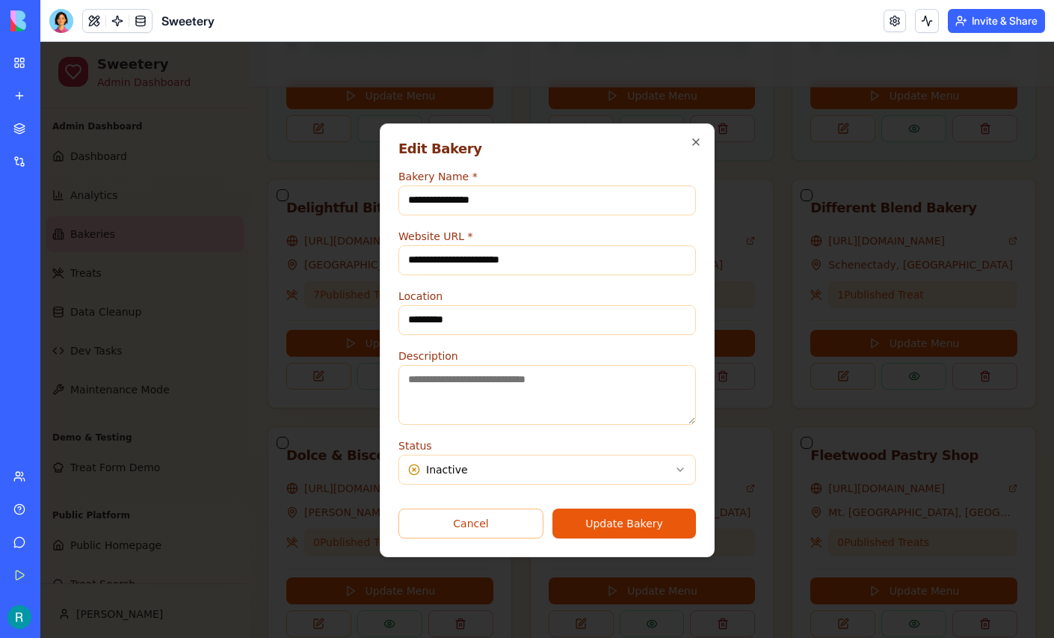
click at [491, 479] on body "Sweetery Admin Dashboard Admin Dashboard Dashboard Analytics Bakeries Treats Da…" at bounding box center [547, 169] width 1014 height 1648
click at [583, 535] on button "Update Bakery" at bounding box center [625, 524] width 144 height 30
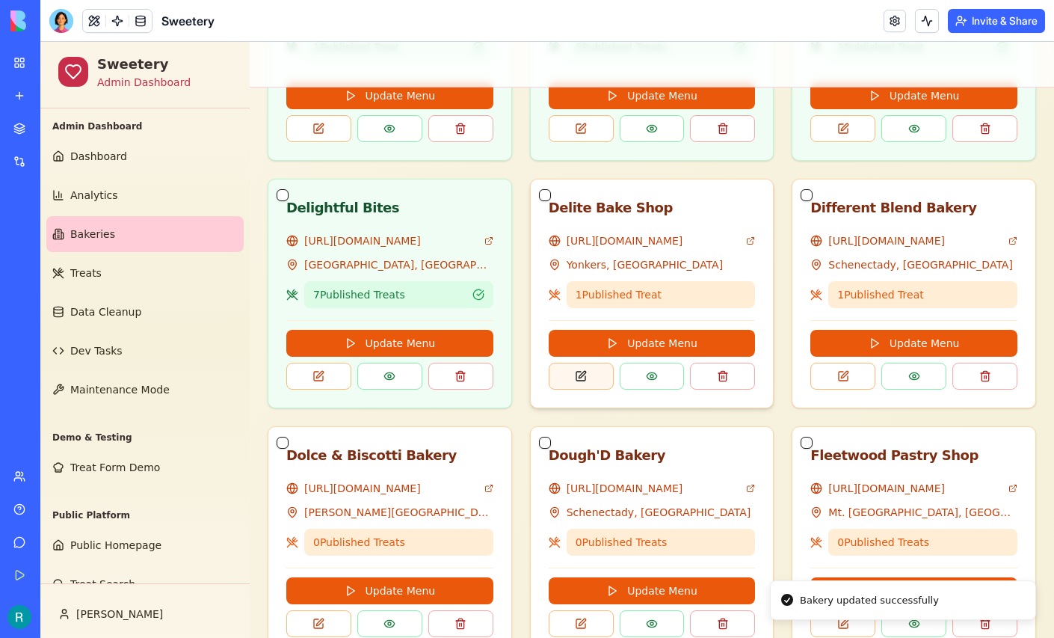
click at [591, 390] on button at bounding box center [581, 376] width 65 height 27
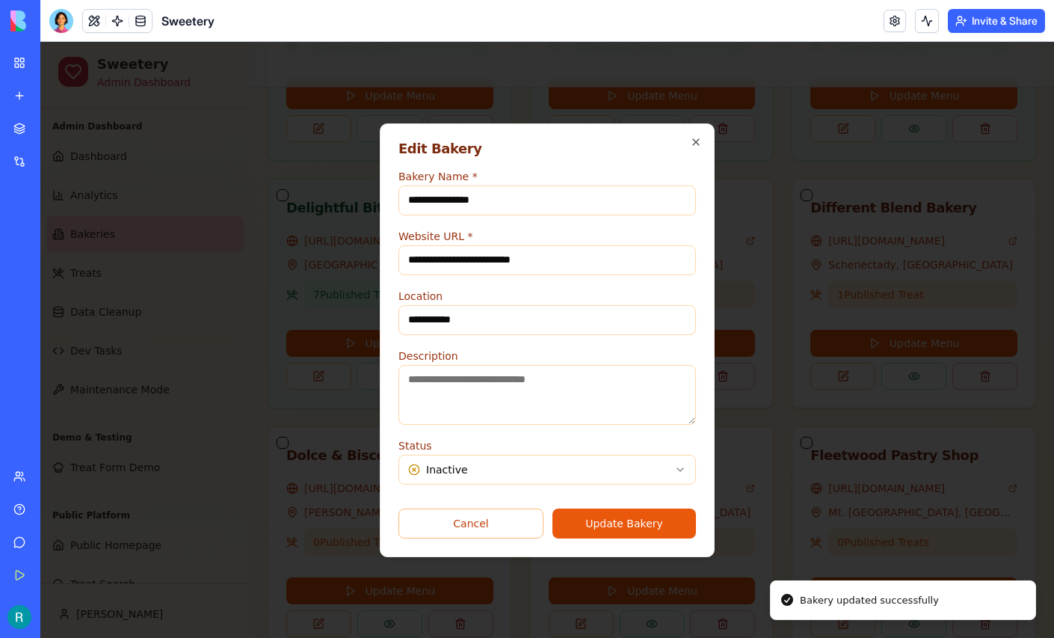
click at [591, 479] on body "Sweetery Admin Dashboard Admin Dashboard Dashboard Analytics Bakeries Treats Da…" at bounding box center [547, 169] width 1014 height 1648
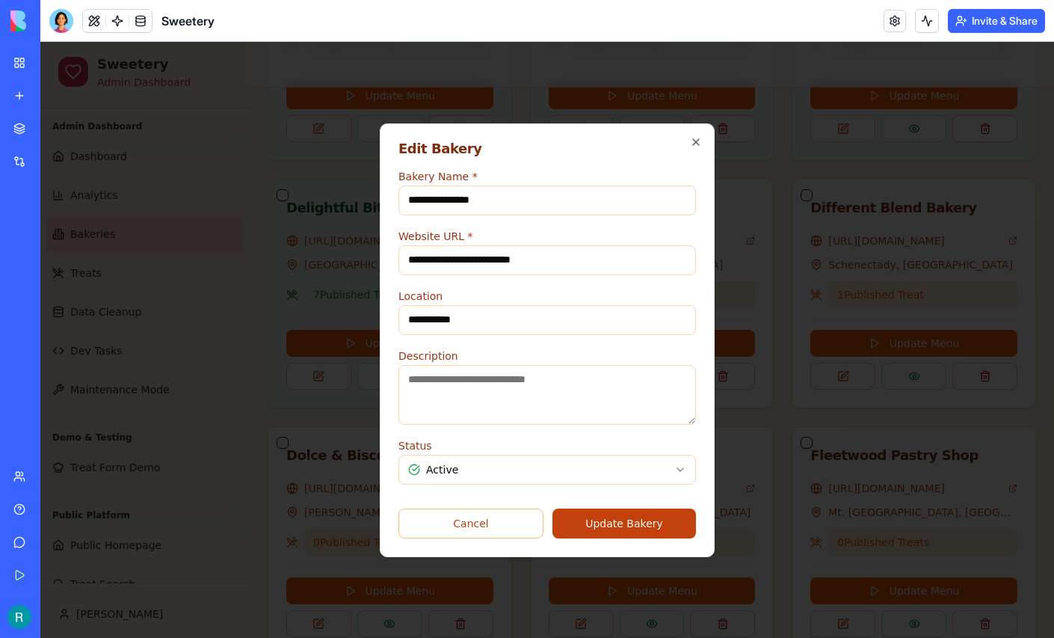
click at [612, 535] on button "Update Bakery" at bounding box center [625, 524] width 144 height 30
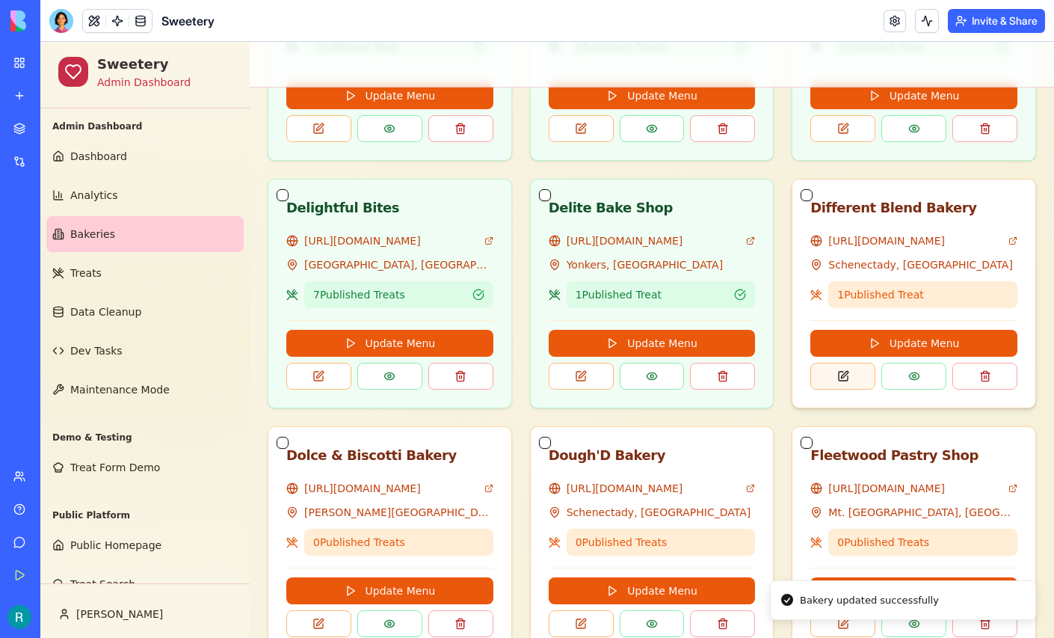
click at [845, 390] on button at bounding box center [843, 376] width 65 height 27
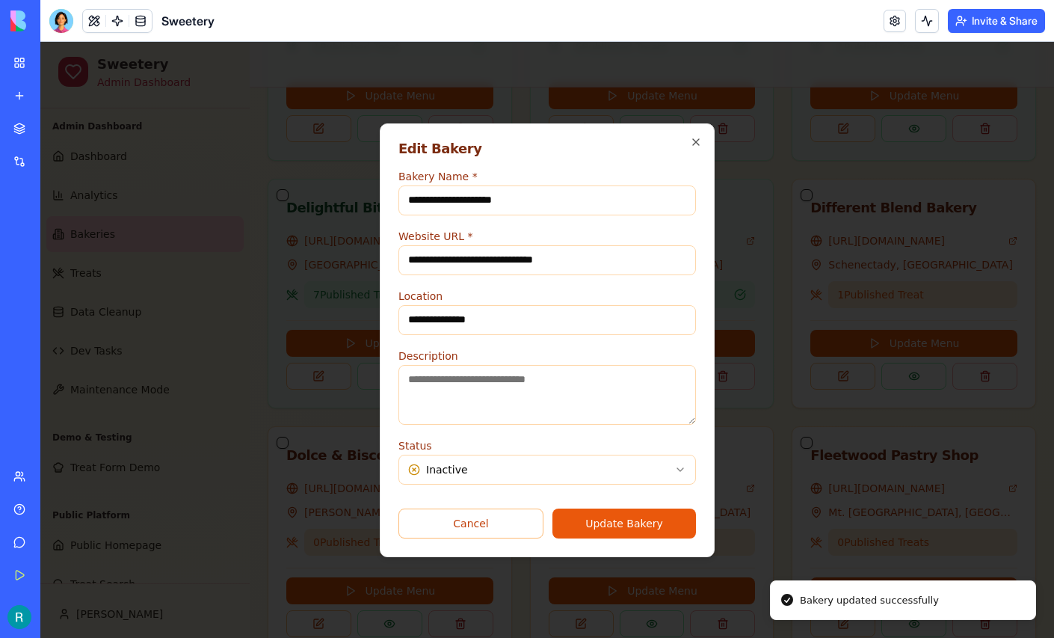
click at [577, 489] on body "Sweetery Admin Dashboard Admin Dashboard Dashboard Analytics Bakeries Treats Da…" at bounding box center [547, 169] width 1014 height 1648
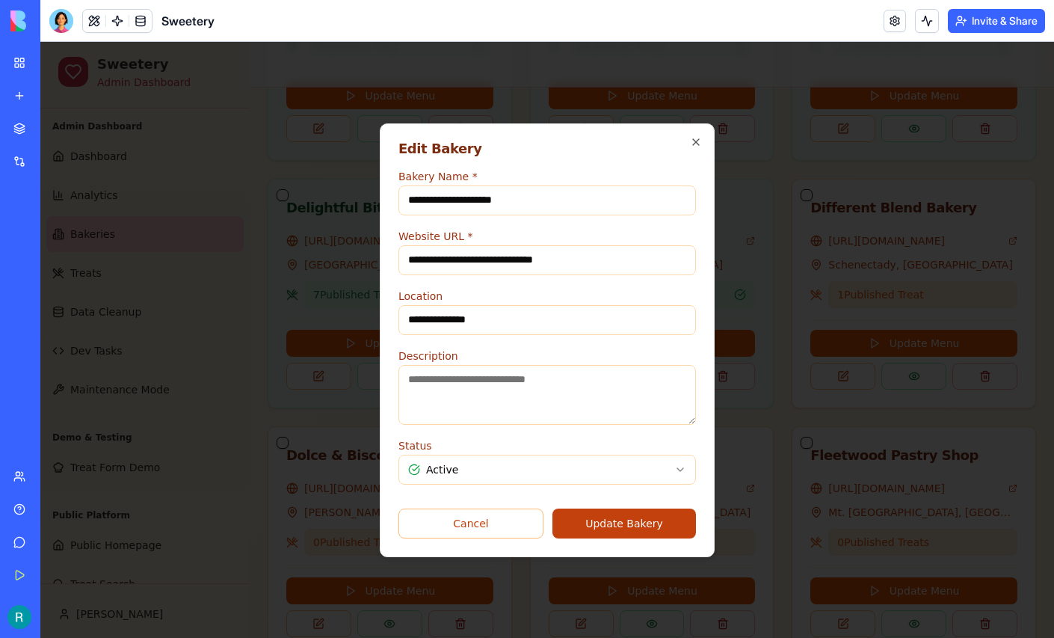
click at [616, 536] on button "Update Bakery" at bounding box center [625, 524] width 144 height 30
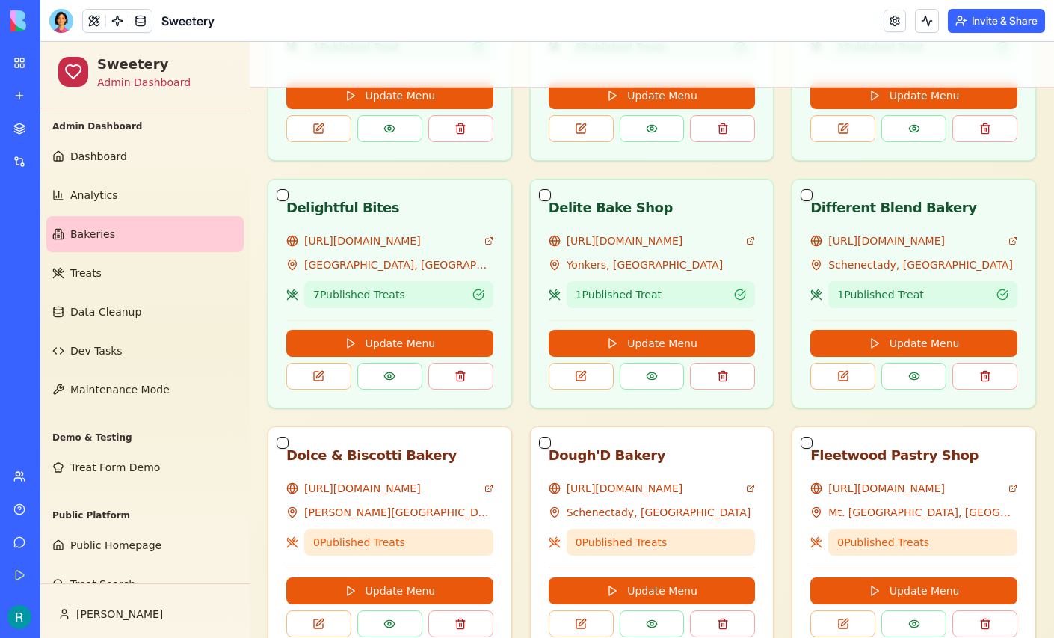
scroll to position [106, 0]
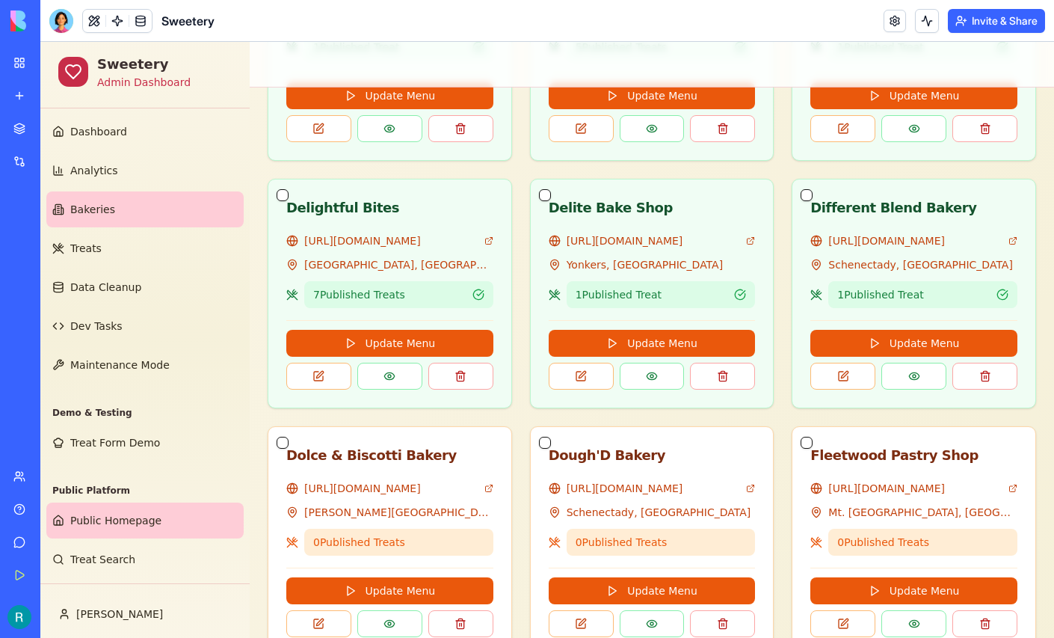
click at [126, 513] on span "Public Homepage" at bounding box center [115, 520] width 91 height 15
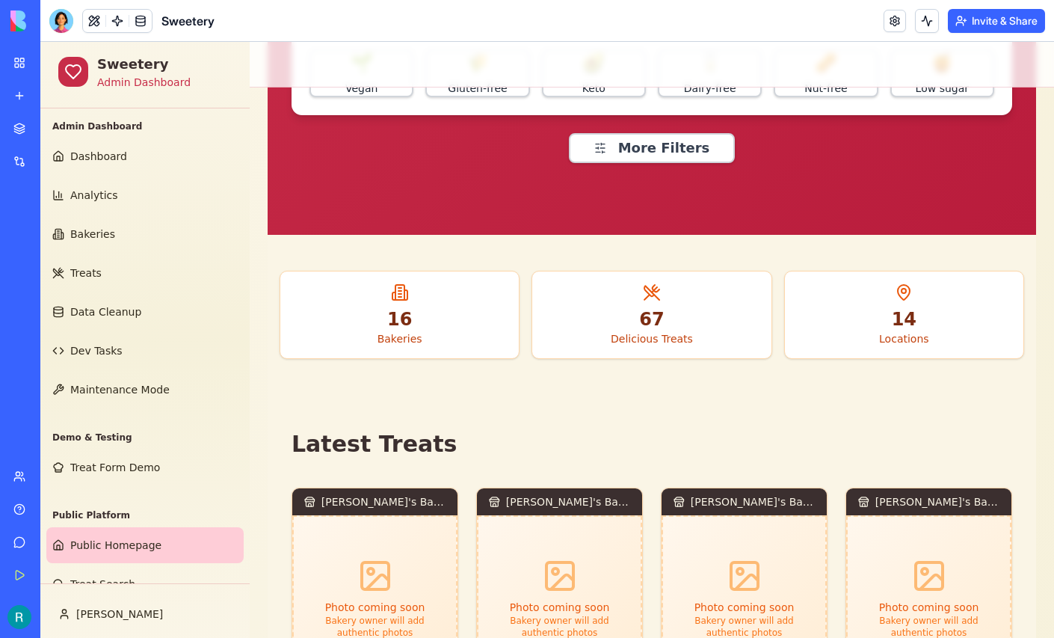
scroll to position [423, 0]
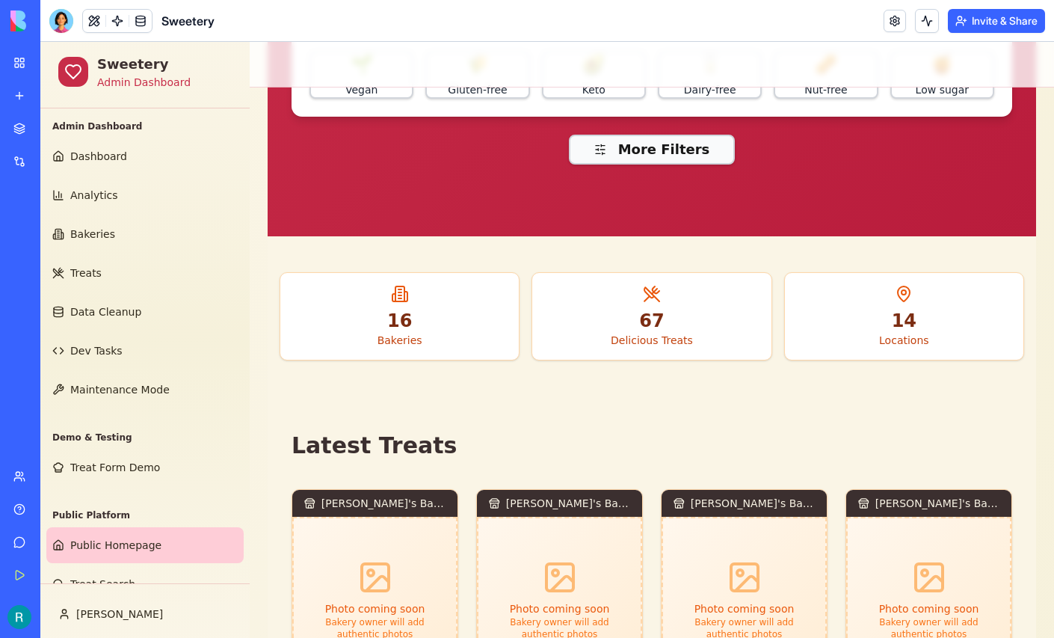
click at [650, 165] on button "More Filters" at bounding box center [652, 150] width 167 height 30
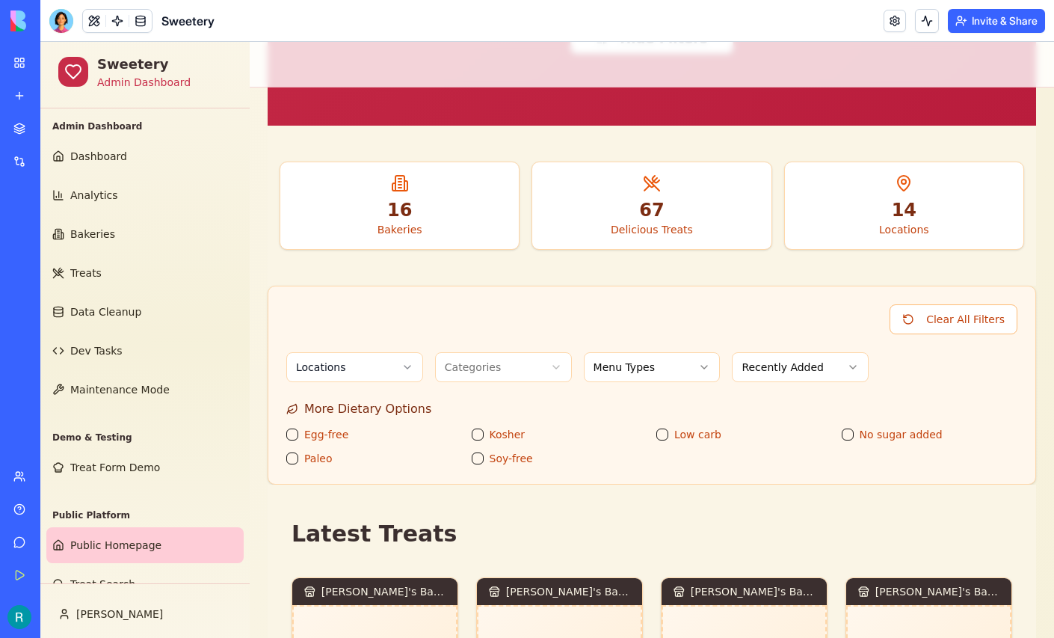
scroll to position [571, 0]
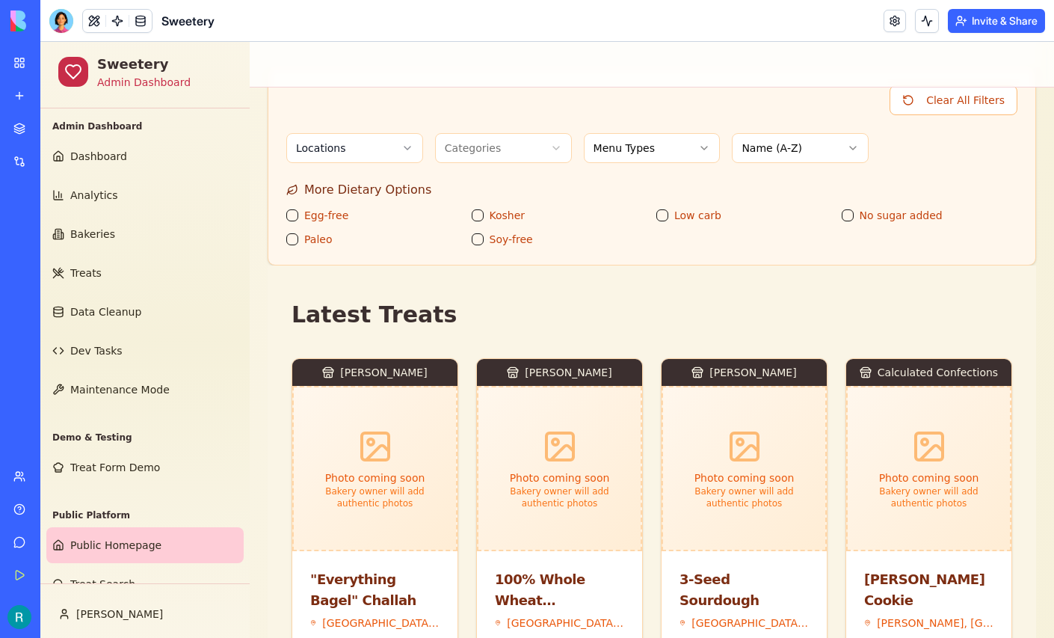
scroll to position [756, 0]
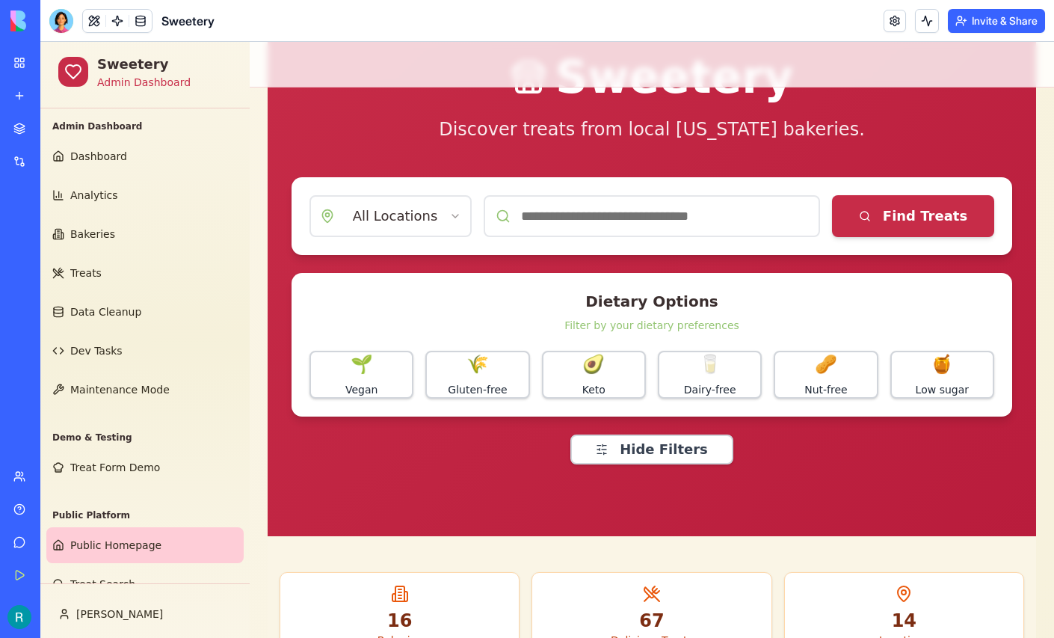
scroll to position [106, 0]
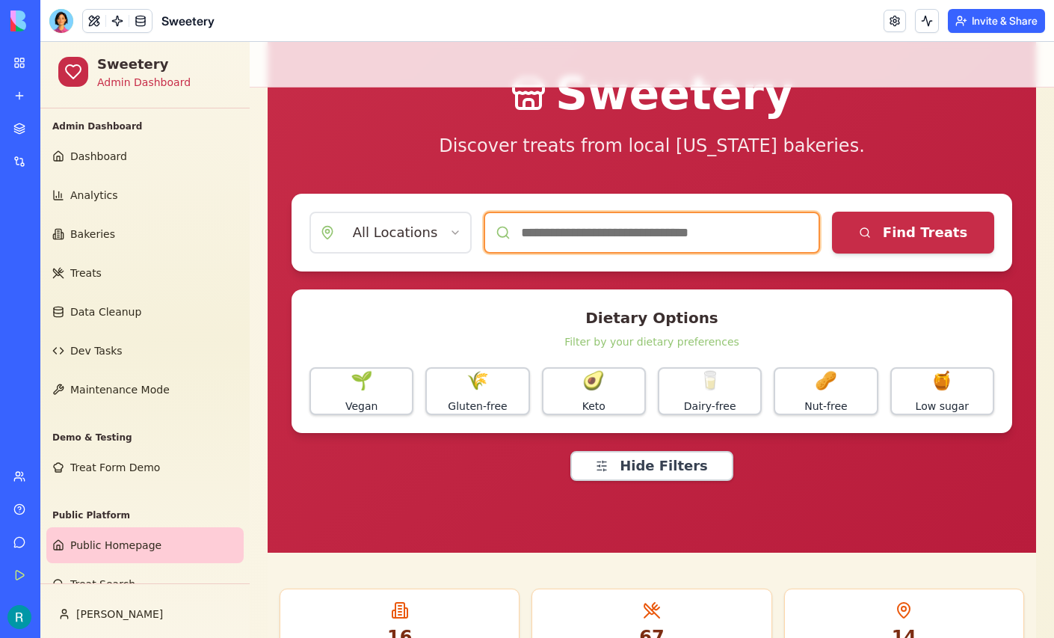
click at [594, 254] on input at bounding box center [652, 233] width 337 height 42
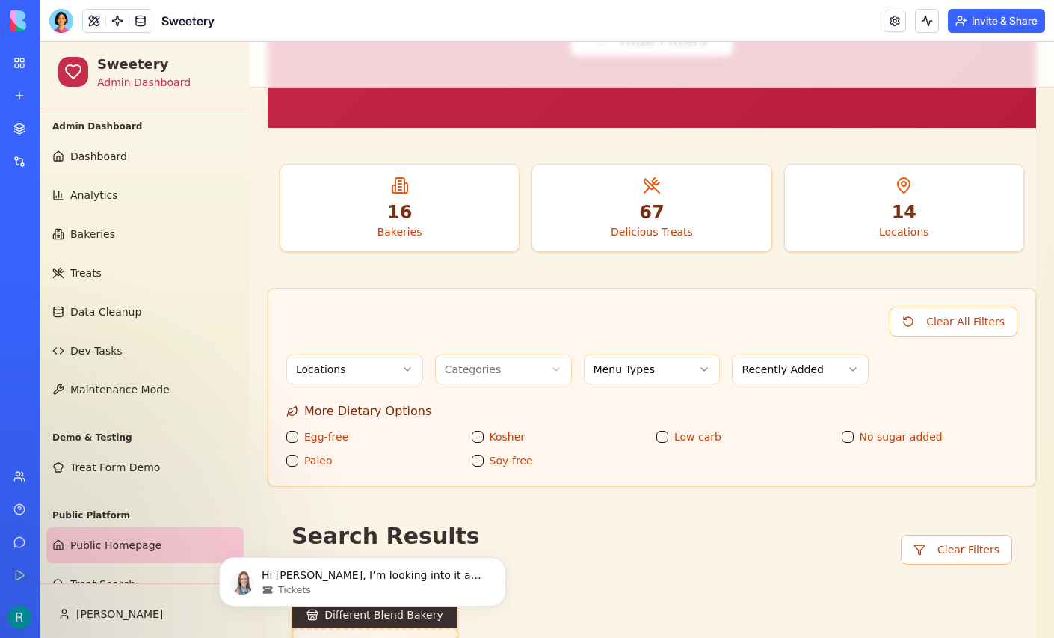
scroll to position [526, 0]
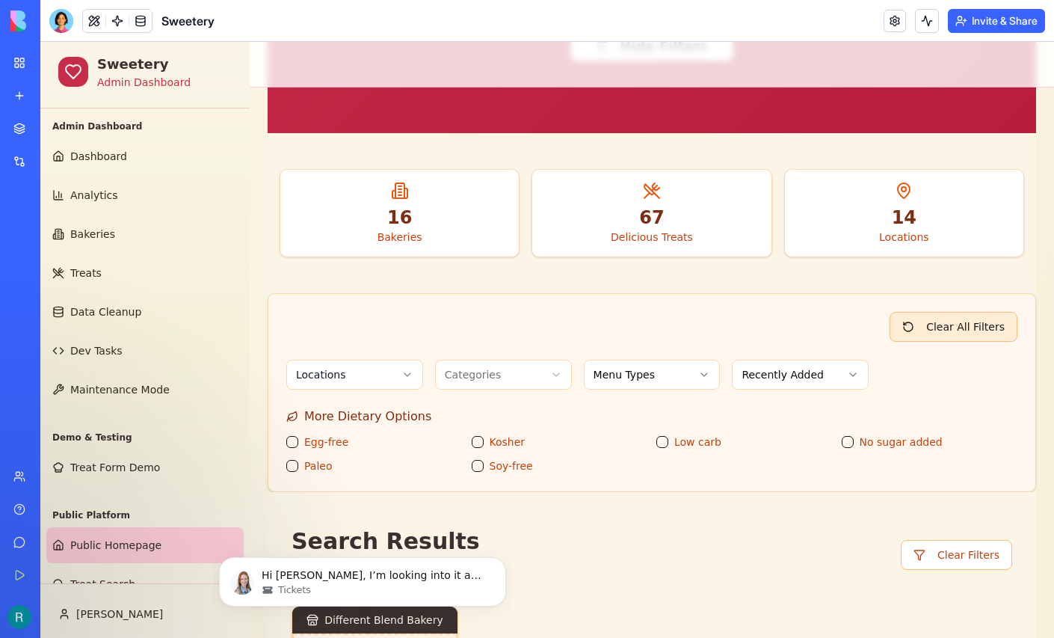
type input "**********"
click at [903, 342] on button "Clear All Filters" at bounding box center [954, 327] width 128 height 30
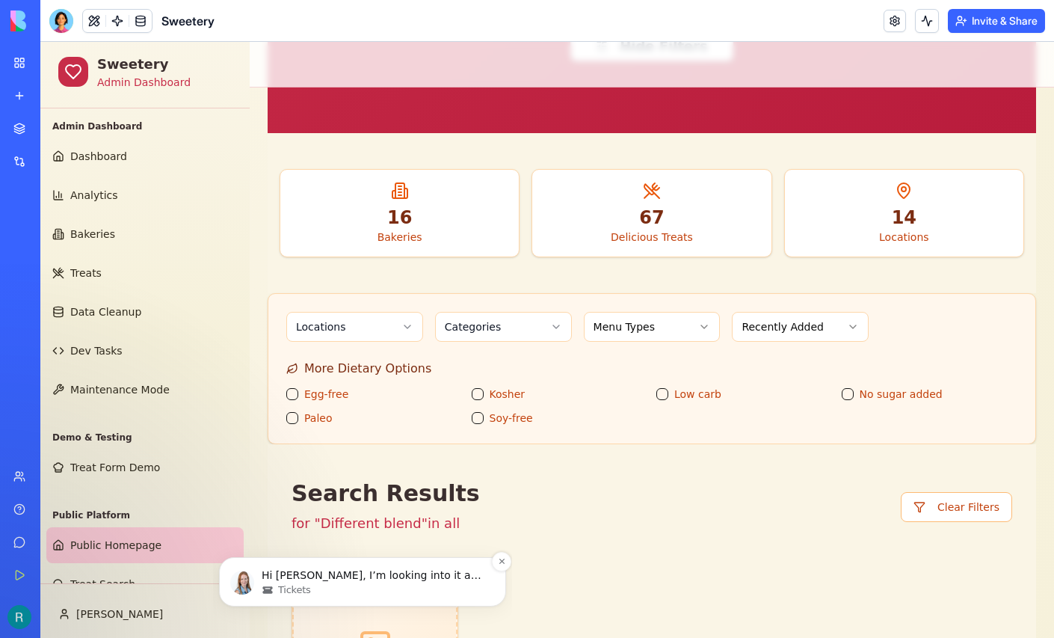
click at [374, 583] on div "Hi Ryan, I’m looking into it and will get back to you shortly." at bounding box center [374, 575] width 230 height 19
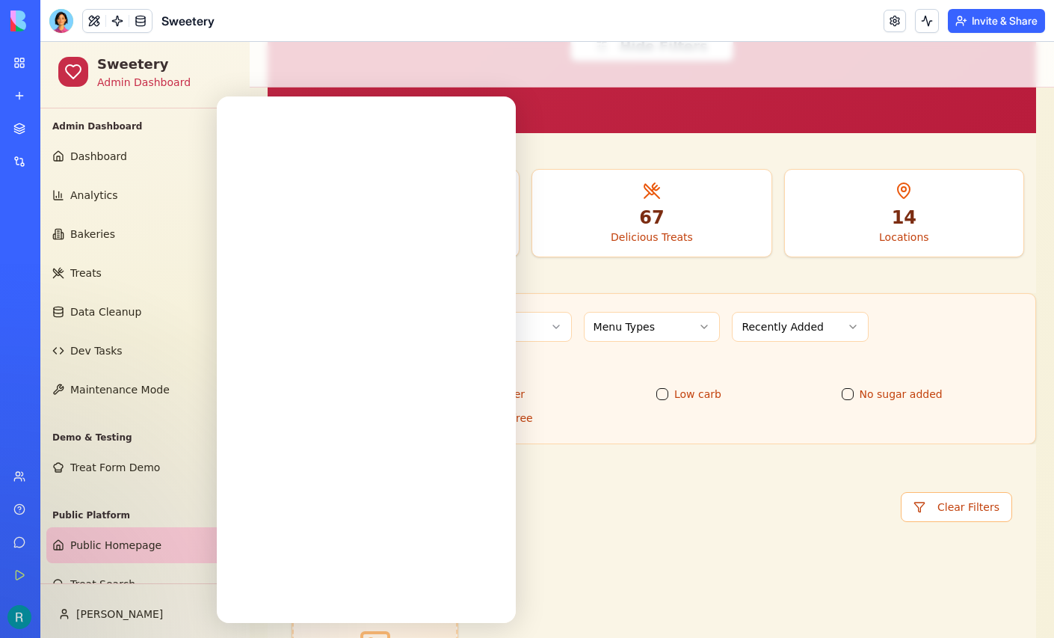
scroll to position [0, 0]
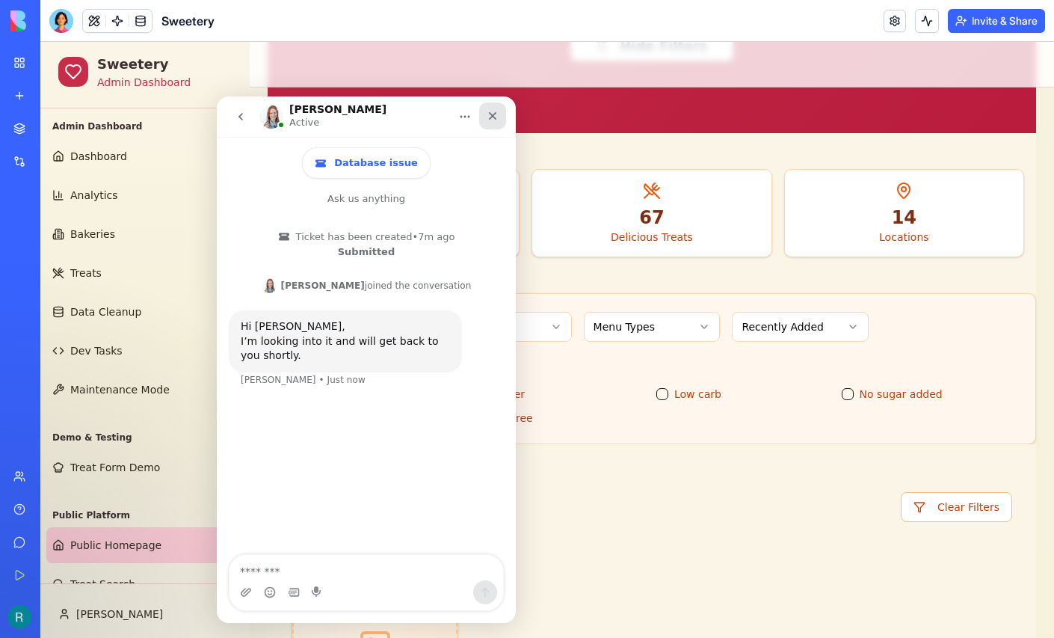
click at [494, 117] on icon "Close" at bounding box center [493, 116] width 8 height 8
